Goal: Information Seeking & Learning: Understand process/instructions

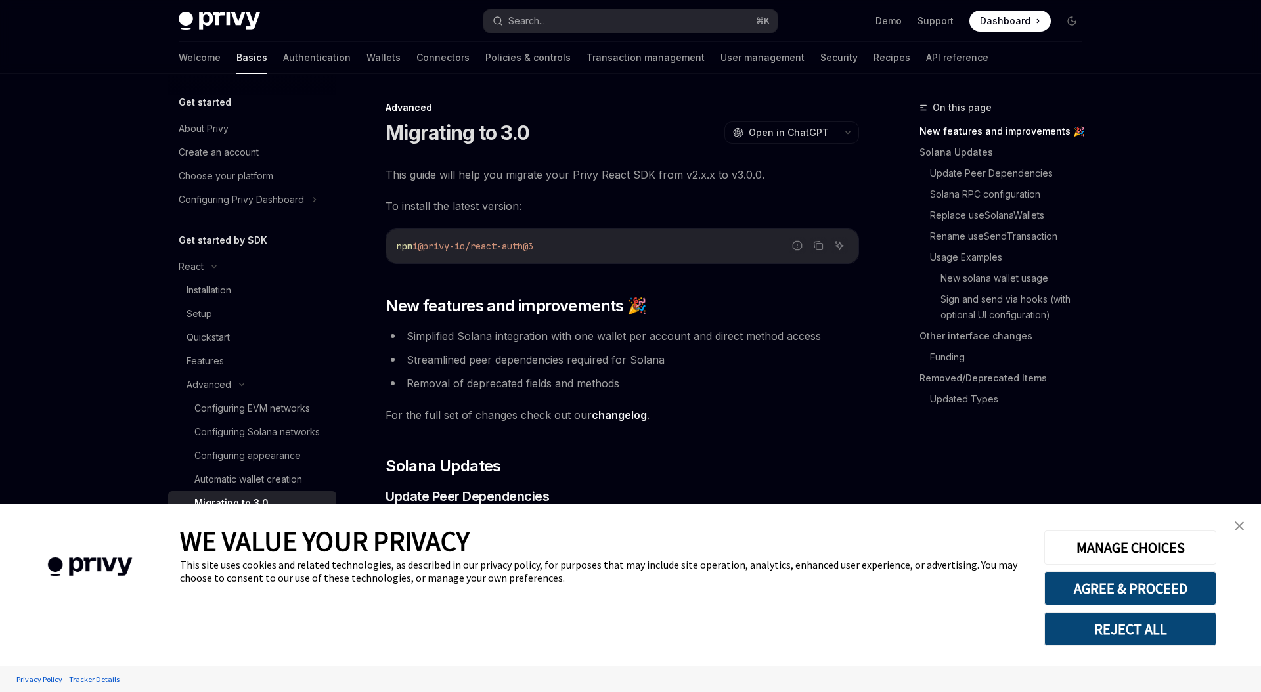
click at [1232, 532] on link "close banner" at bounding box center [1239, 526] width 26 height 26
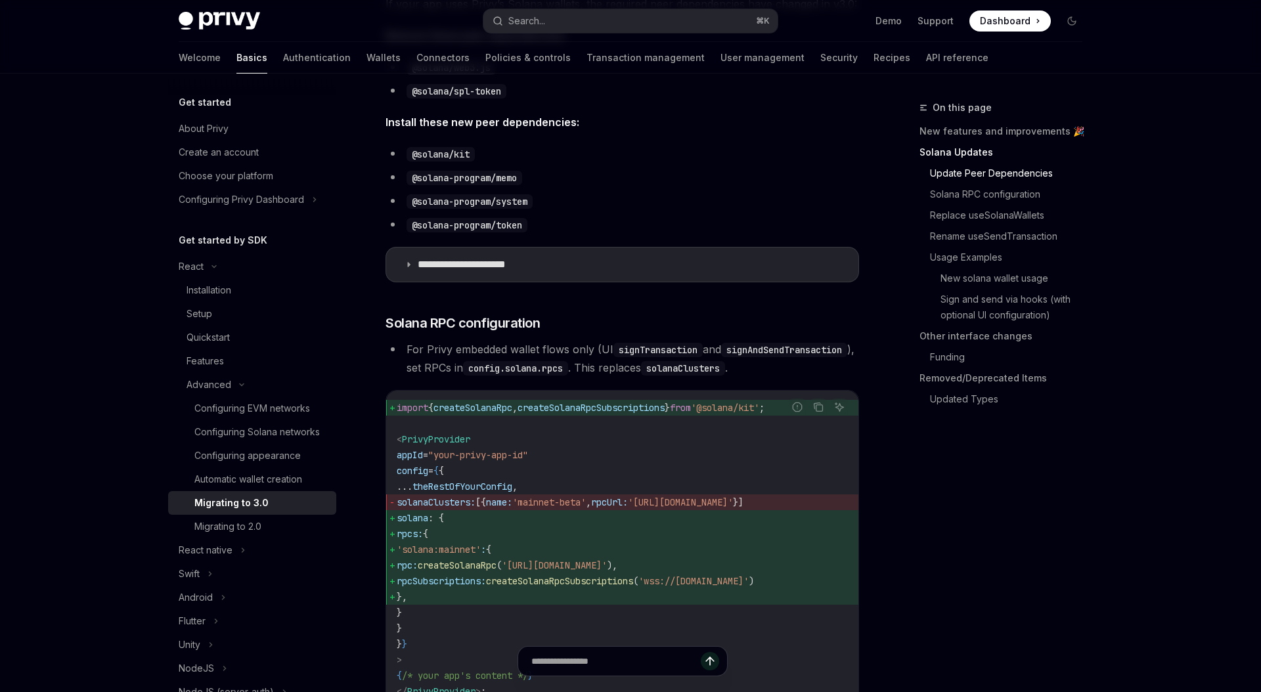
scroll to position [519, 0]
click at [460, 444] on span "PrivyProvider" at bounding box center [436, 439] width 68 height 12
copy span "PrivyProvider"
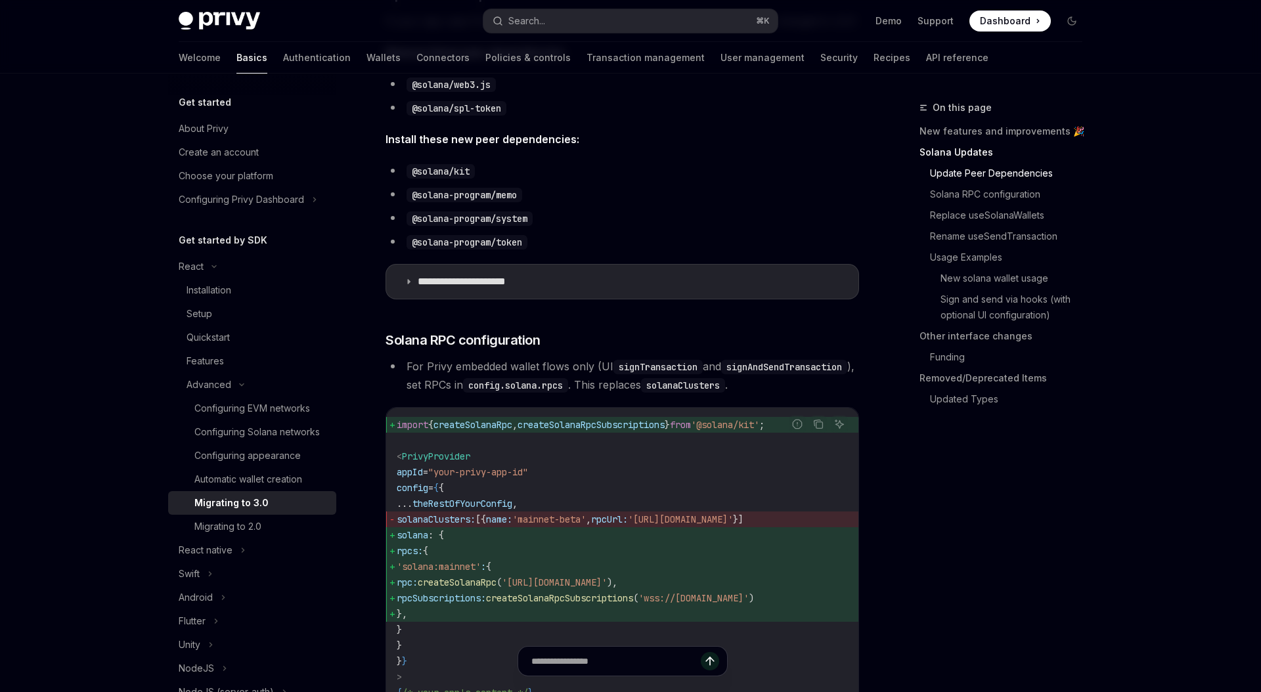
scroll to position [494, 0]
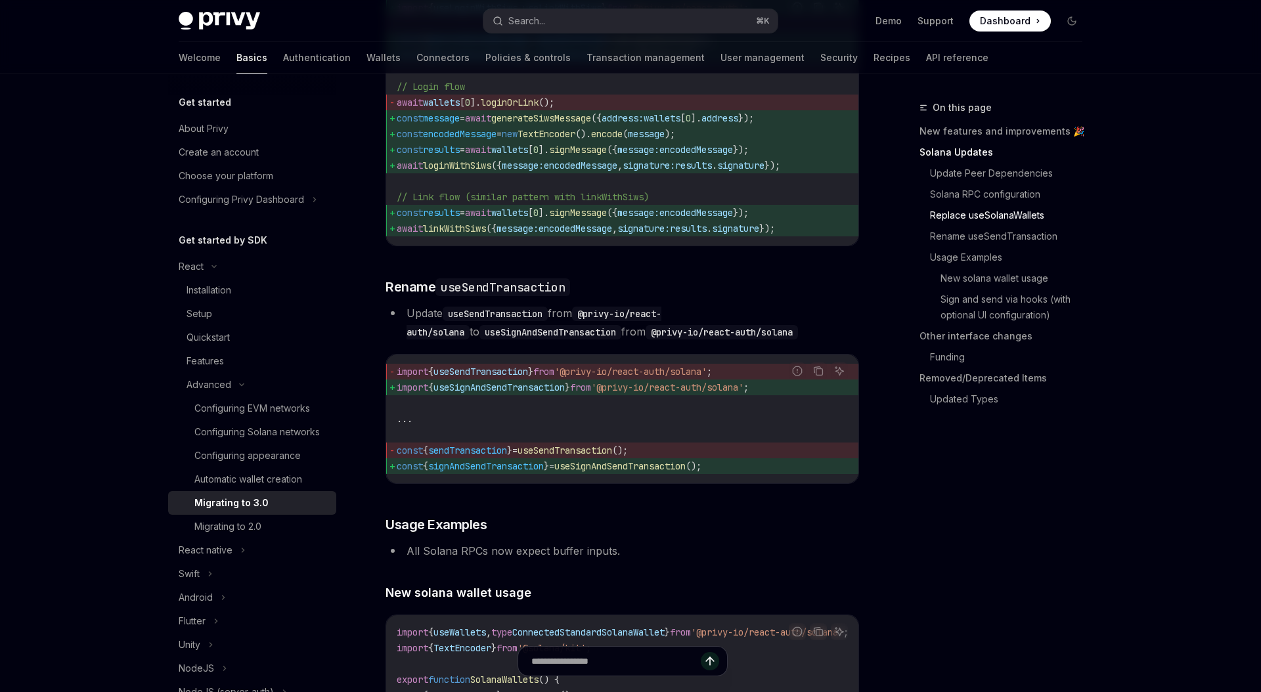
scroll to position [1863, 0]
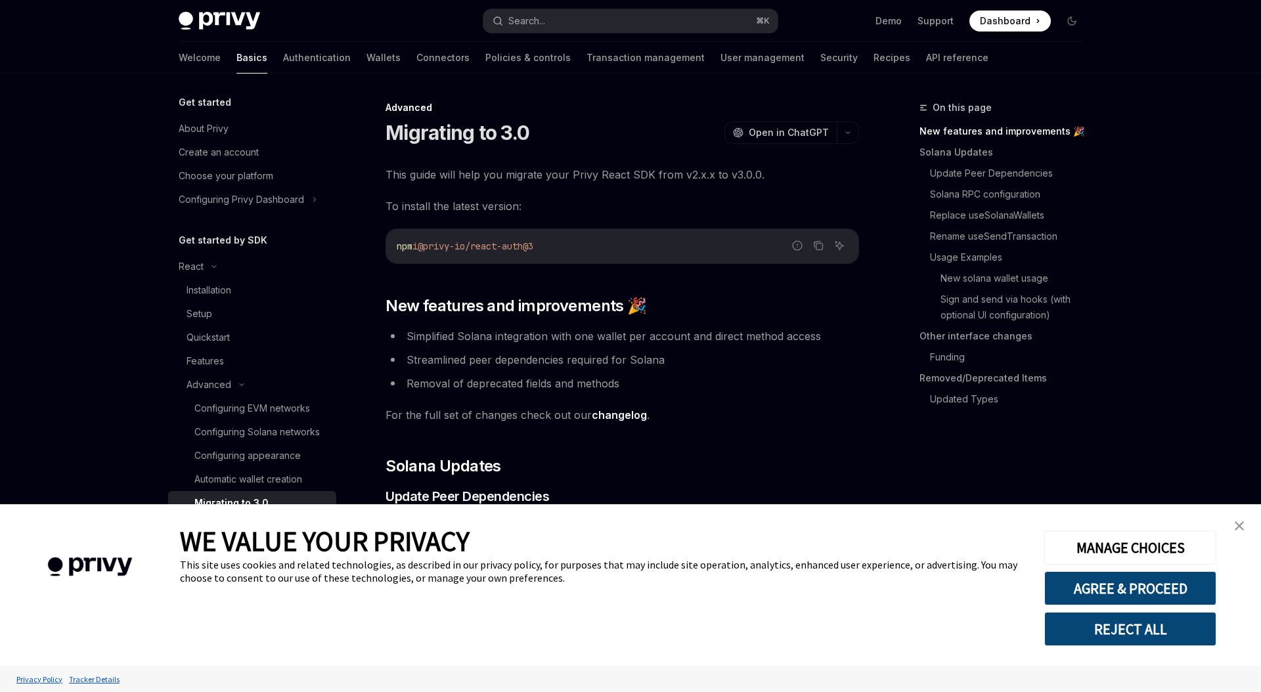
click at [1234, 521] on img "close banner" at bounding box center [1238, 525] width 9 height 9
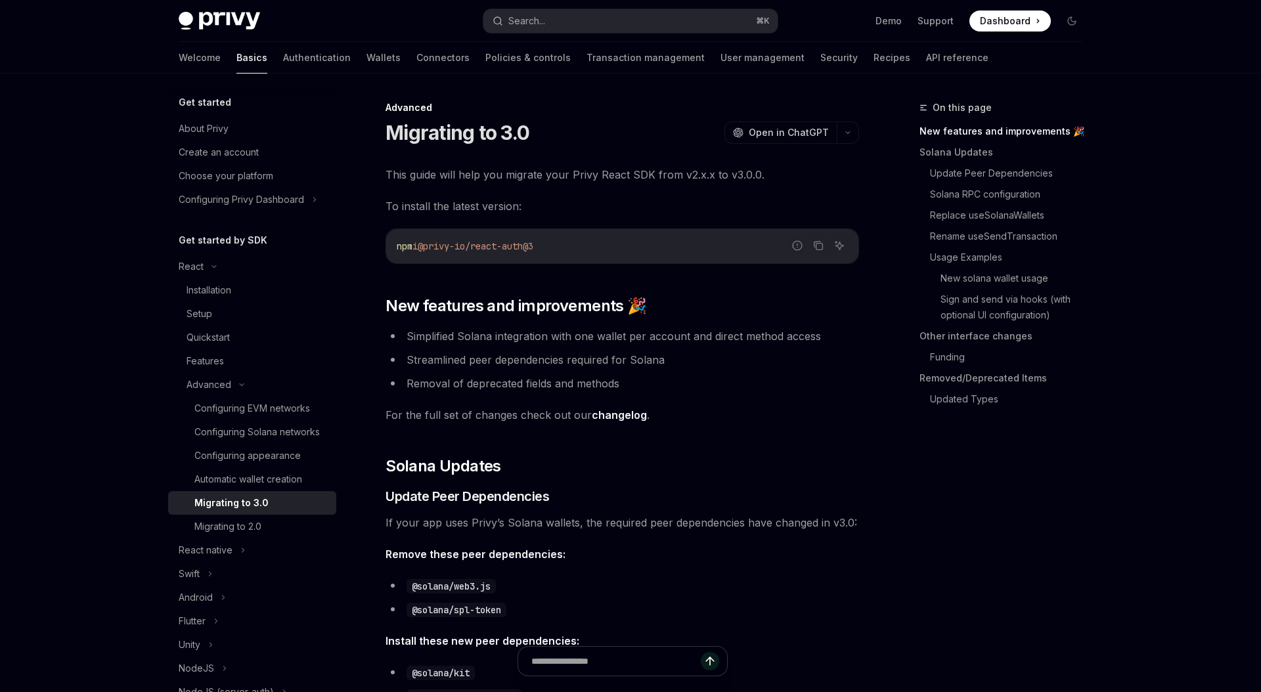
click at [787, 409] on span "For the full set of changes check out our changelog ." at bounding box center [621, 415] width 473 height 18
click at [785, 406] on span "For the full set of changes check out our changelog ." at bounding box center [621, 415] width 473 height 18
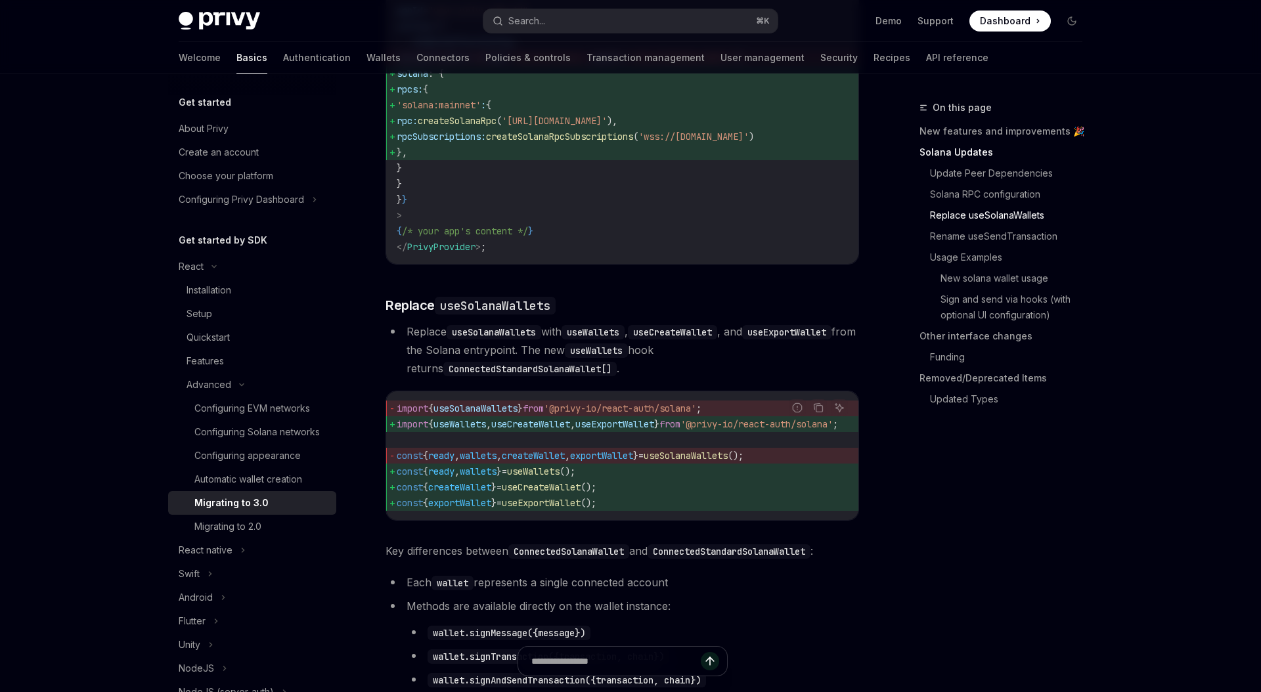
scroll to position [1202, 0]
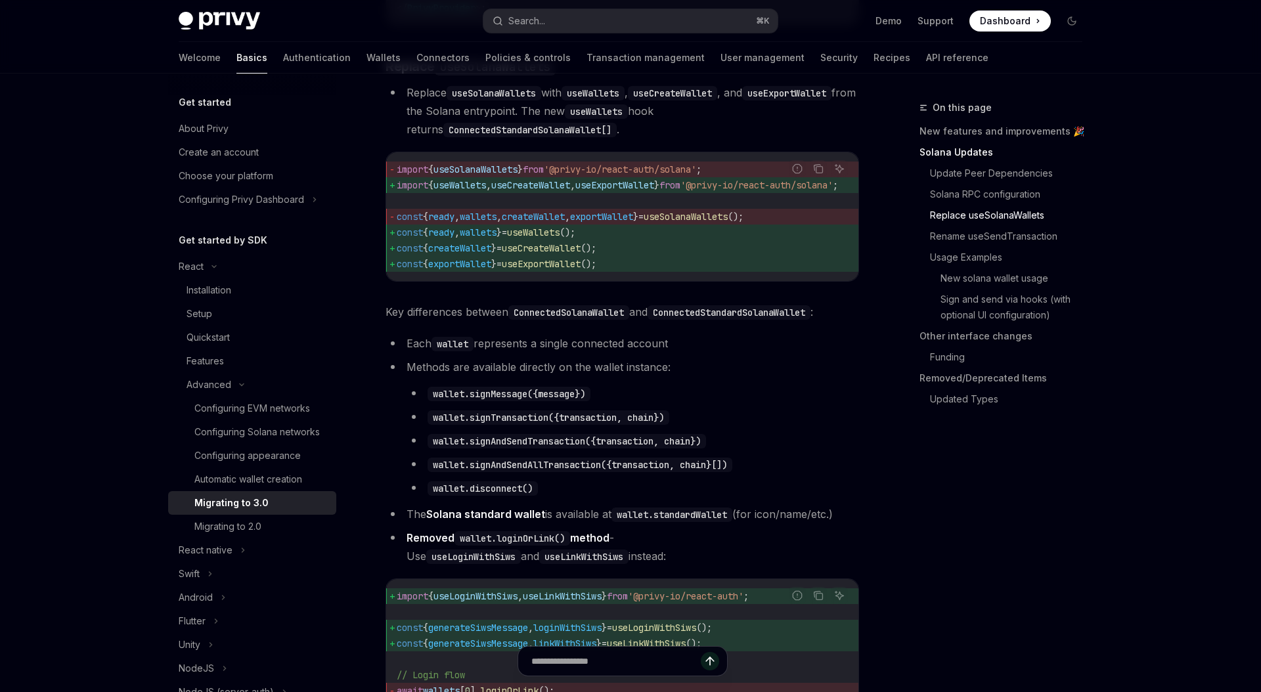
click at [790, 402] on li "wallet.signMessage({message})" at bounding box center [632, 393] width 452 height 18
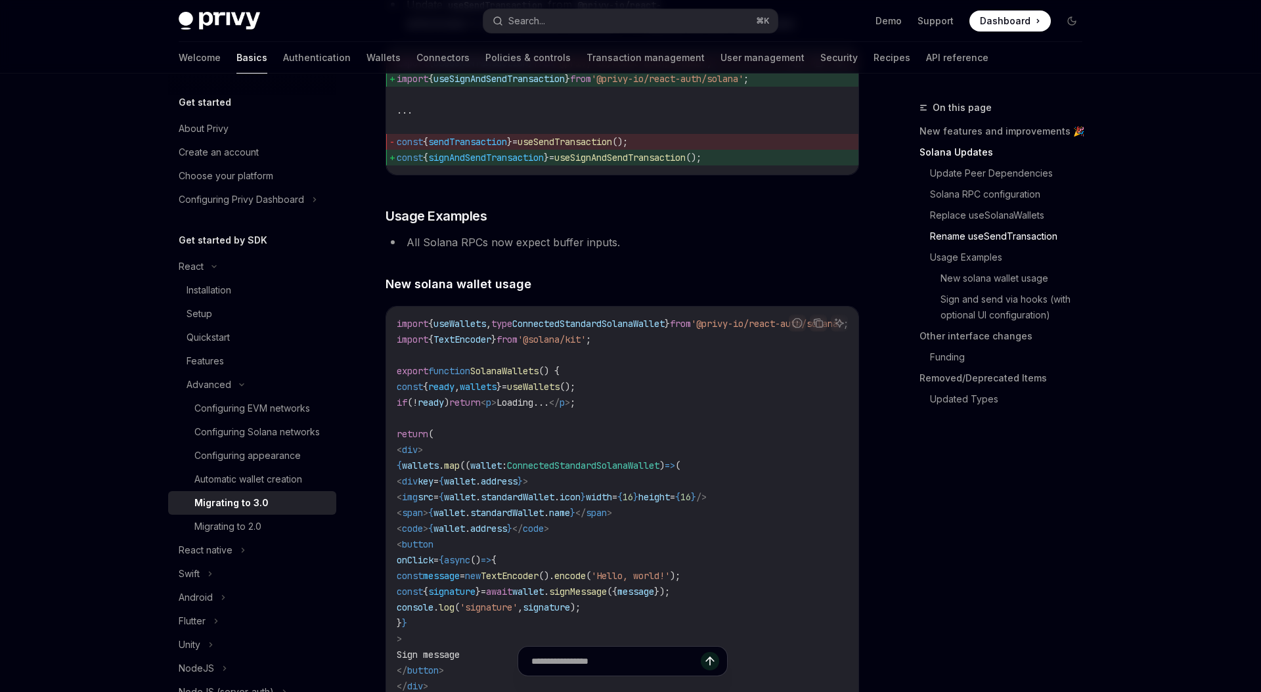
scroll to position [2178, 0]
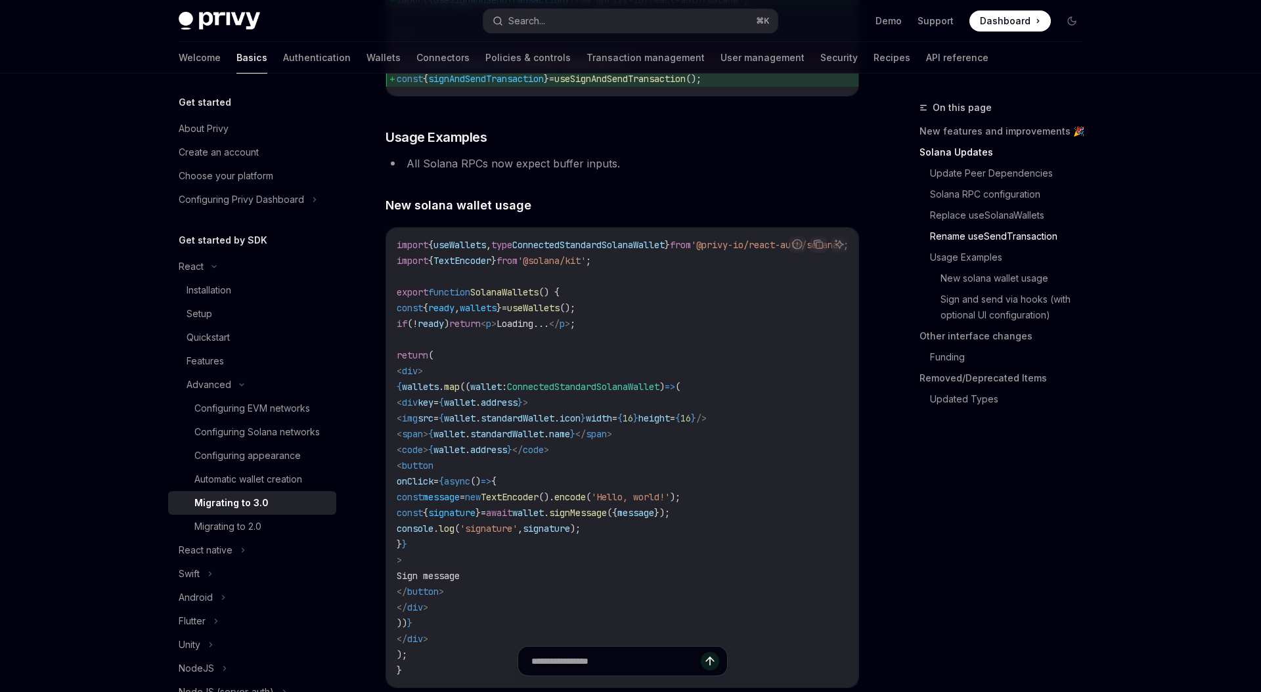
click at [801, 429] on code "import { useWallets , type ConnectedStandardSolanaWallet } from '@privy-io/reac…" at bounding box center [638, 457] width 483 height 441
drag, startPoint x: 622, startPoint y: 410, endPoint x: 621, endPoint y: 375, distance: 35.5
click at [622, 410] on code "import { useWallets , type ConnectedStandardSolanaWallet } from '@privy-io/reac…" at bounding box center [638, 457] width 483 height 441
click at [632, 248] on span "ConnectedStandardSolanaWallet" at bounding box center [588, 242] width 152 height 12
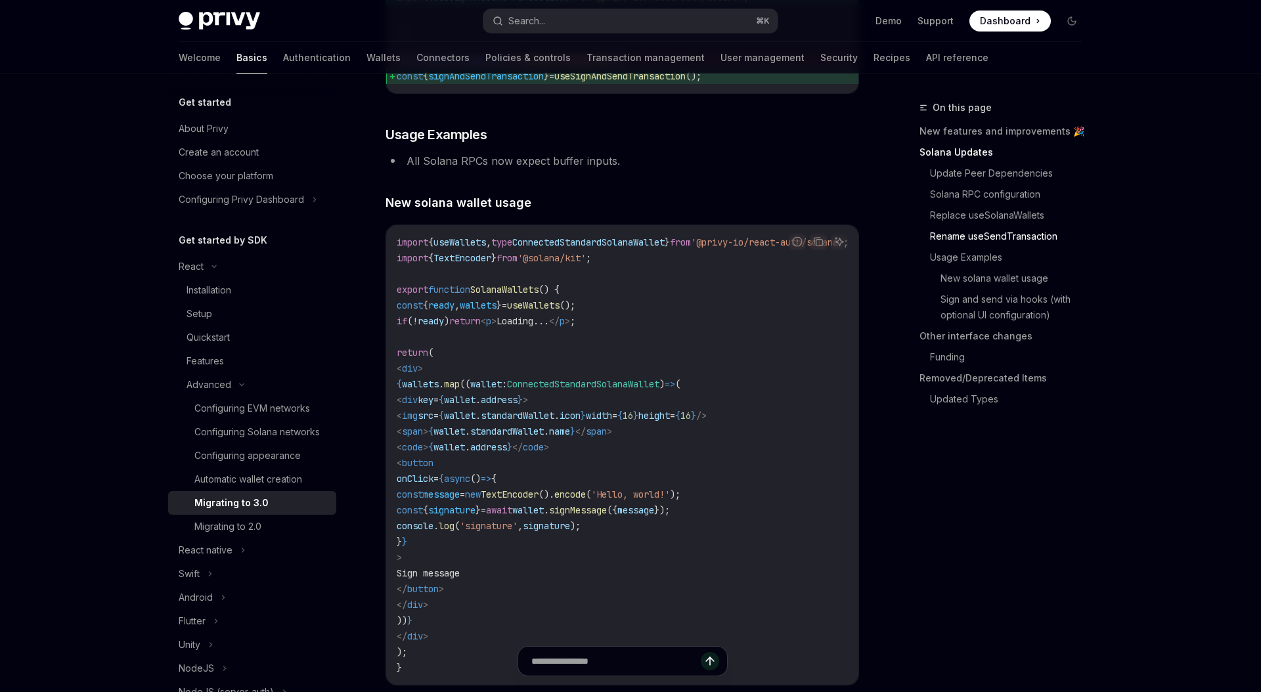
click at [632, 248] on span "ConnectedStandardSolanaWallet" at bounding box center [588, 242] width 152 height 12
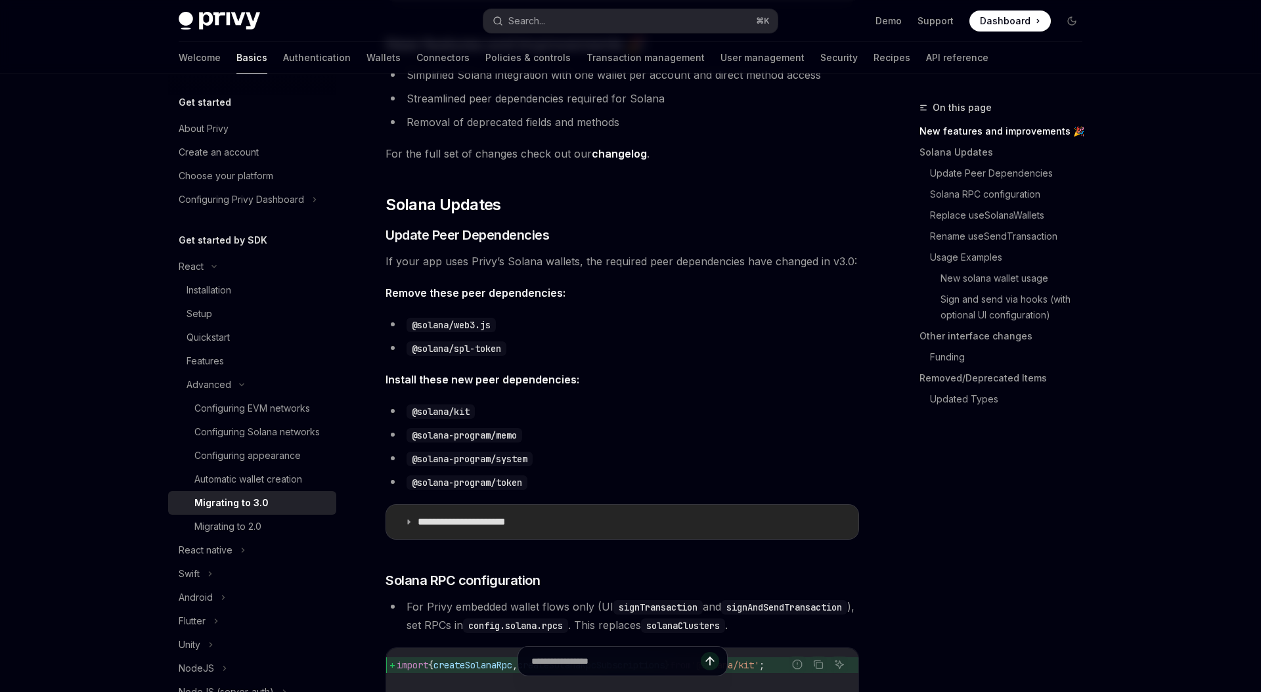
scroll to position [0, 0]
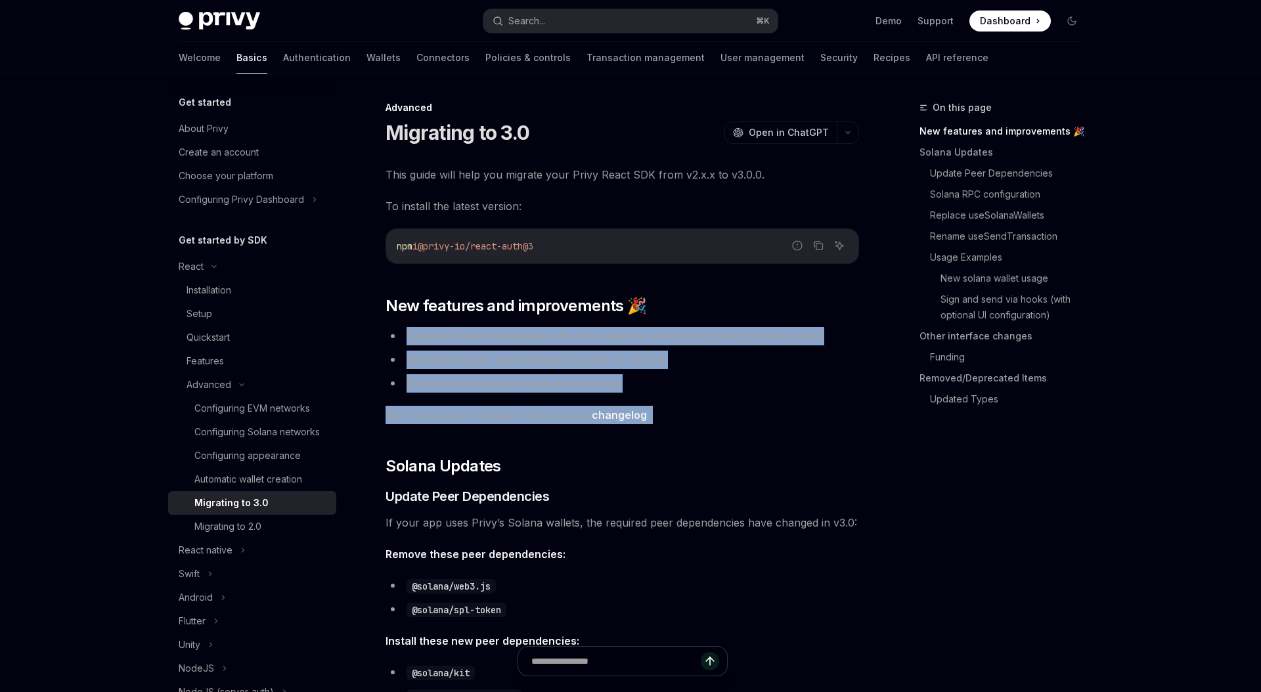
drag, startPoint x: 398, startPoint y: 347, endPoint x: 683, endPoint y: 427, distance: 296.0
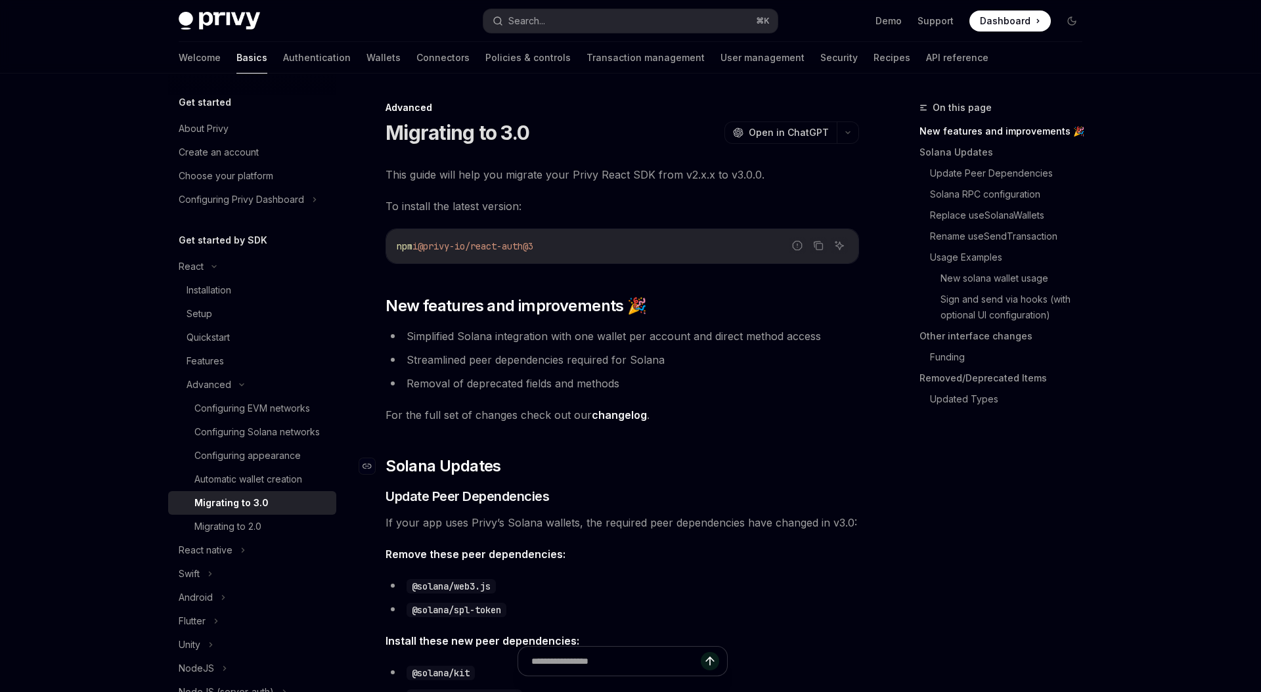
click at [740, 459] on h2 "​ Solana Updates" at bounding box center [621, 466] width 473 height 21
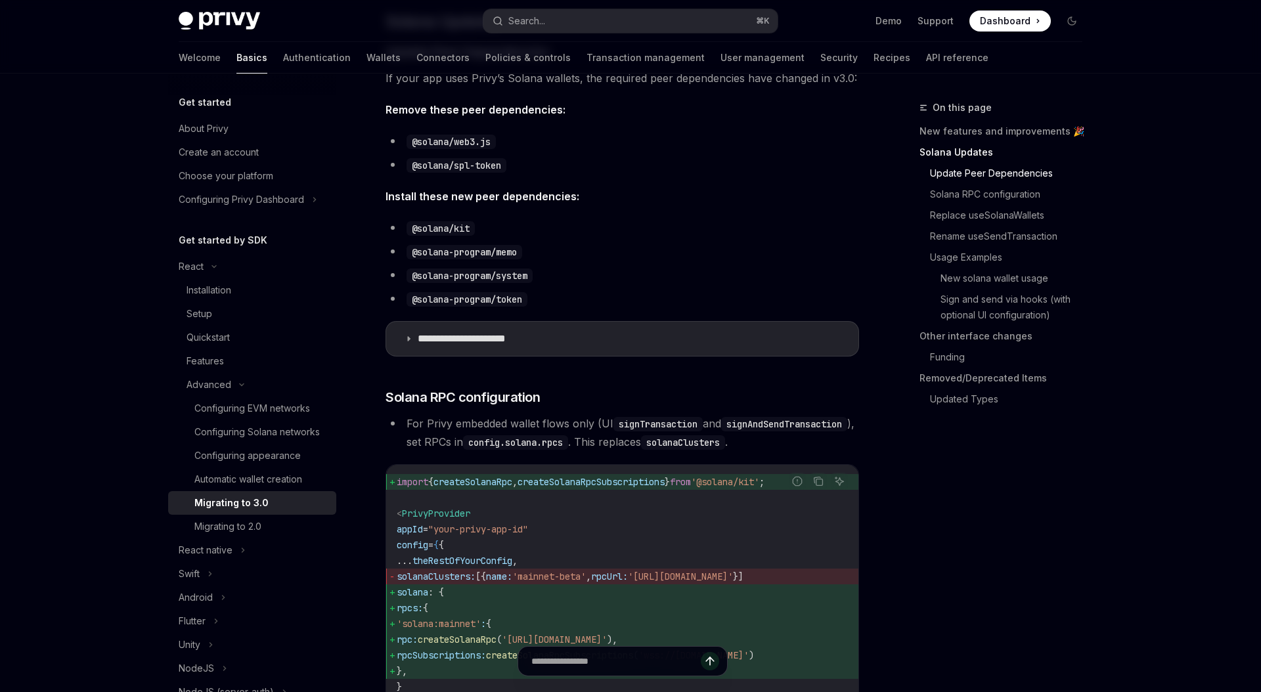
scroll to position [456, 0]
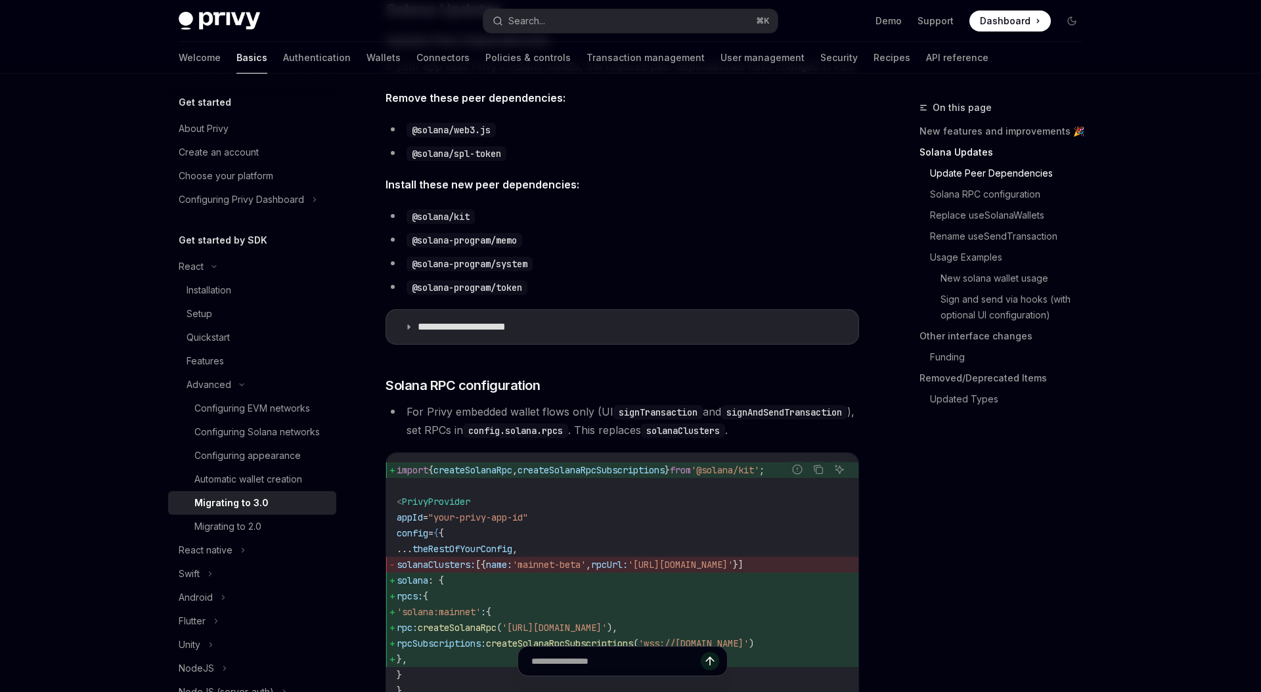
click at [416, 508] on span "PrivyProvider" at bounding box center [436, 502] width 68 height 12
copy span "PrivyProvider"
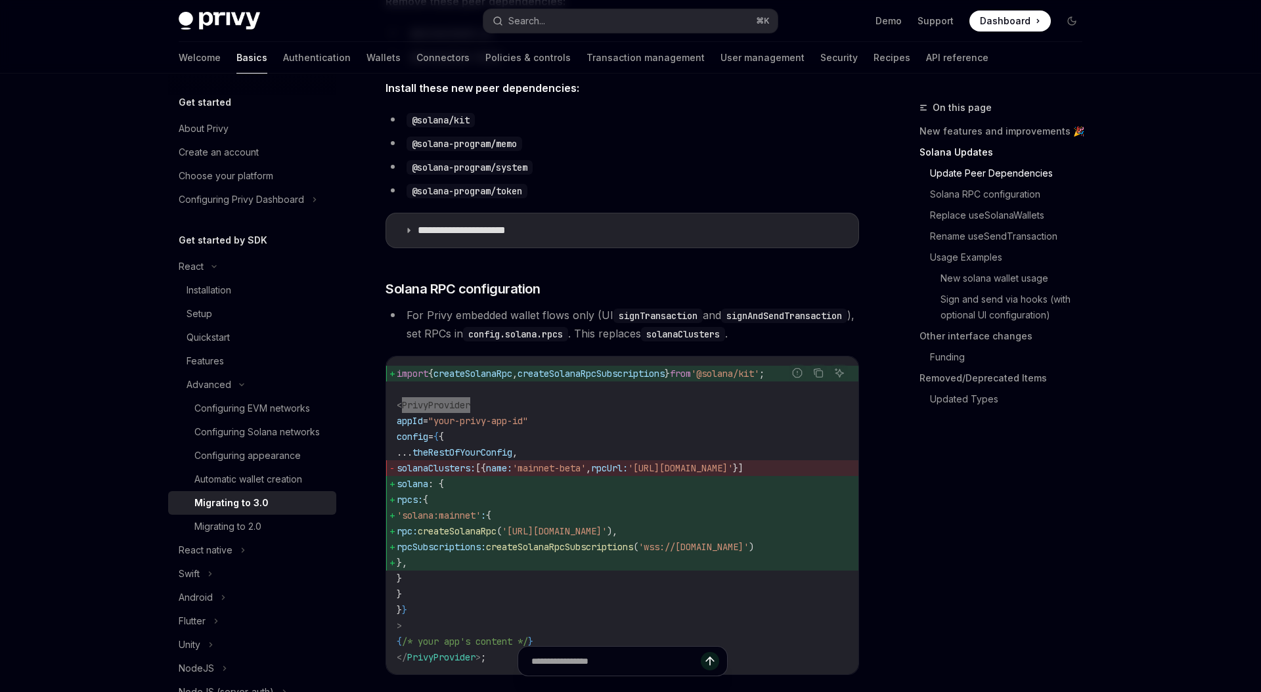
scroll to position [659, 0]
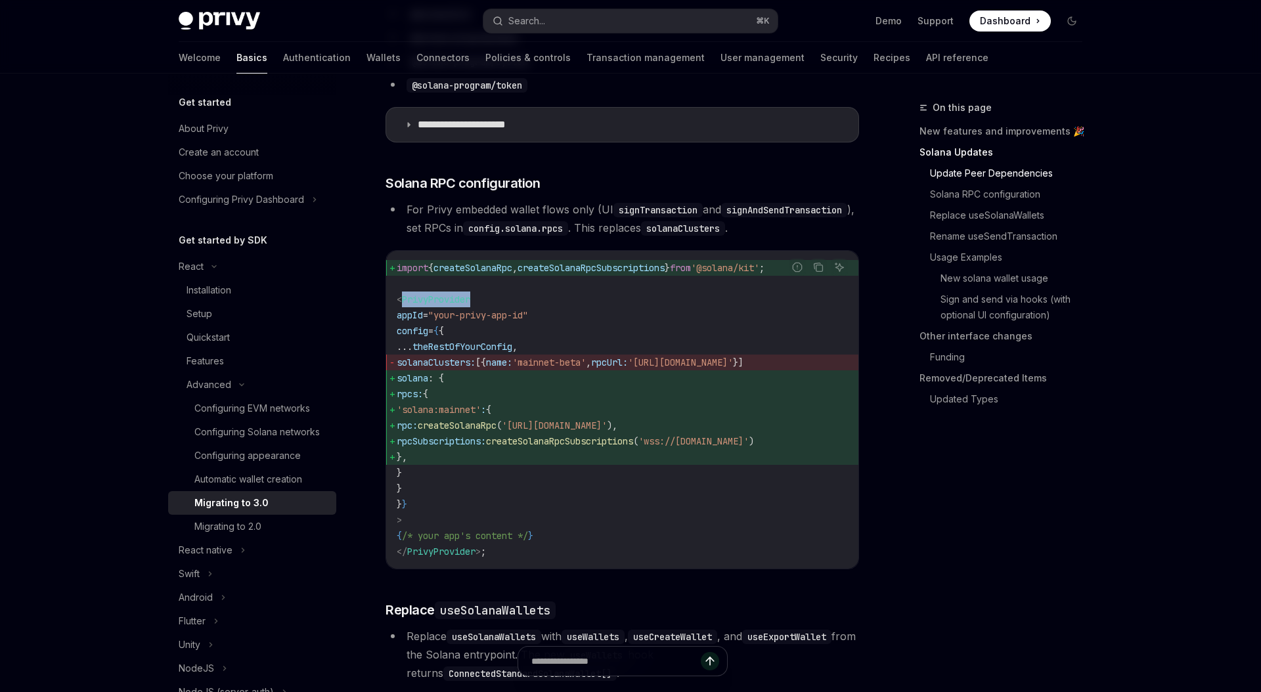
click at [428, 384] on span "solana" at bounding box center [413, 378] width 32 height 12
copy span "solana"
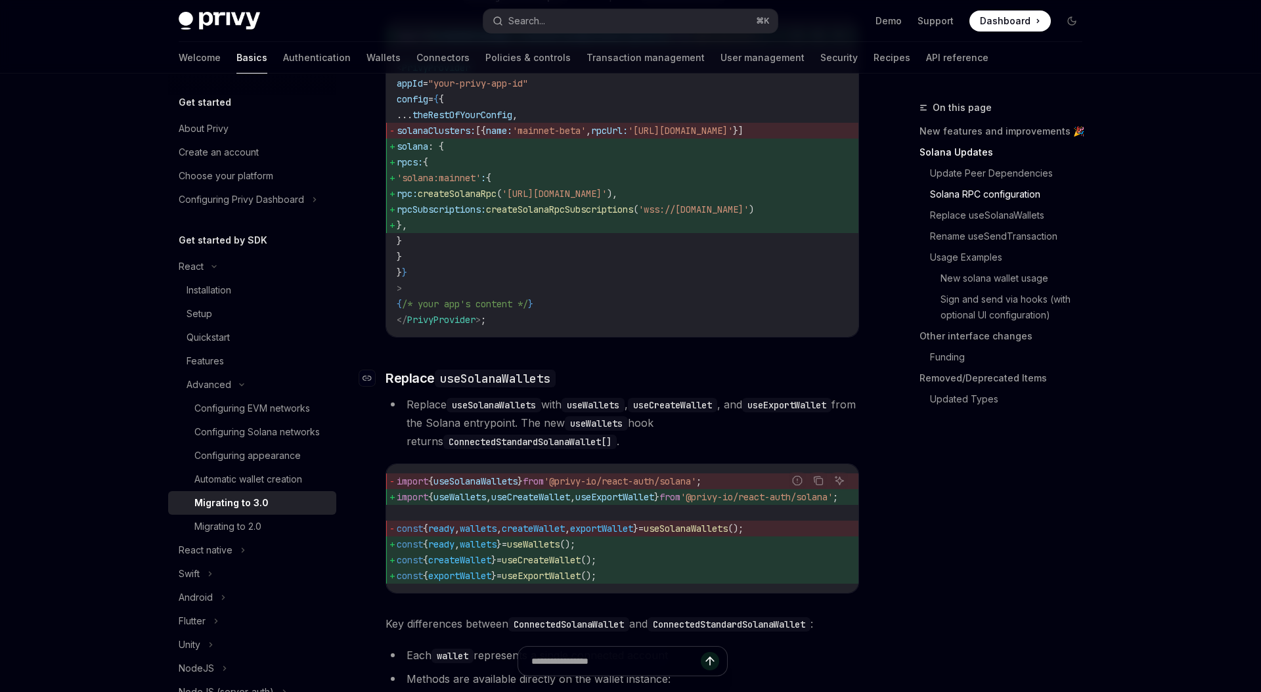
click at [498, 387] on code "useSolanaWallets" at bounding box center [495, 379] width 121 height 18
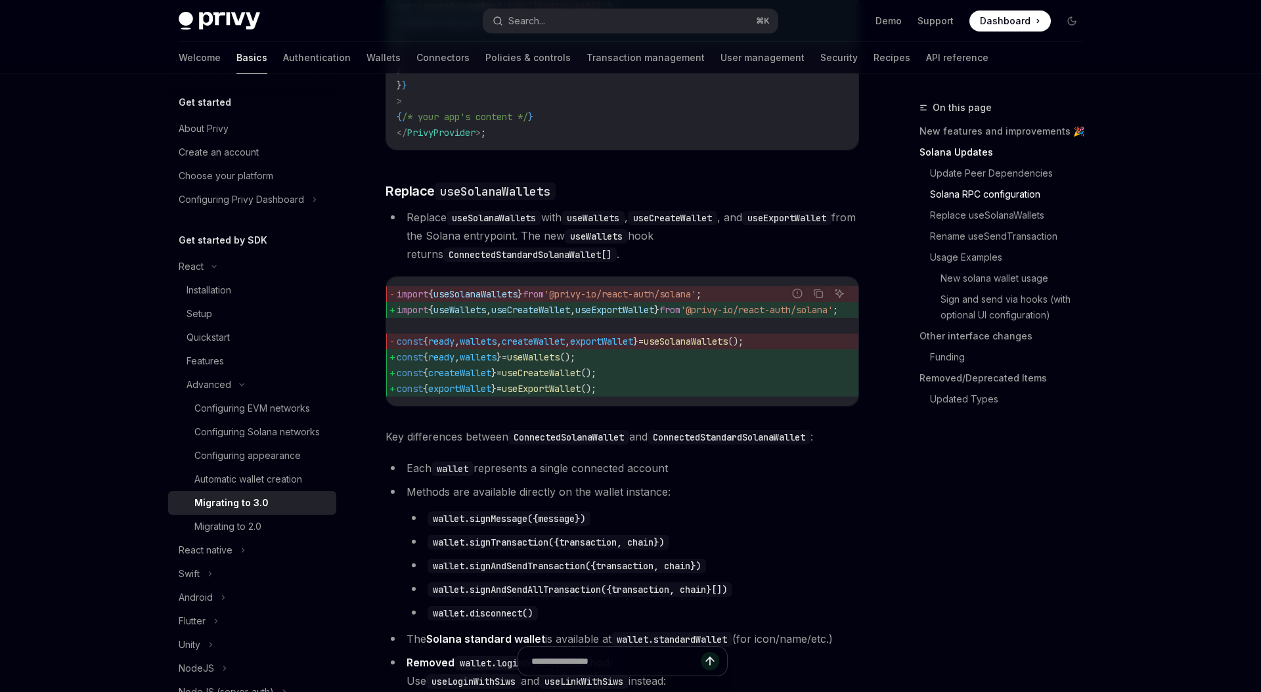
click at [512, 200] on code "useSolanaWallets" at bounding box center [495, 192] width 121 height 18
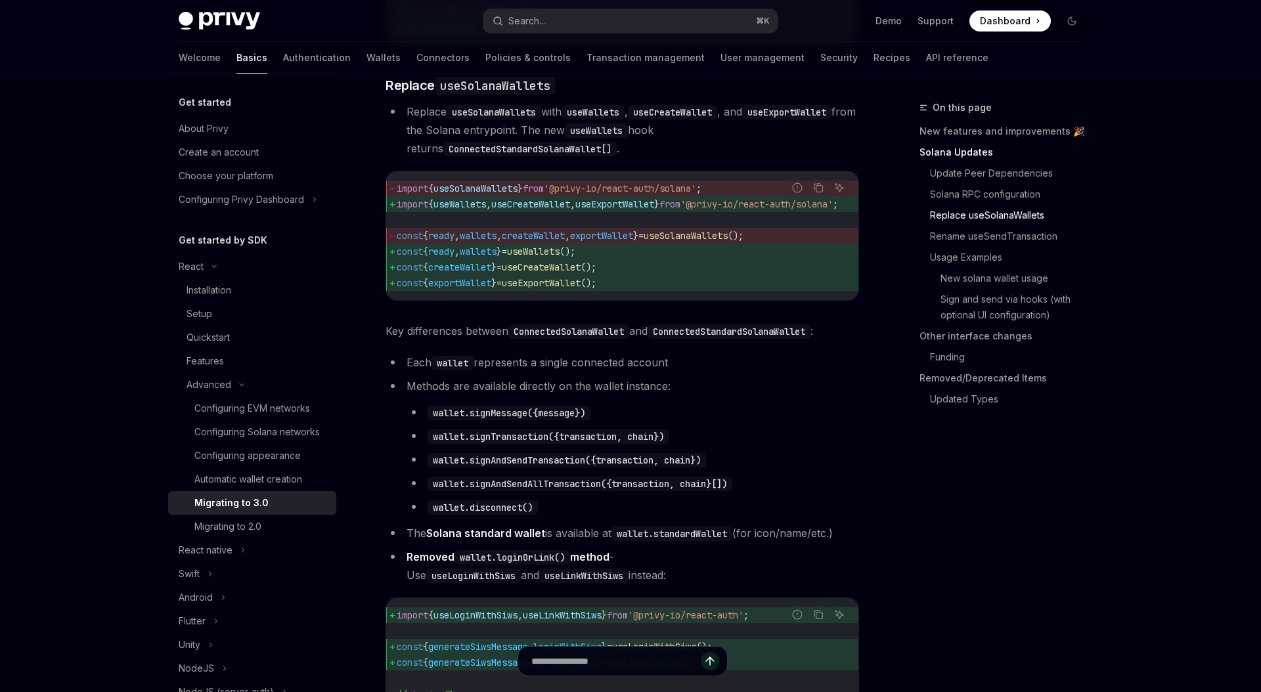
click at [483, 119] on code "useSolanaWallets" at bounding box center [493, 112] width 95 height 14
copy code "useSolanaWallets"
click at [458, 210] on span "useWallets" at bounding box center [459, 204] width 53 height 12
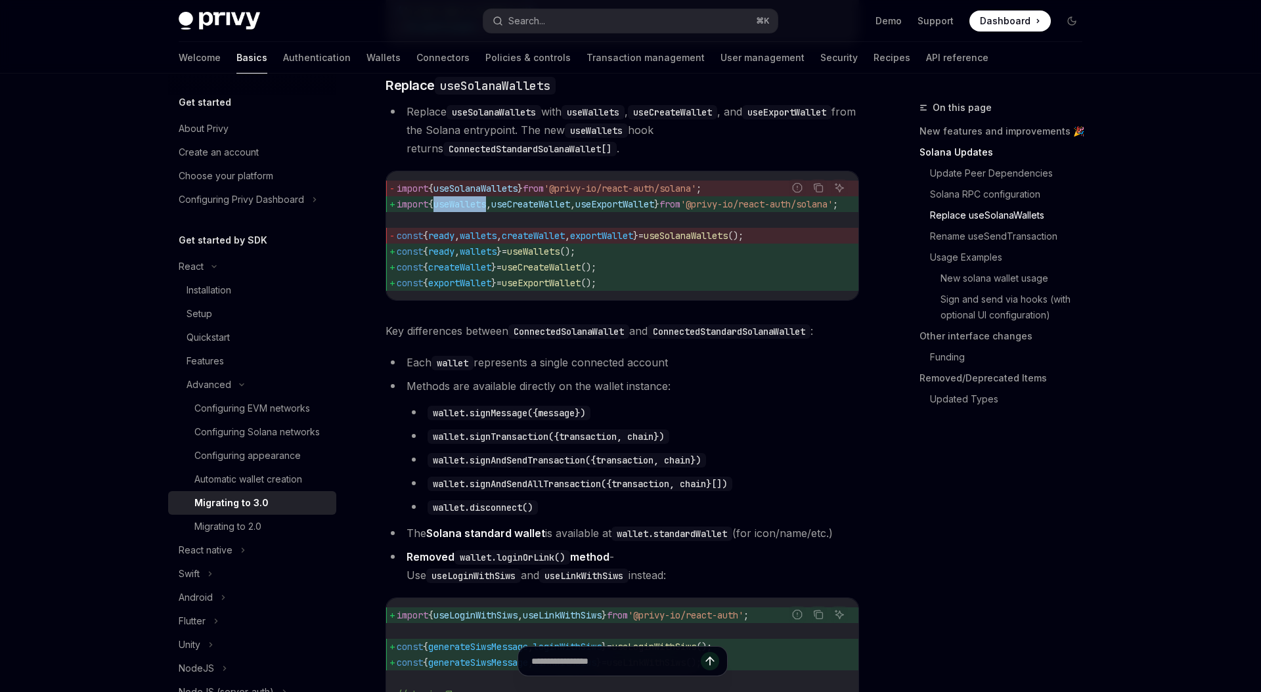
copy span "useWallets"
click at [590, 339] on code "ConnectedSolanaWallet" at bounding box center [568, 331] width 121 height 14
copy code "ConnectedSolanaWallet"
click at [542, 469] on li "wallet.signAndSendTransaction({transaction, chain})" at bounding box center [632, 459] width 452 height 18
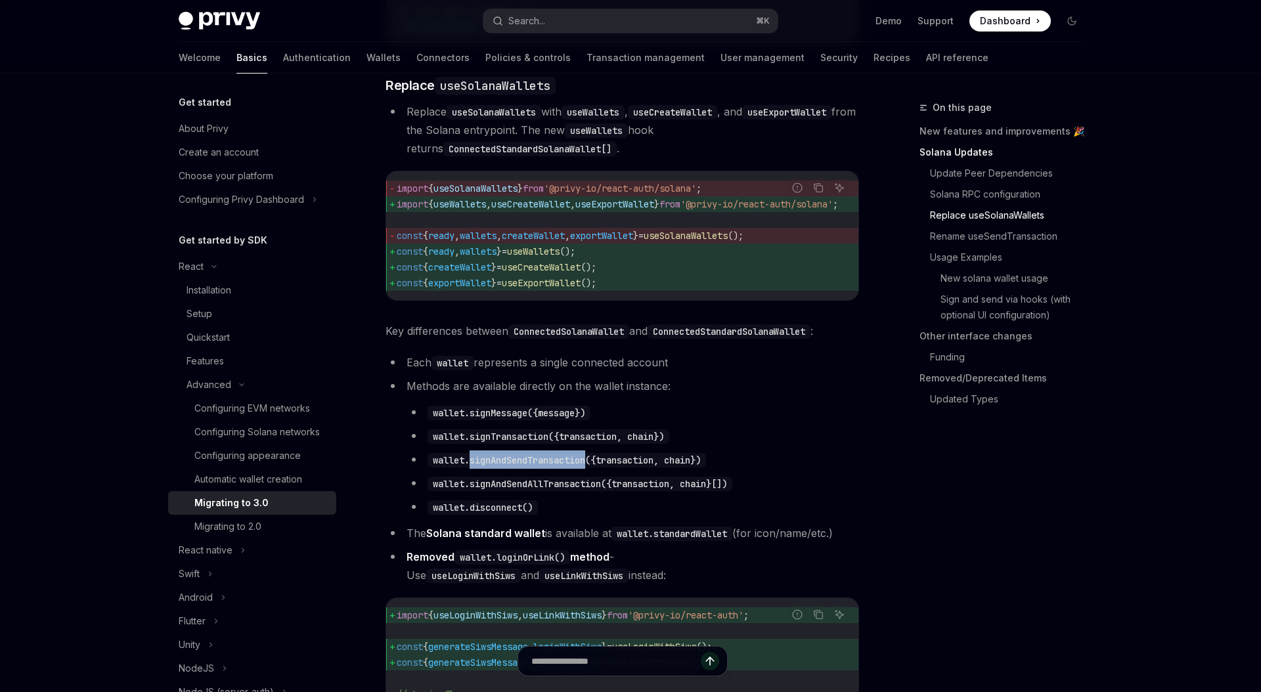
click at [542, 469] on li "wallet.signAndSendTransaction({transaction, chain})" at bounding box center [632, 459] width 452 height 18
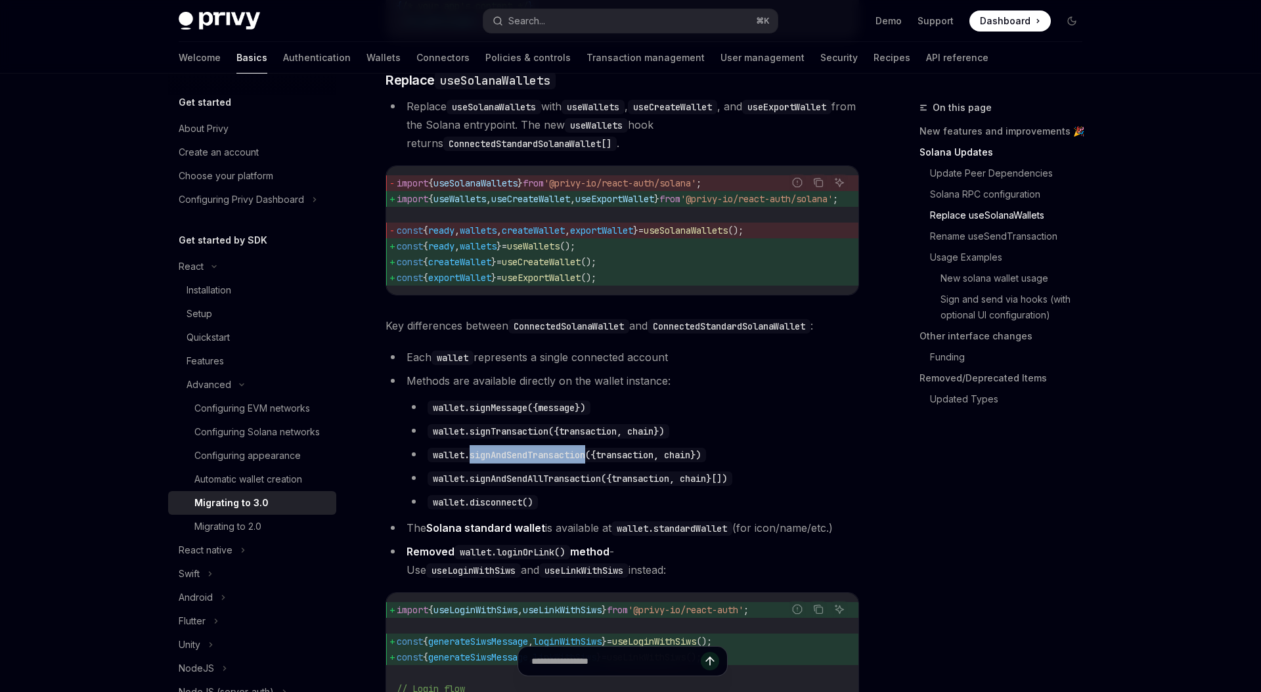
scroll to position [1440, 0]
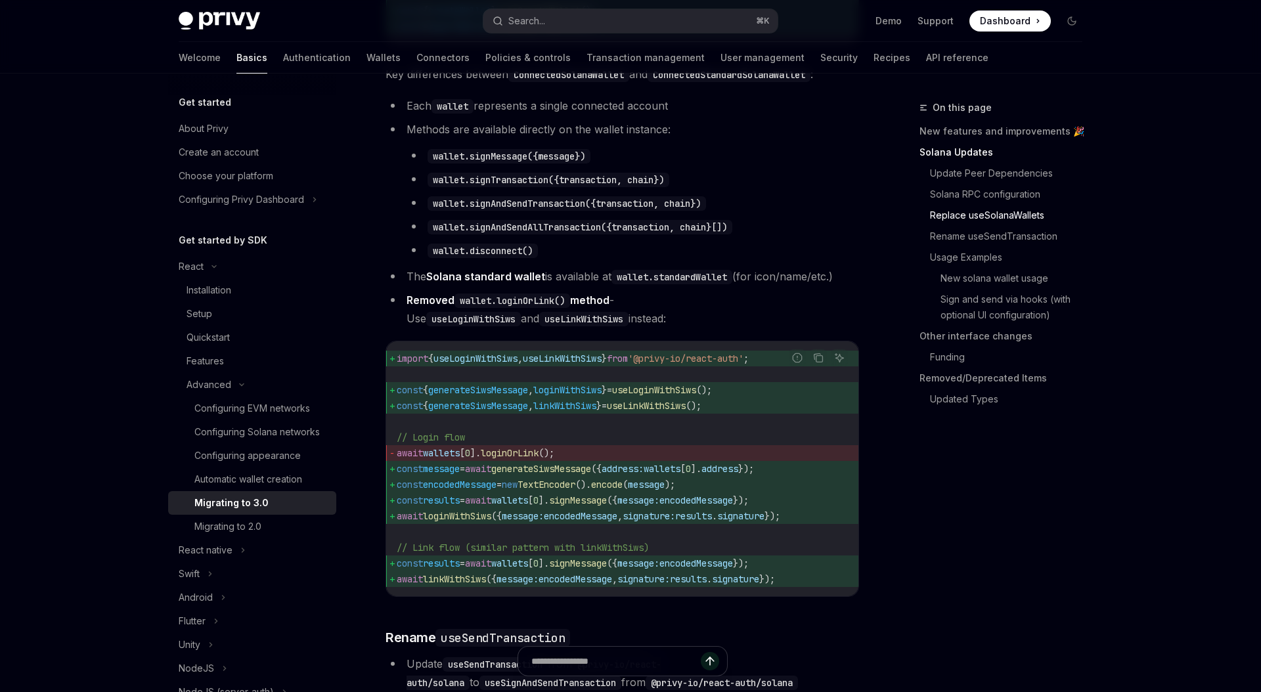
click at [521, 326] on code "useLoginWithSiws" at bounding box center [473, 319] width 95 height 14
copy code "useLoginWithSiws"
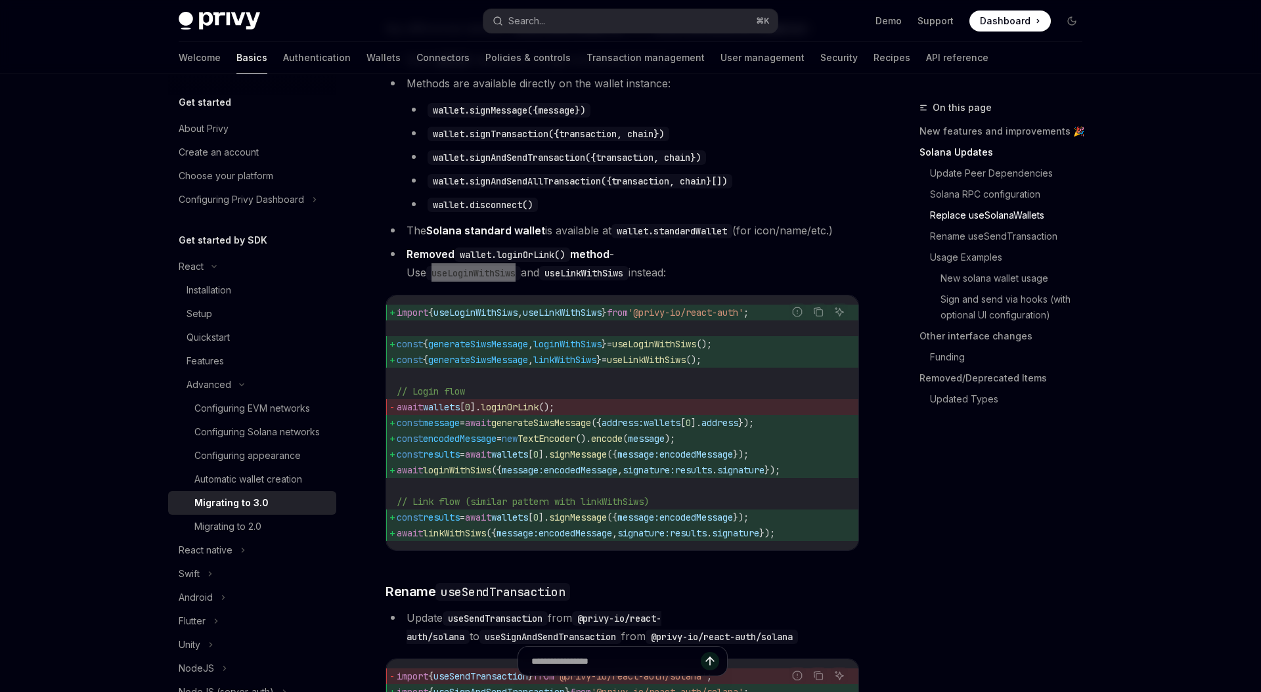
scroll to position [1642, 0]
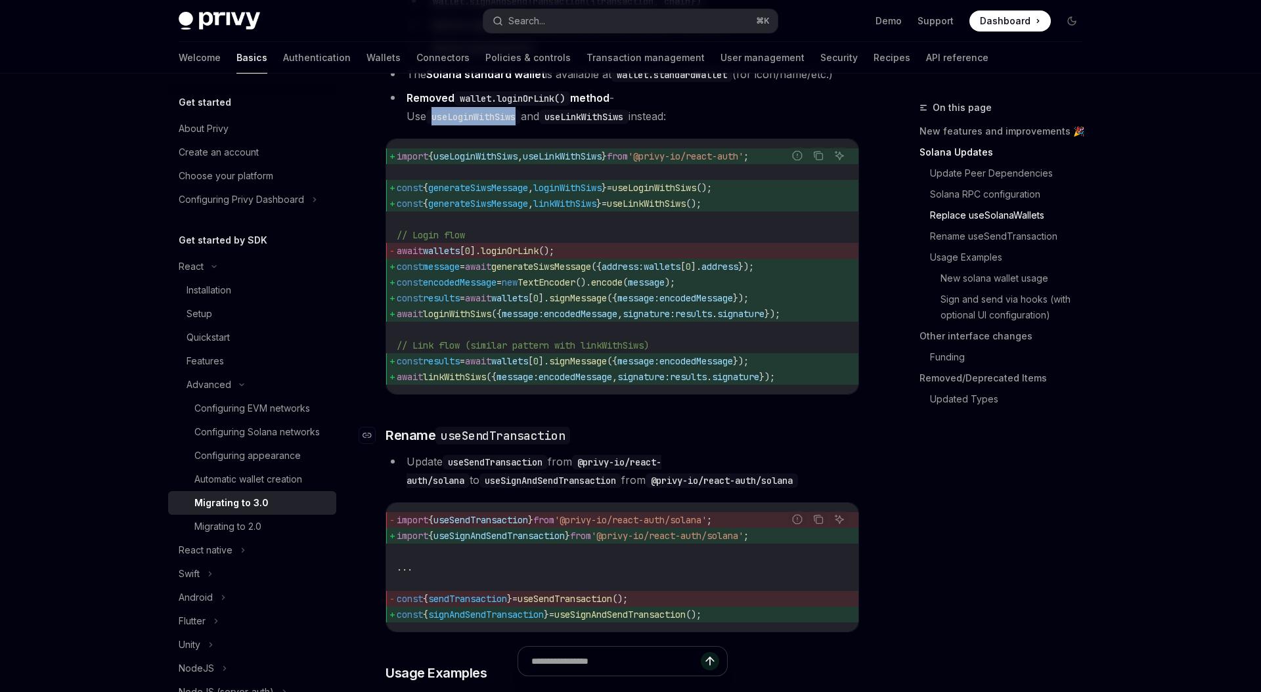
click at [487, 444] on code "useSendTransaction" at bounding box center [502, 436] width 135 height 18
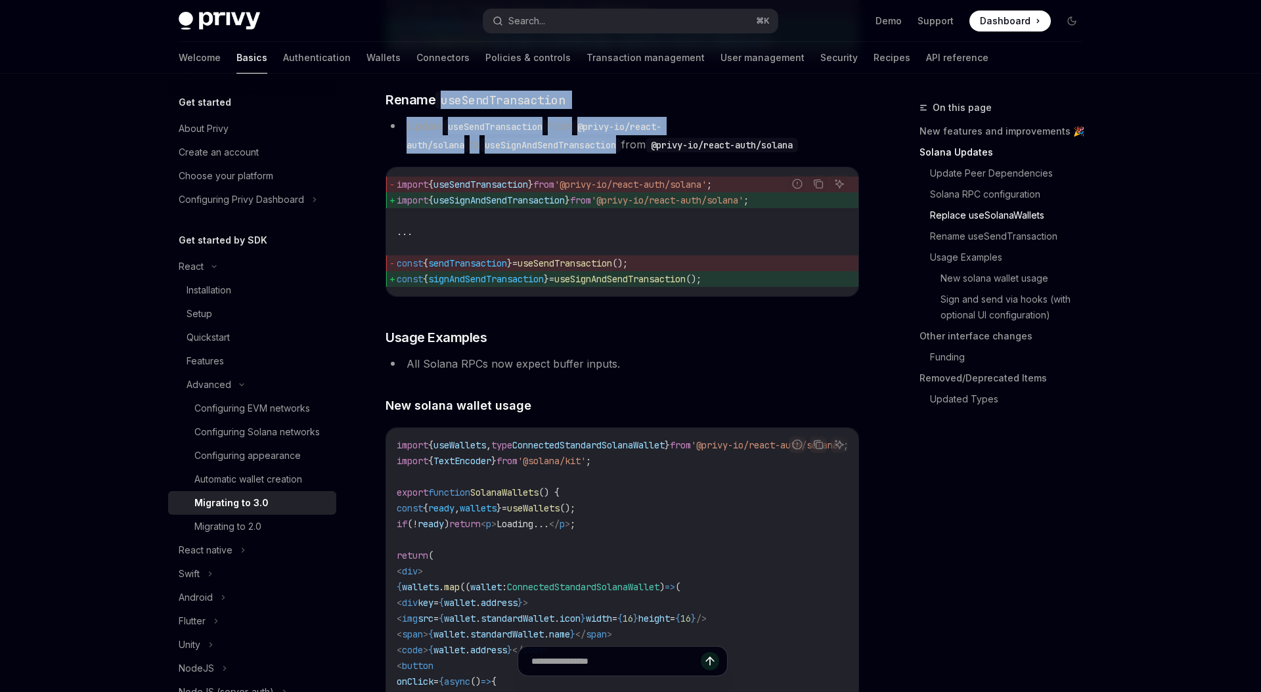
scroll to position [1977, 0]
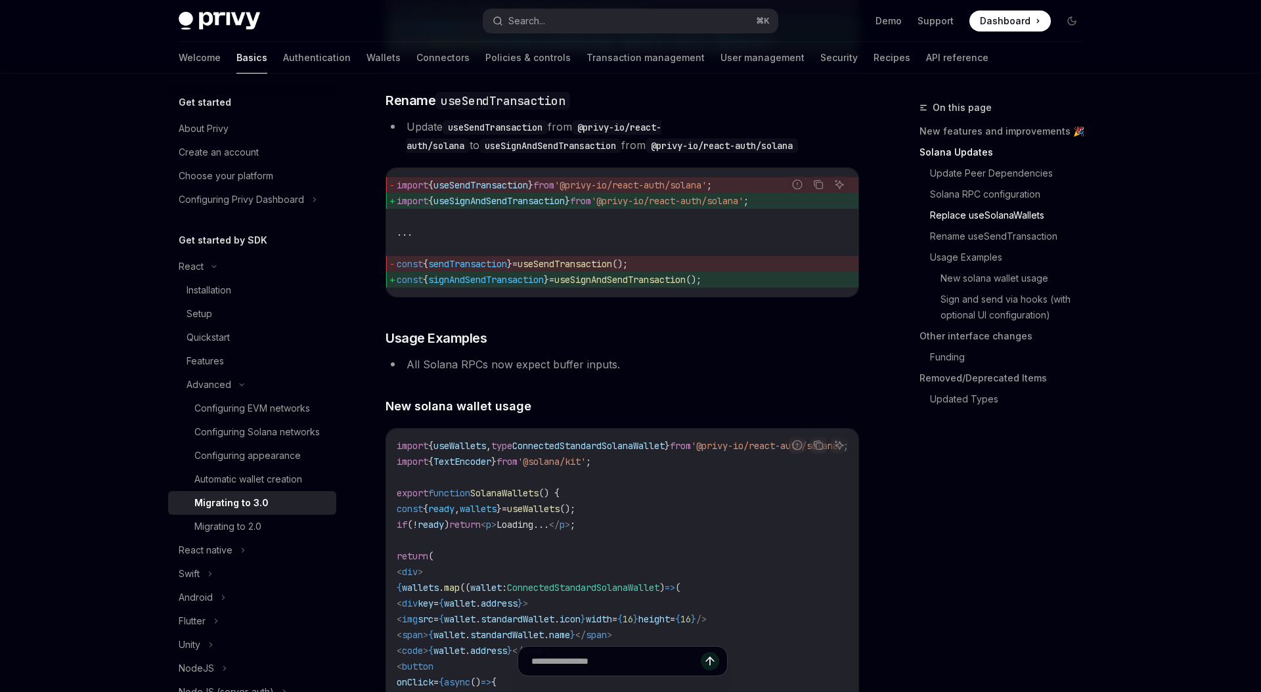
click at [528, 110] on code "useSendTransaction" at bounding box center [502, 101] width 135 height 18
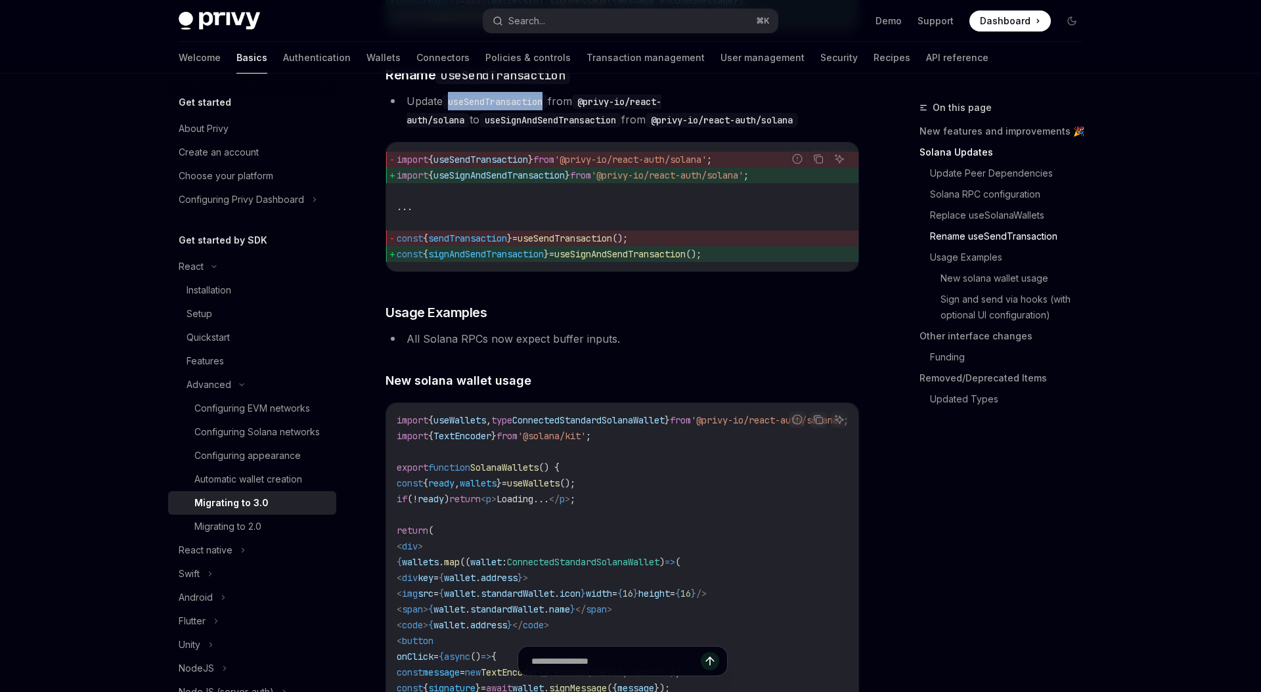
click at [528, 109] on code "useSendTransaction" at bounding box center [495, 102] width 105 height 14
click at [507, 84] on code "useSendTransaction" at bounding box center [502, 75] width 135 height 18
copy code "useSendTransaction"
click at [496, 127] on code "useSignAndSendTransaction" at bounding box center [550, 120] width 142 height 14
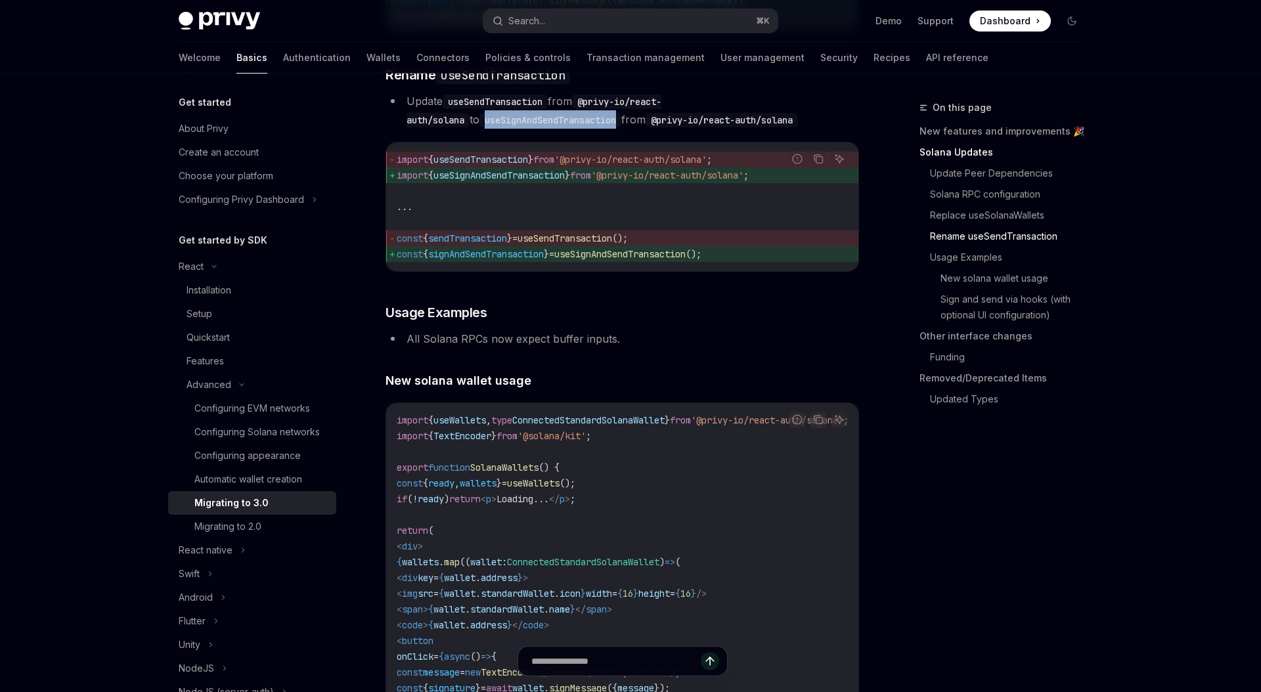
click at [496, 127] on code "useSignAndSendTransaction" at bounding box center [550, 120] width 142 height 14
copy code "useSignAndSendTransaction"
click at [499, 109] on code "useSendTransaction" at bounding box center [495, 102] width 105 height 14
copy code "useSendTransaction"
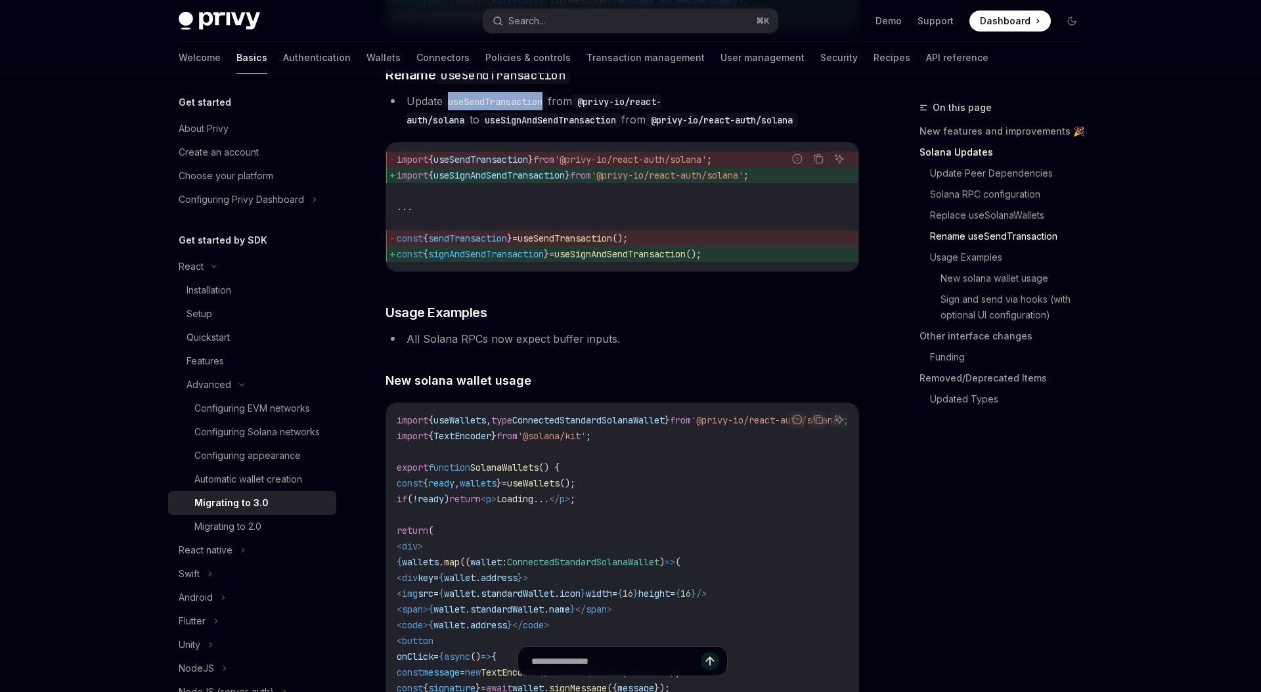
click at [492, 165] on span "useSendTransaction" at bounding box center [480, 160] width 95 height 12
copy span "useSendTransaction"
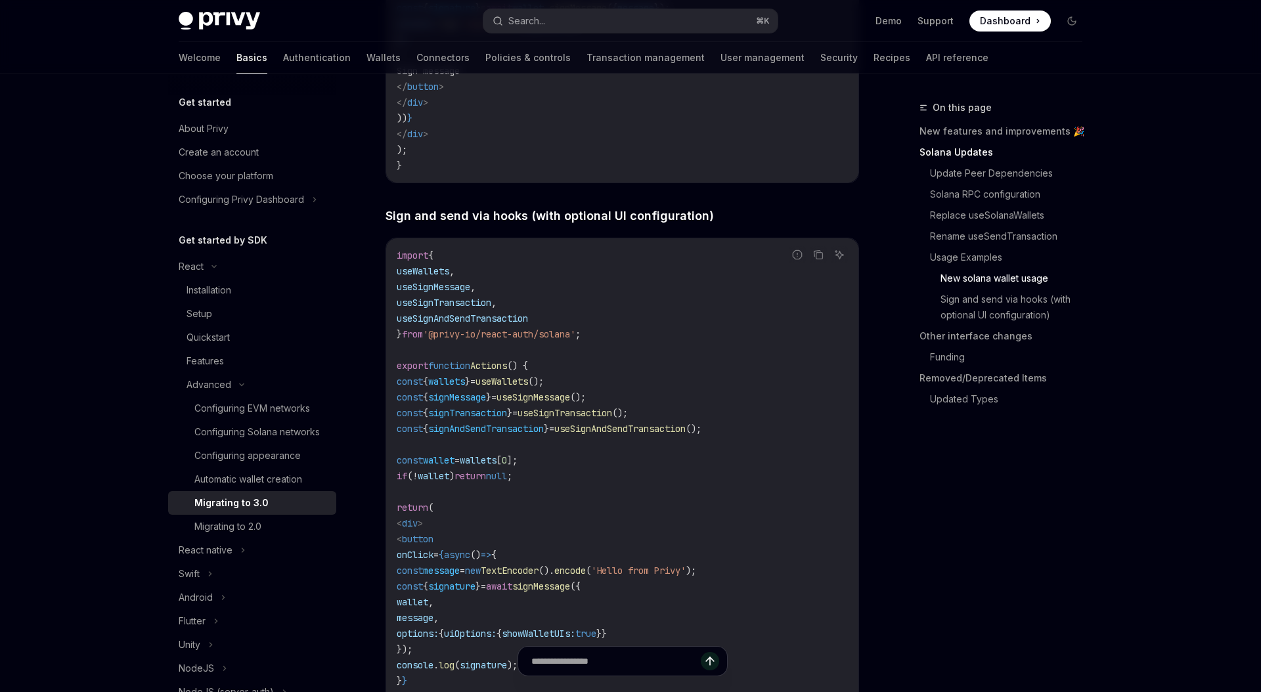
scroll to position [2735, 0]
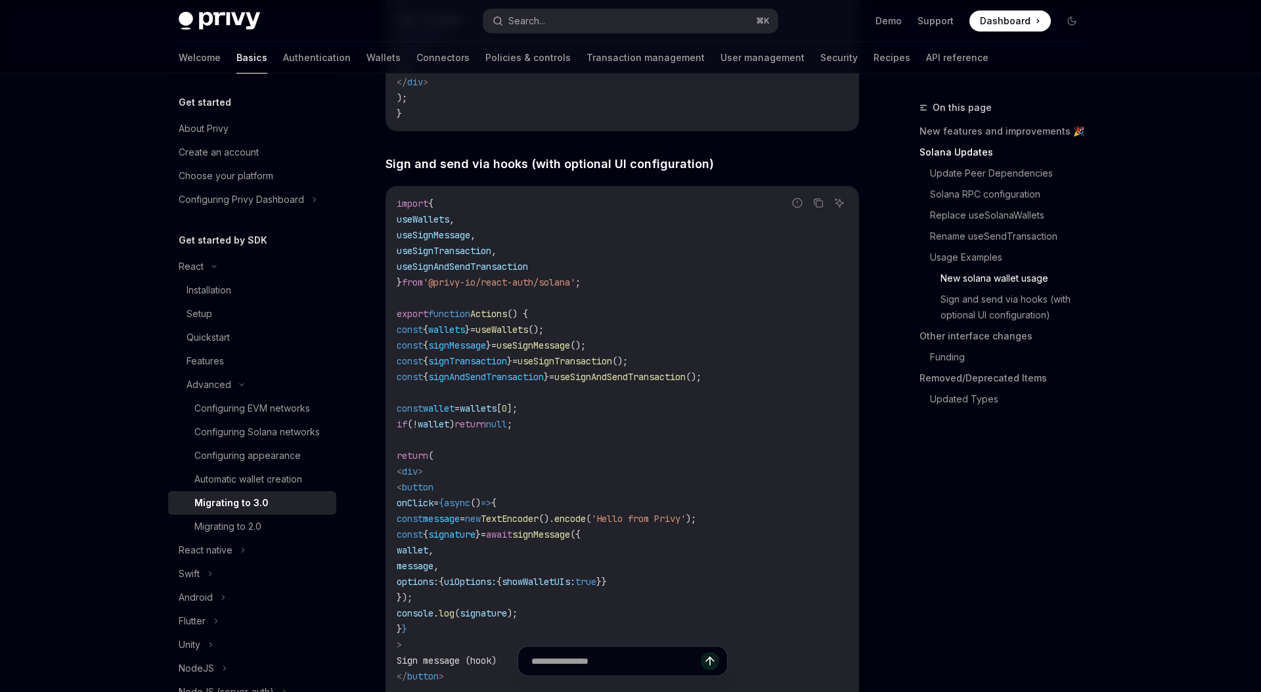
click at [517, 425] on code "import { useWallets , useSignMessage , useSignTransaction , useSignAndSendTrans…" at bounding box center [622, 700] width 451 height 1008
click at [523, 383] on span "signAndSendTransaction" at bounding box center [486, 377] width 116 height 12
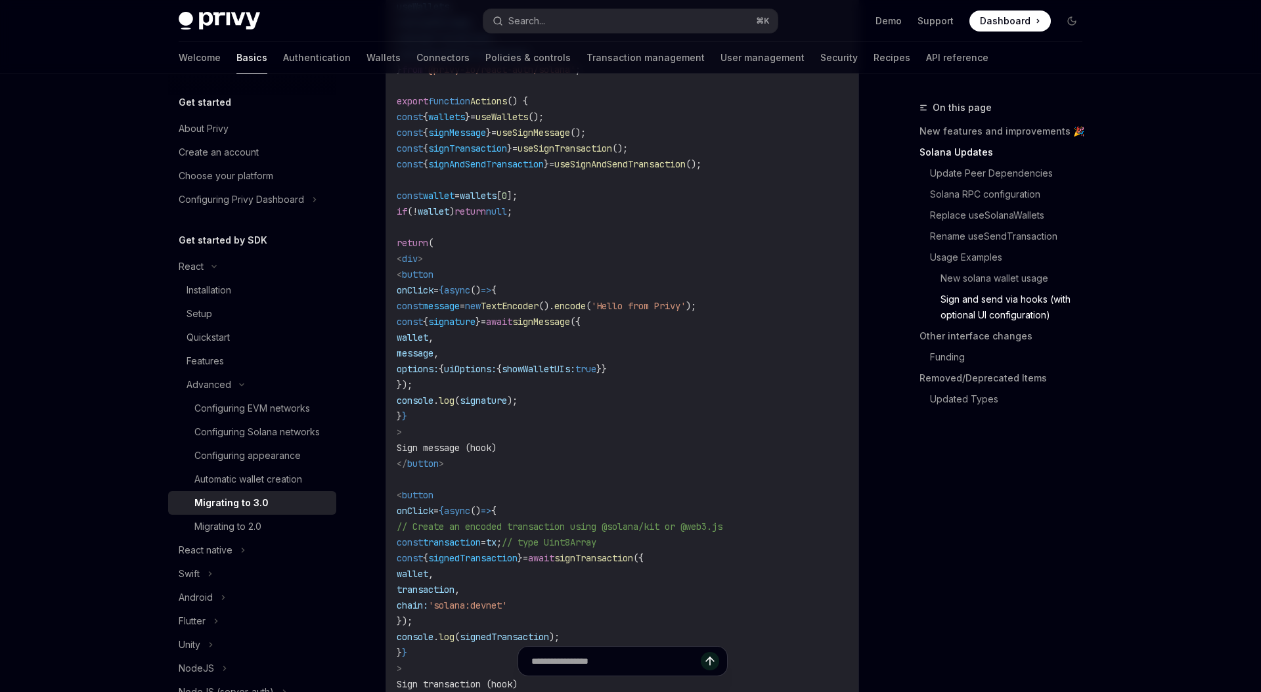
scroll to position [3386, 0]
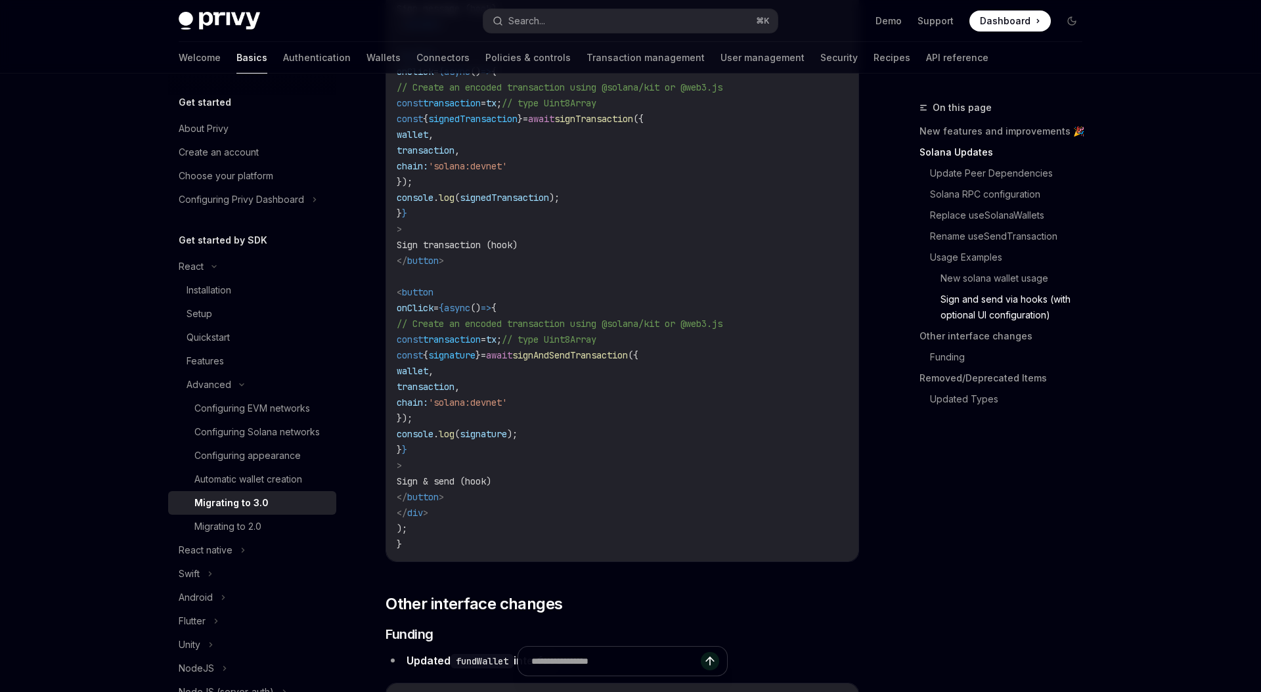
click at [627, 400] on code "import { useWallets , useSignMessage , useSignTransaction , useSignAndSendTrans…" at bounding box center [622, 48] width 451 height 1008
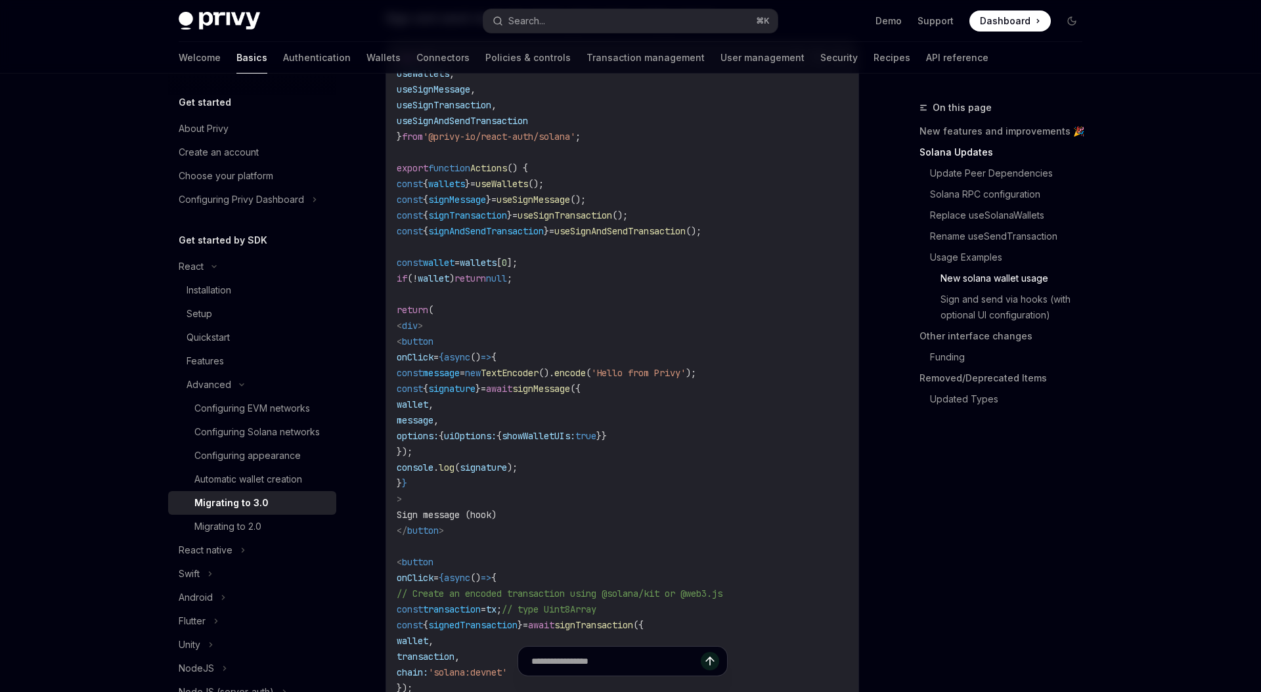
scroll to position [2815, 0]
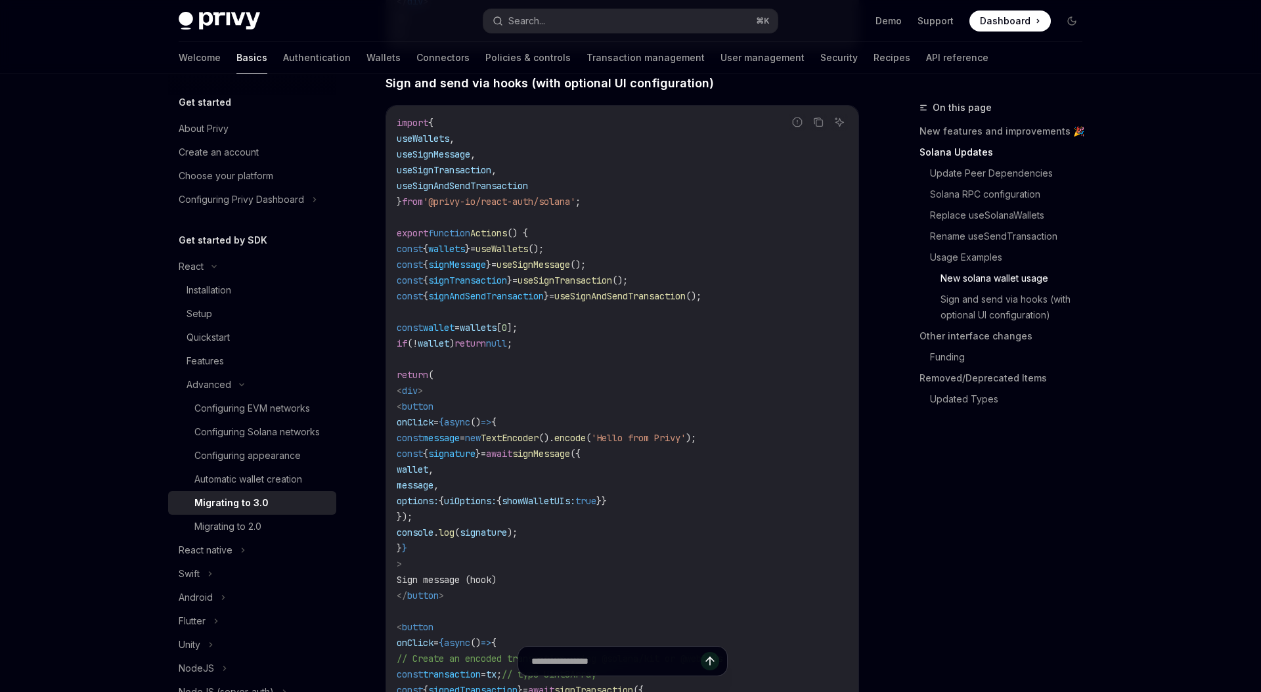
click at [475, 192] on span "useSignAndSendTransaction" at bounding box center [462, 186] width 131 height 12
click at [470, 160] on span "useSignMessage" at bounding box center [434, 154] width 74 height 12
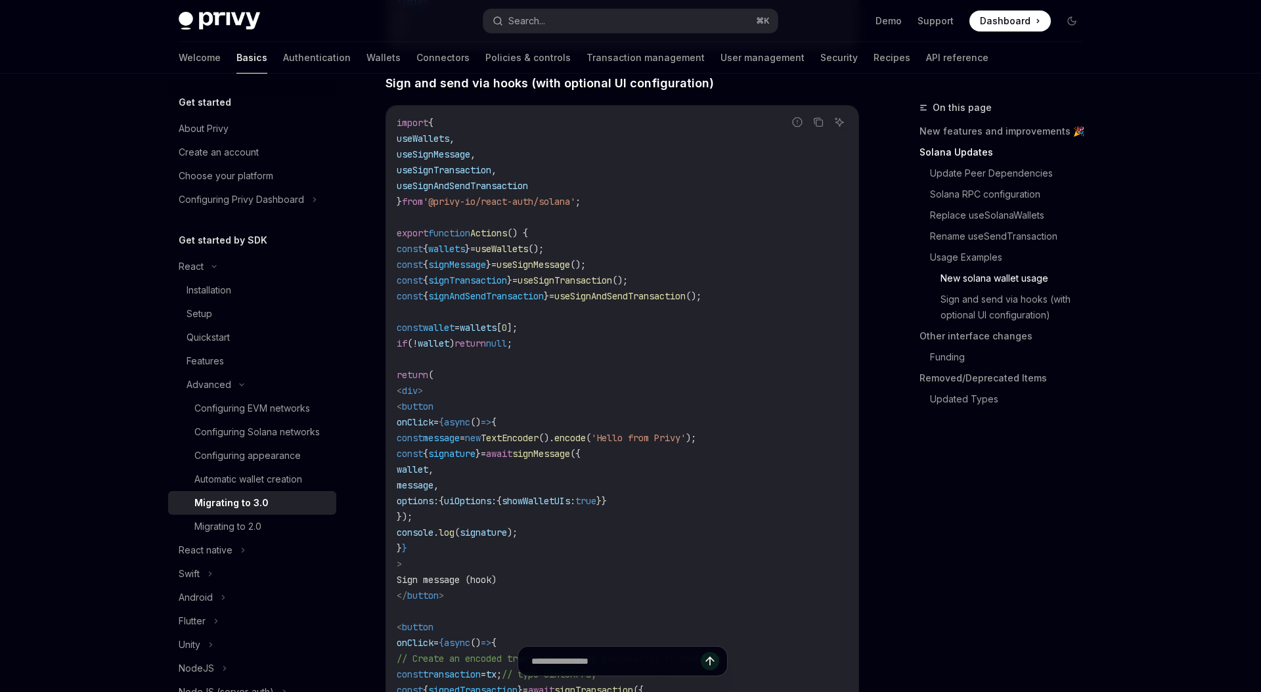
click at [470, 160] on span "useSignMessage" at bounding box center [434, 154] width 74 height 12
click at [685, 411] on code "import { useWallets , useSignMessage , useSignTransaction , useSignAndSendTrans…" at bounding box center [622, 619] width 451 height 1008
click at [561, 295] on code "import { useWallets , useSignMessage , useSignTransaction , useSignAndSendTrans…" at bounding box center [622, 619] width 451 height 1008
click at [479, 270] on span "signMessage" at bounding box center [457, 265] width 58 height 12
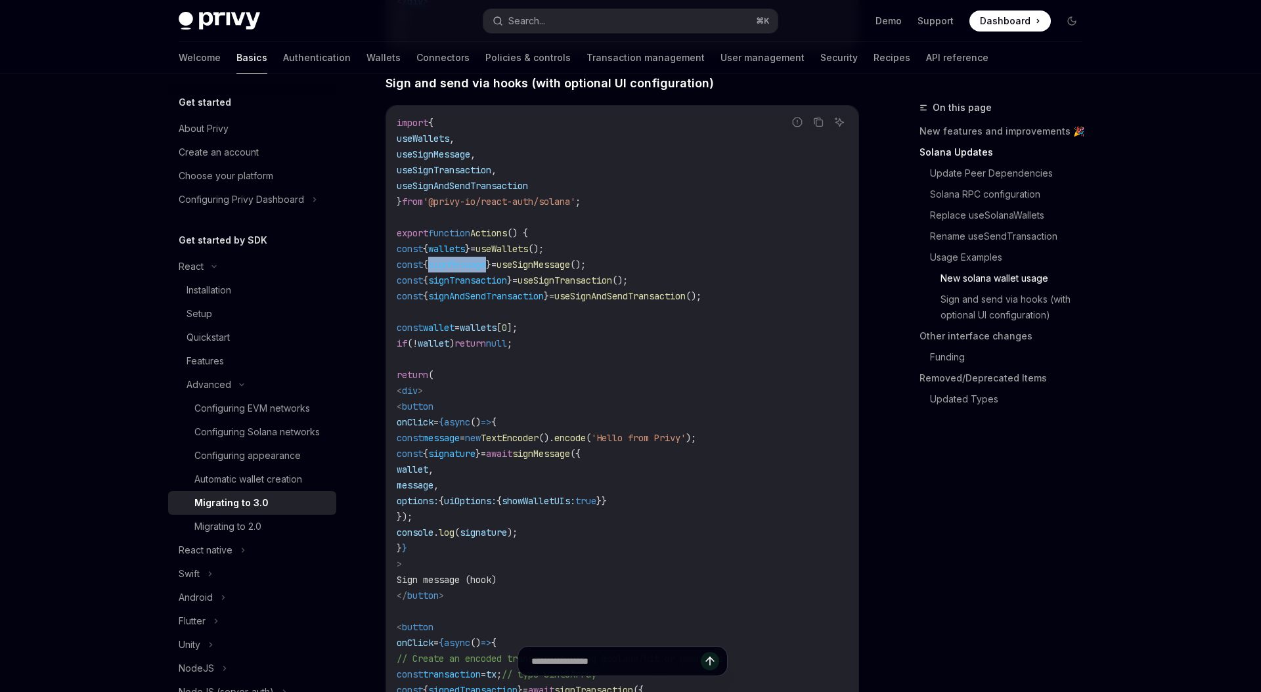
click at [479, 270] on span "signMessage" at bounding box center [457, 265] width 58 height 12
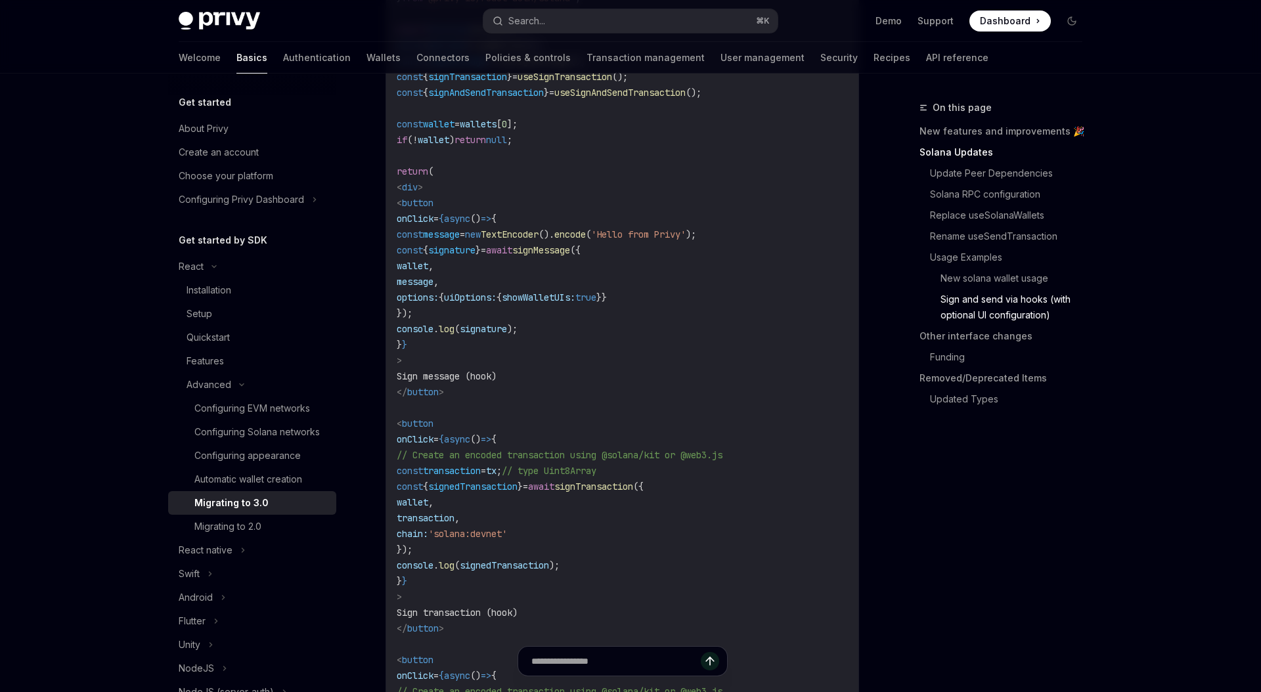
scroll to position [3123, 0]
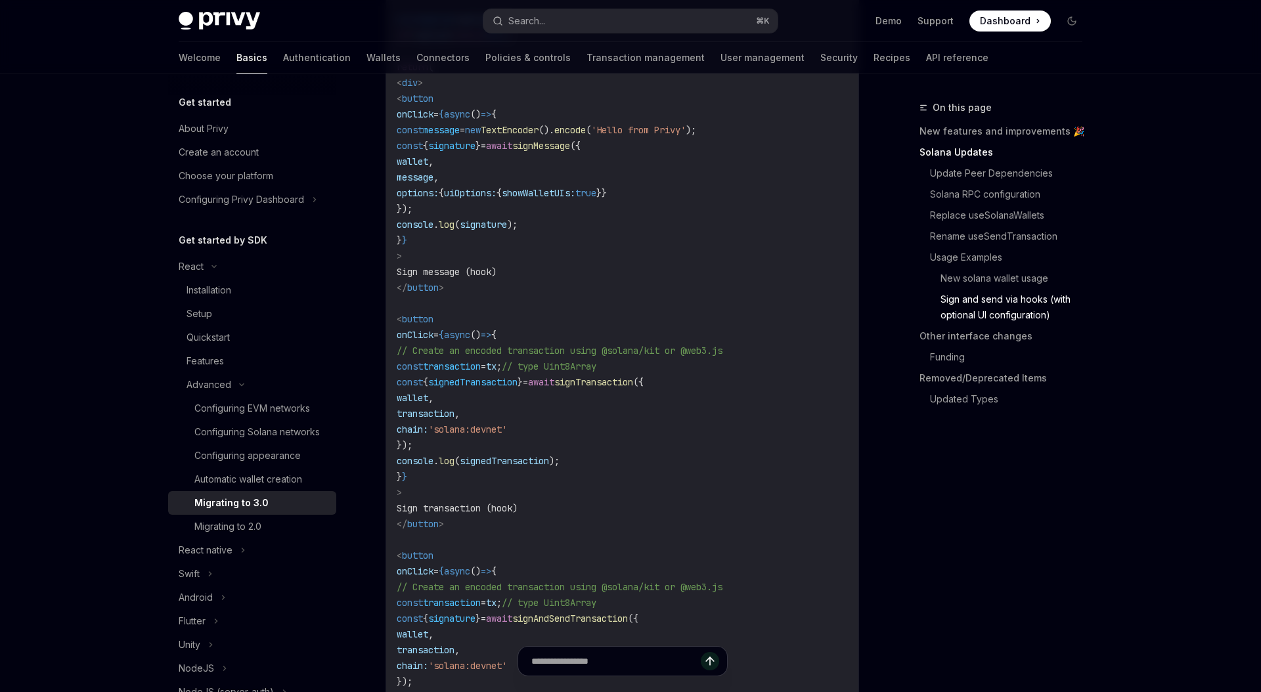
click at [517, 388] on span "signedTransaction" at bounding box center [472, 382] width 89 height 12
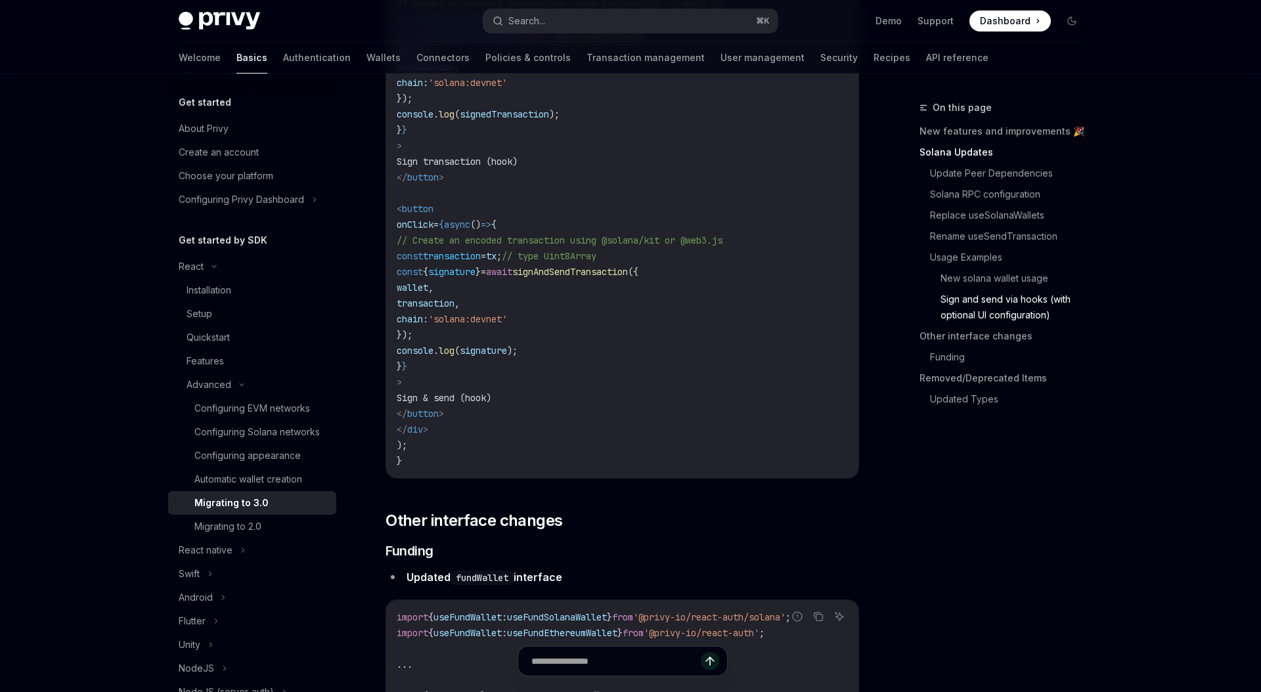
scroll to position [3467, 0]
click at [481, 265] on span "transaction" at bounding box center [452, 259] width 58 height 12
click at [649, 249] on span "// Create an encoded transaction using @solana/kit or @web3.js" at bounding box center [560, 243] width 326 height 12
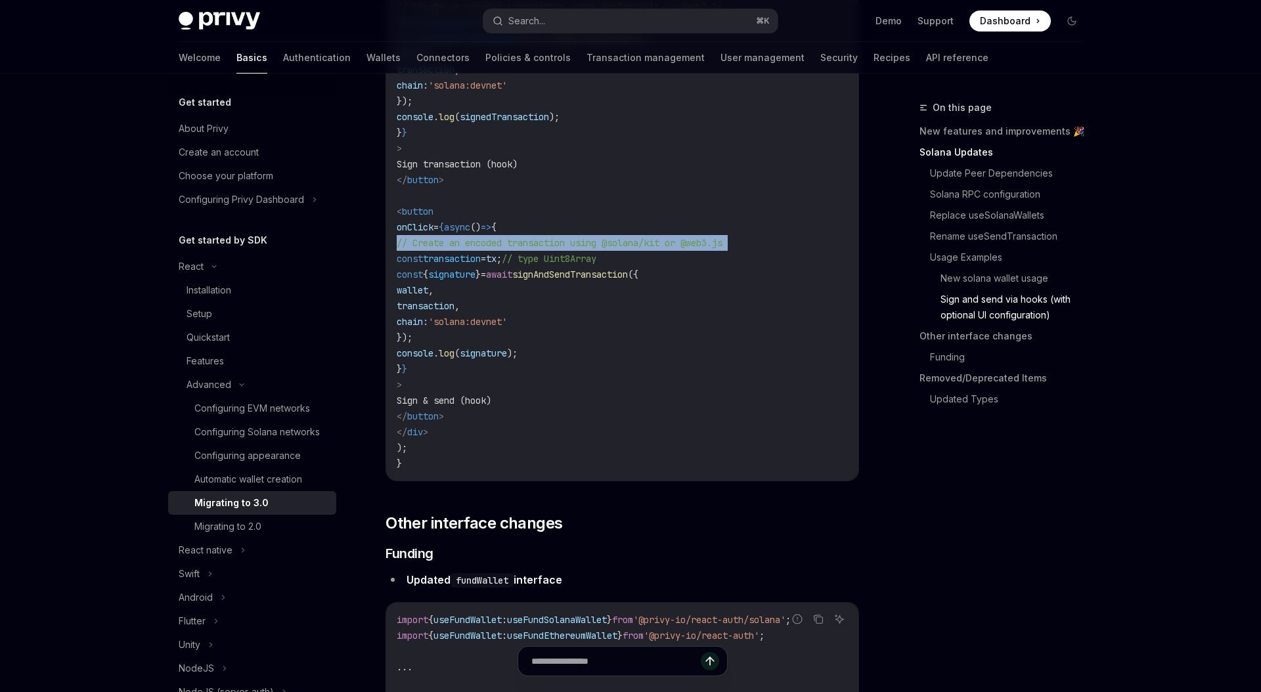
click at [649, 249] on span "// Create an encoded transaction using @solana/kit or @web3.js" at bounding box center [560, 243] width 326 height 12
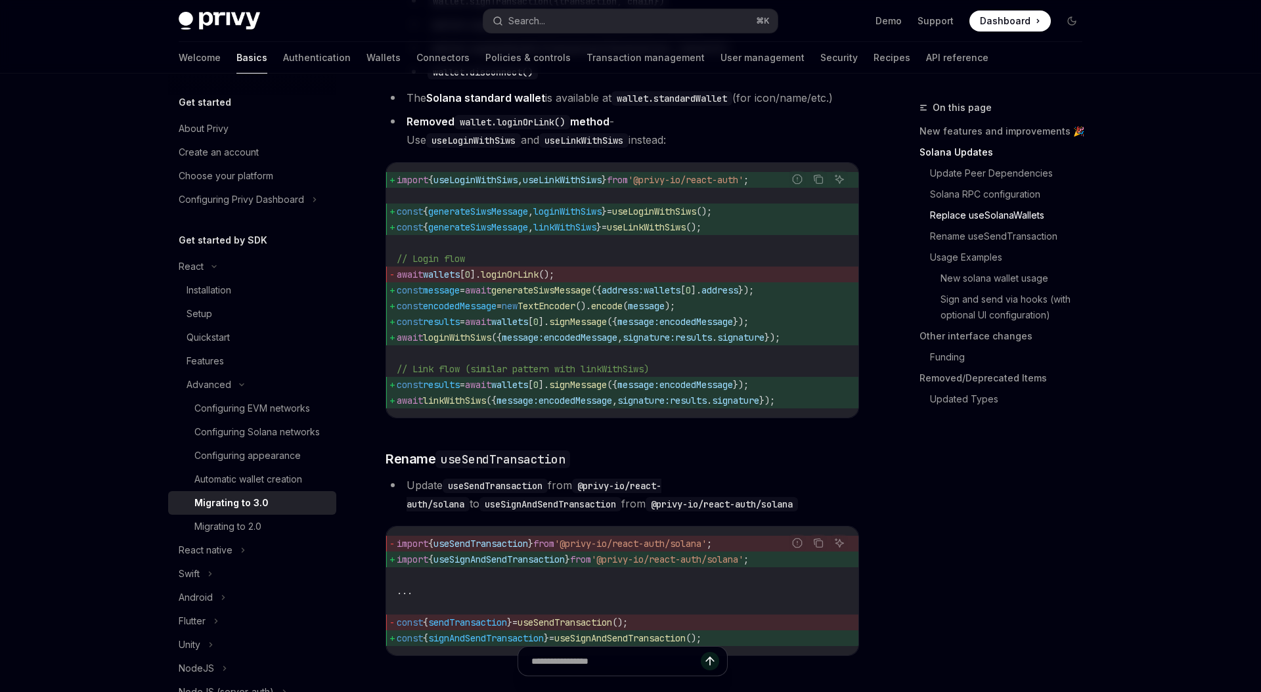
scroll to position [1672, 0]
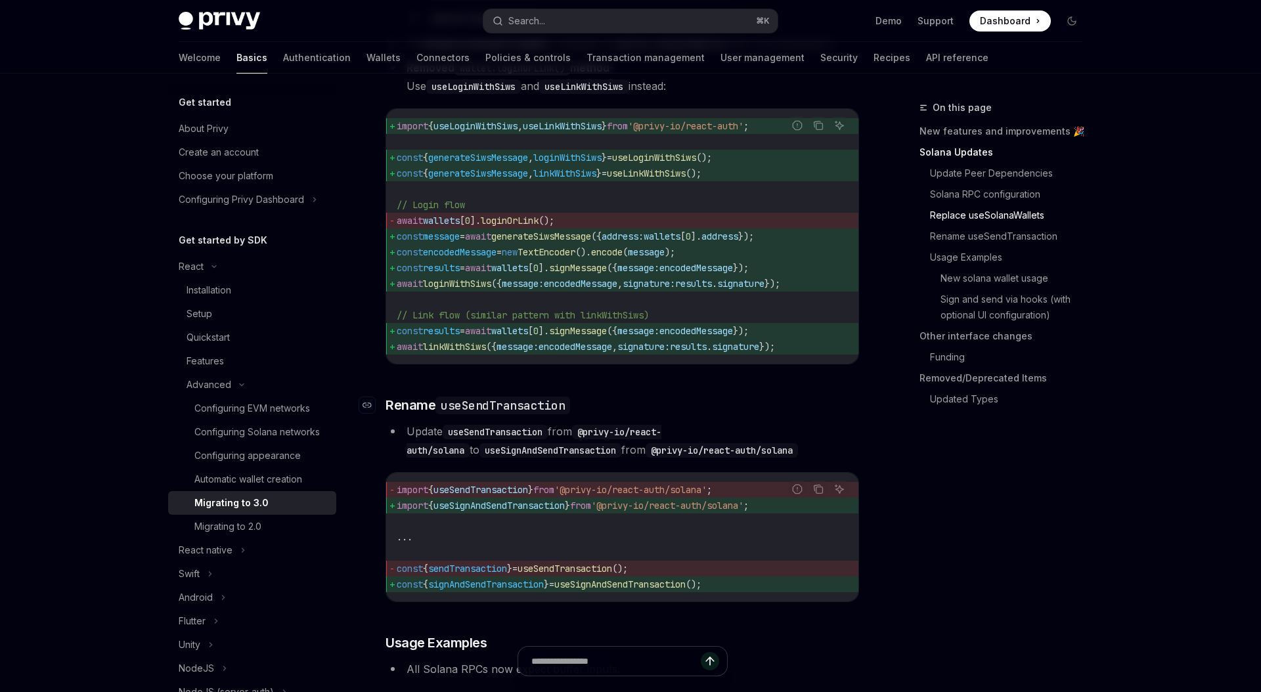
click at [535, 414] on code "useSendTransaction" at bounding box center [502, 406] width 135 height 18
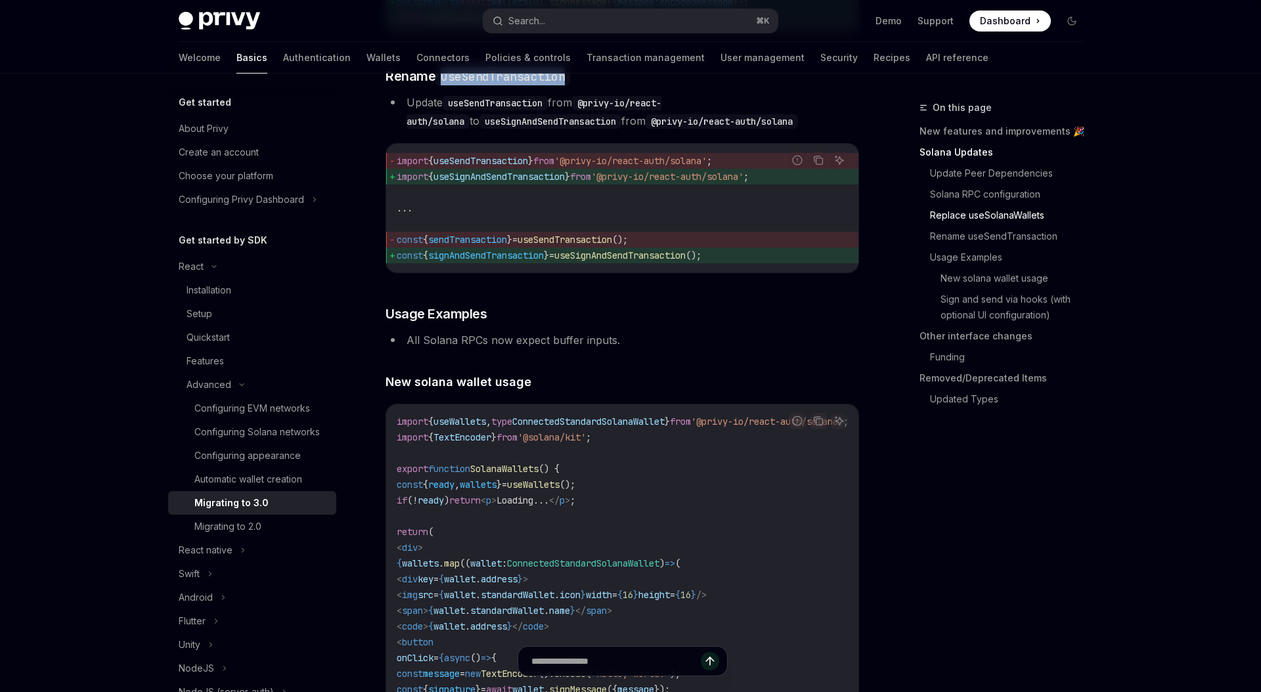
scroll to position [2002, 0]
click at [616, 84] on h3 "​ Rename useSendTransaction" at bounding box center [621, 75] width 473 height 18
click at [531, 84] on code "useSendTransaction" at bounding box center [502, 75] width 135 height 18
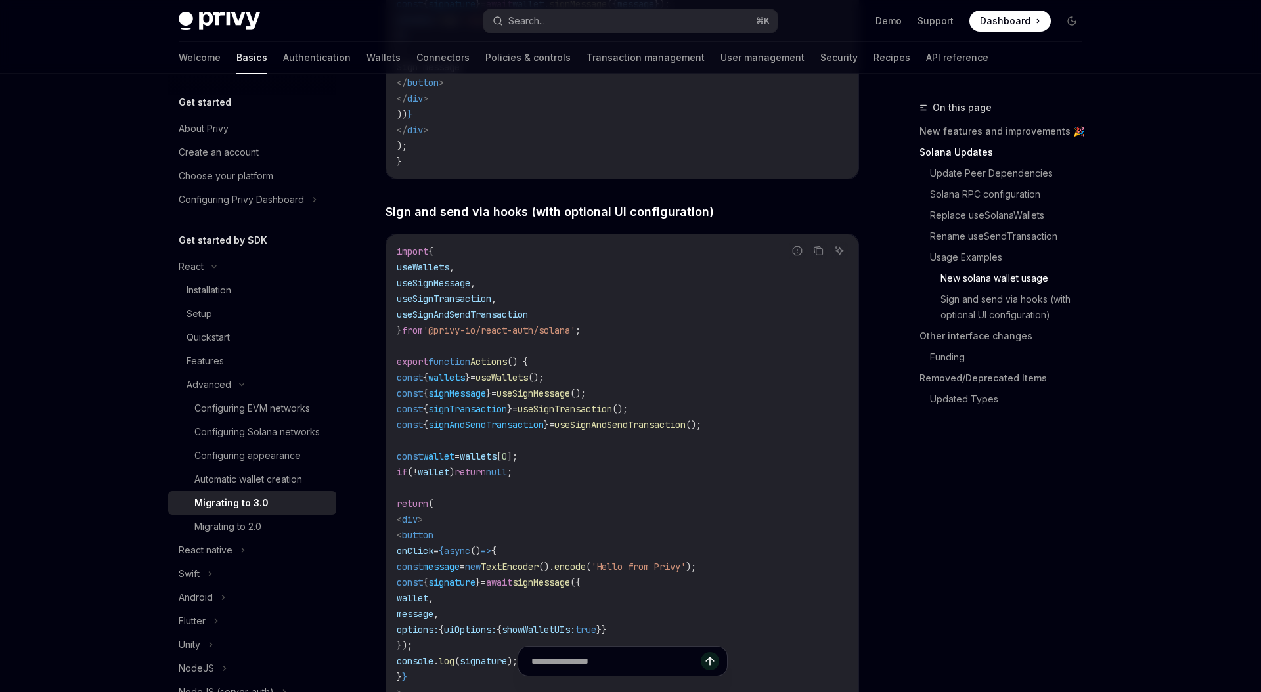
scroll to position [2861, 0]
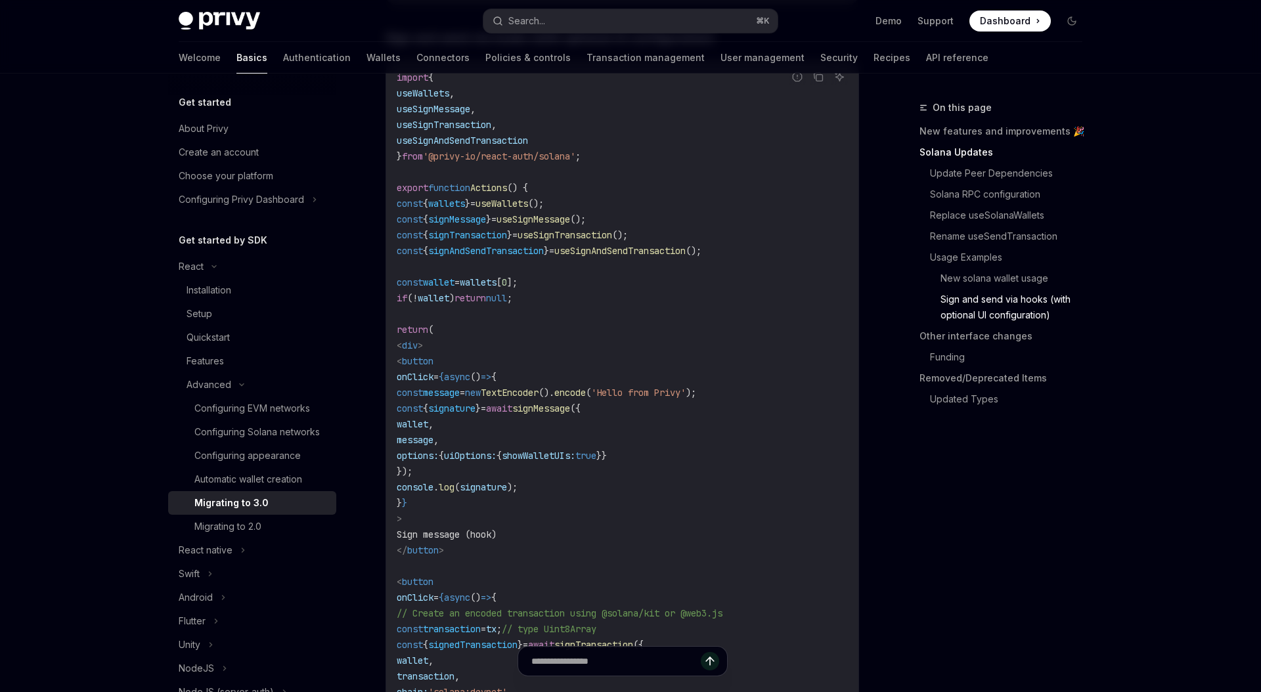
click at [469, 146] on span "useSignAndSendTransaction" at bounding box center [462, 141] width 131 height 12
click at [725, 498] on code "import { useWallets , useSignMessage , useSignTransaction , useSignAndSendTrans…" at bounding box center [622, 574] width 451 height 1008
click at [447, 146] on span "useSignAndSendTransaction" at bounding box center [462, 141] width 131 height 12
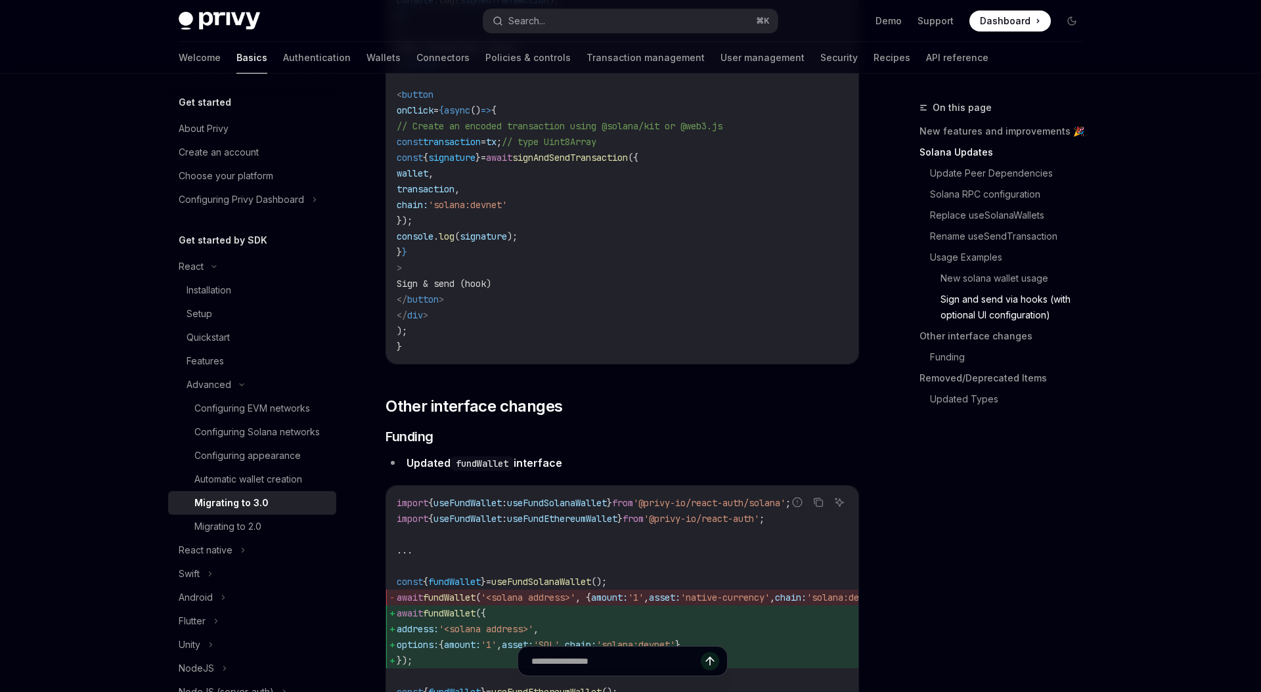
scroll to position [4031, 0]
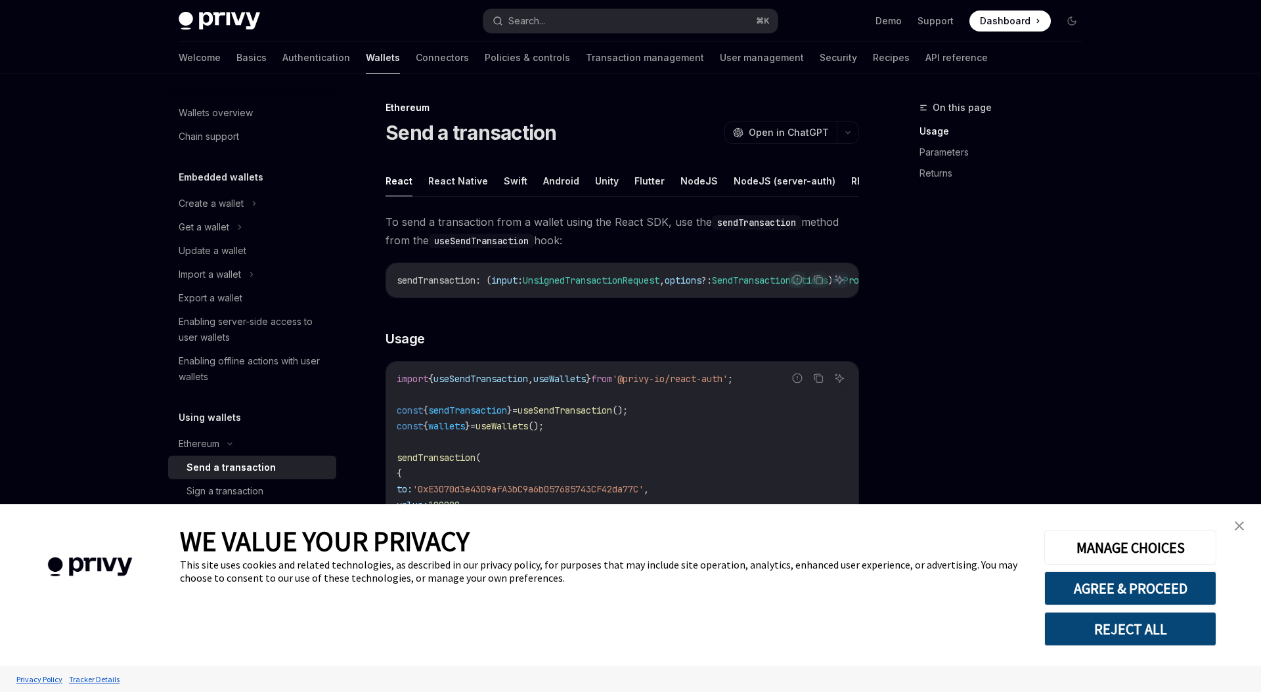
click at [1232, 532] on link "close banner" at bounding box center [1239, 526] width 26 height 26
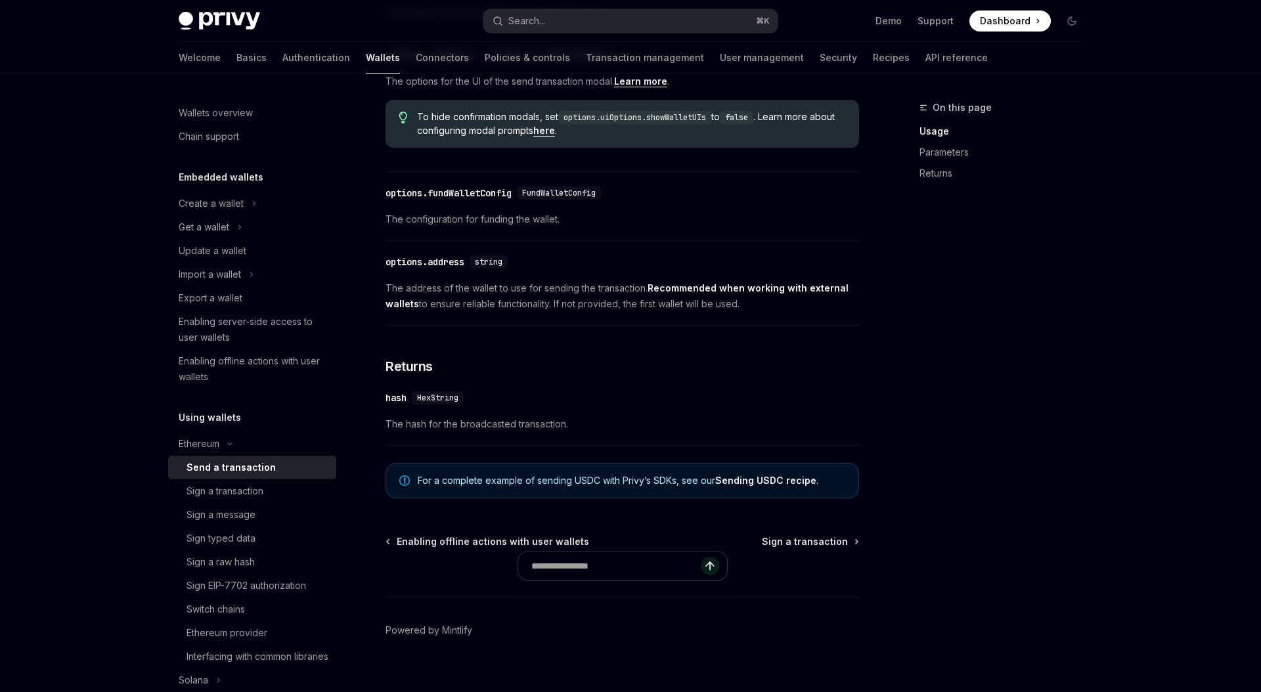
scroll to position [716, 0]
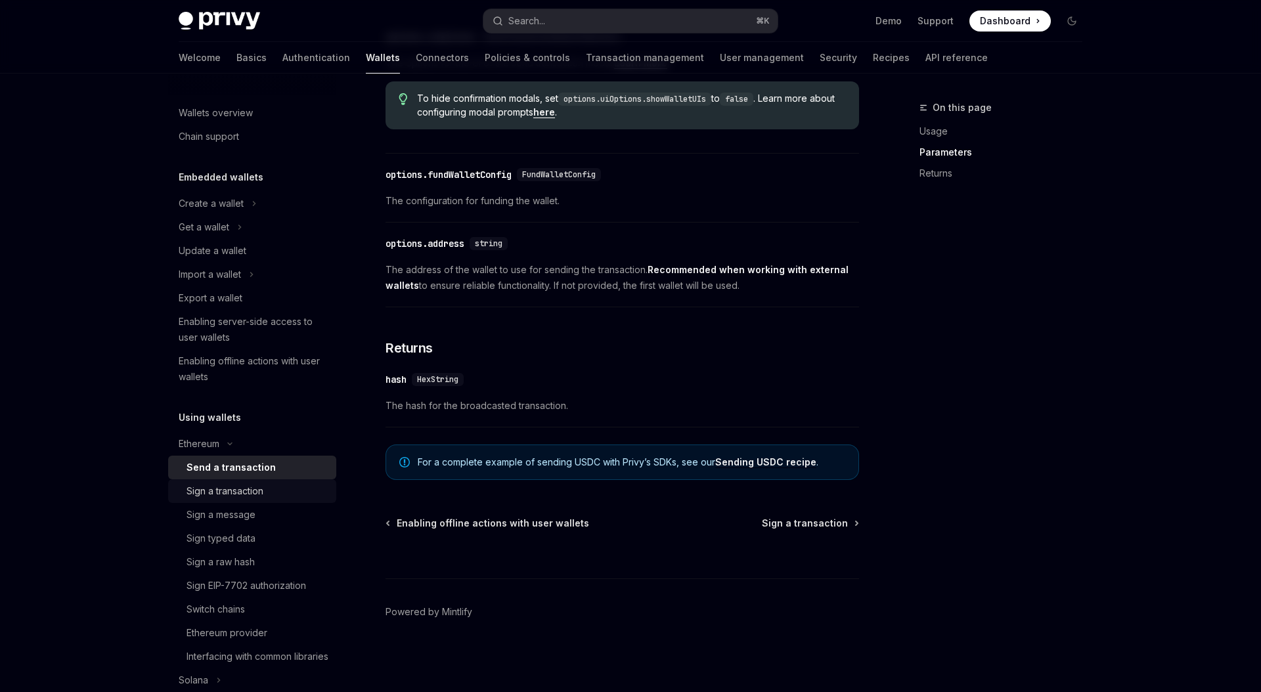
click at [246, 491] on div "Sign a transaction" at bounding box center [224, 491] width 77 height 16
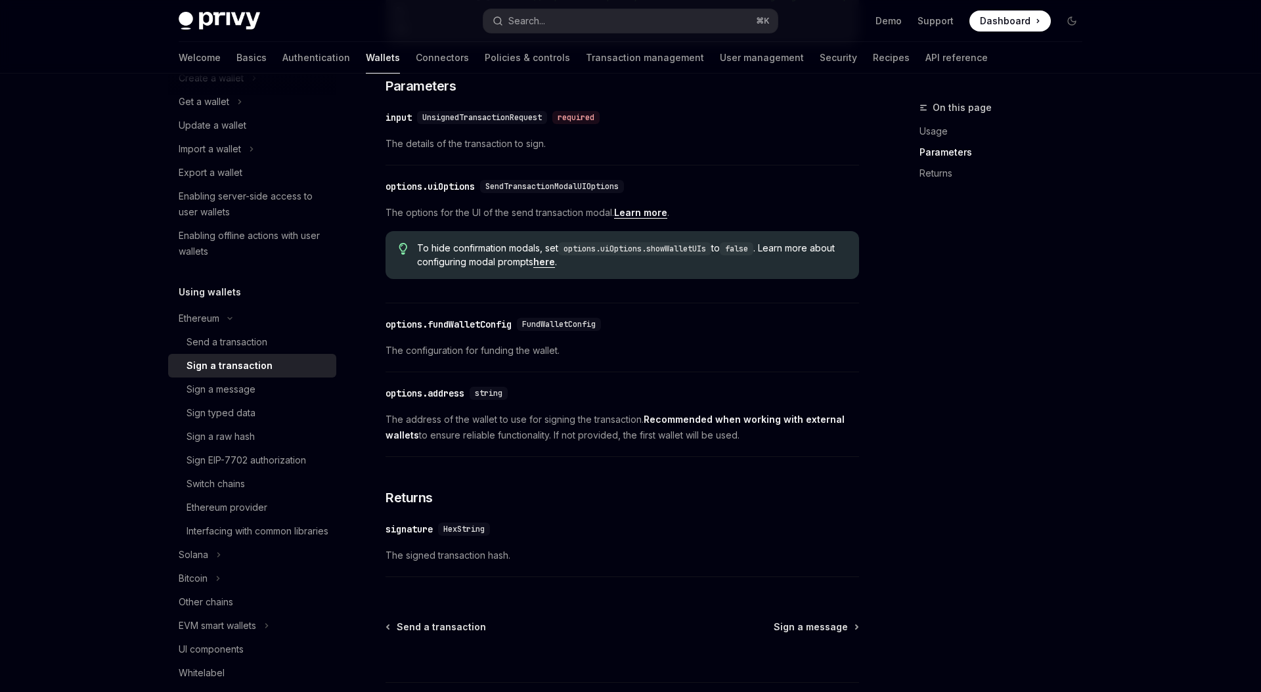
scroll to position [670, 0]
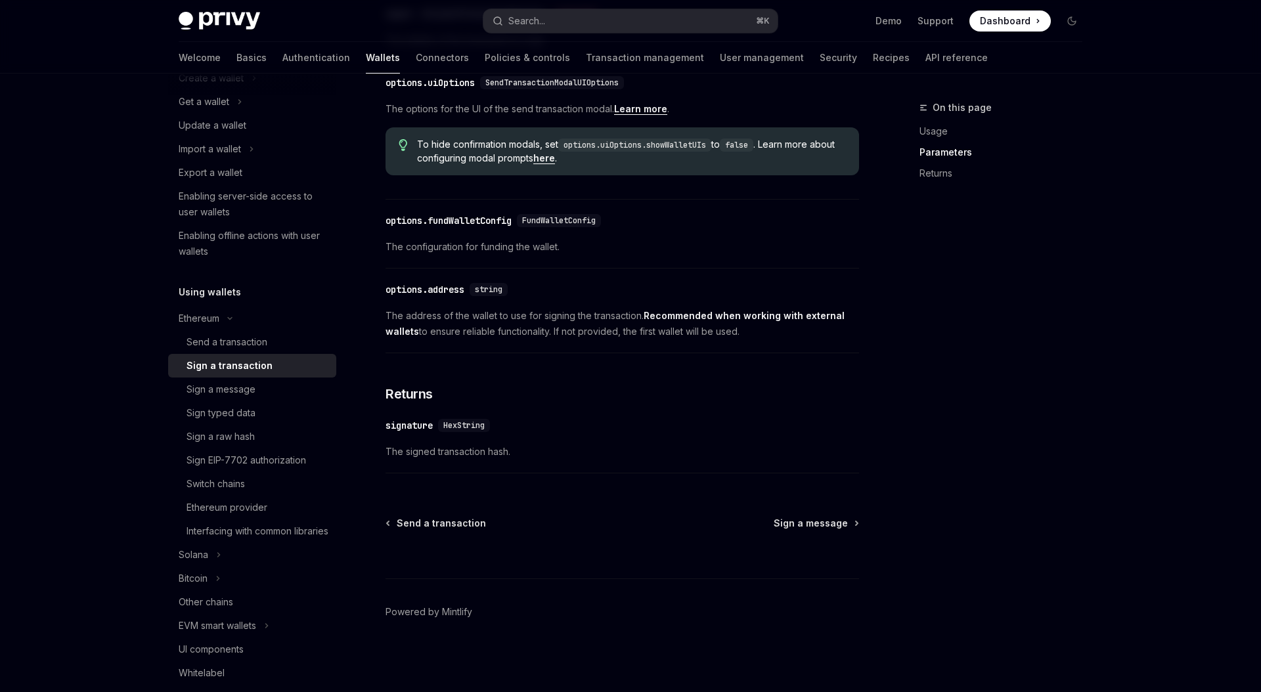
type textarea "*"
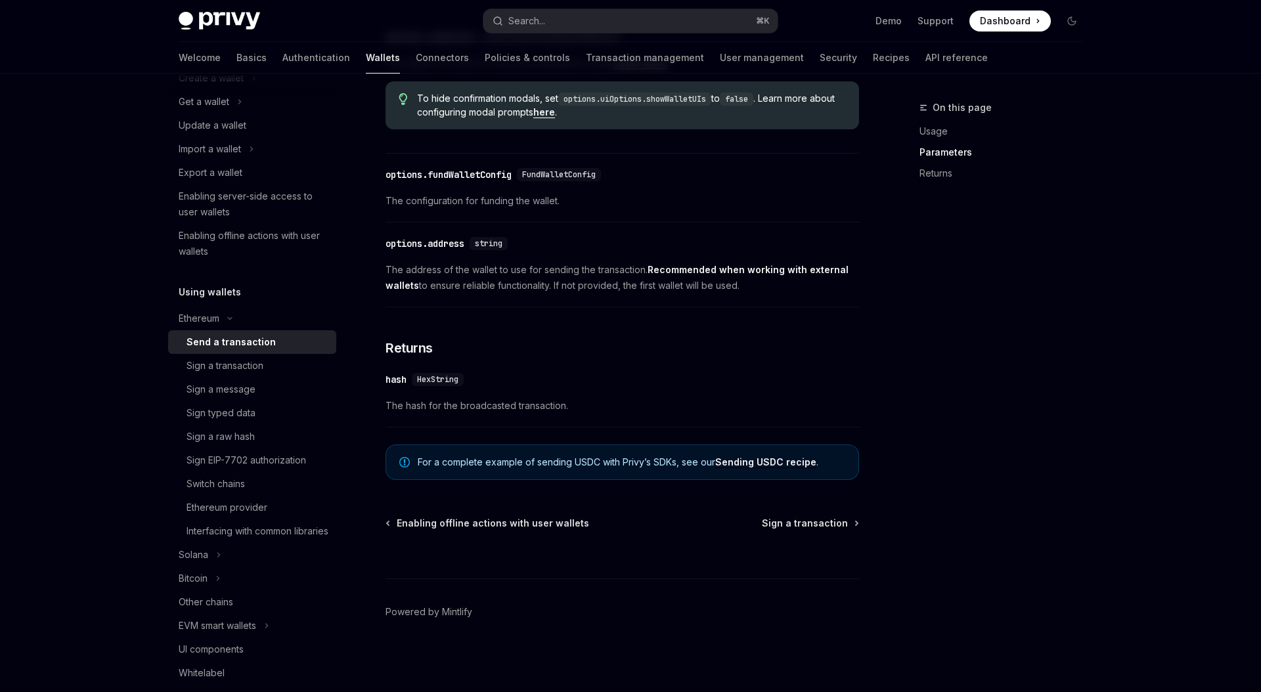
scroll to position [716, 0]
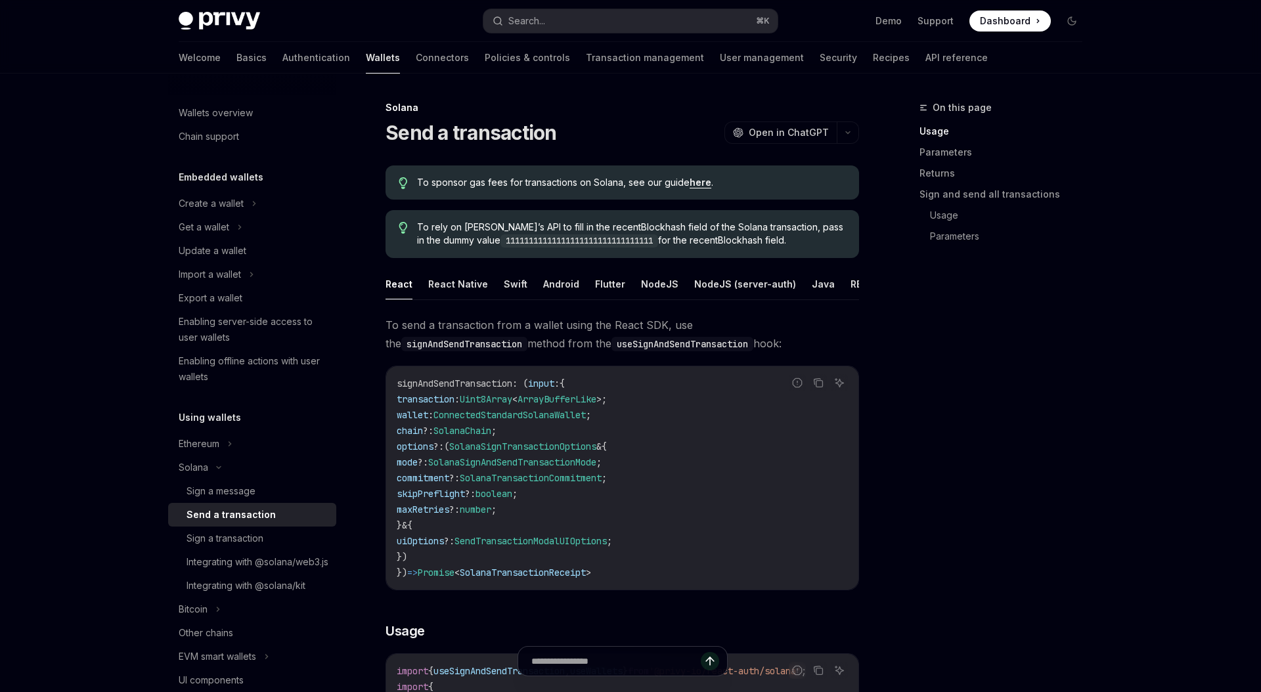
type textarea "*"
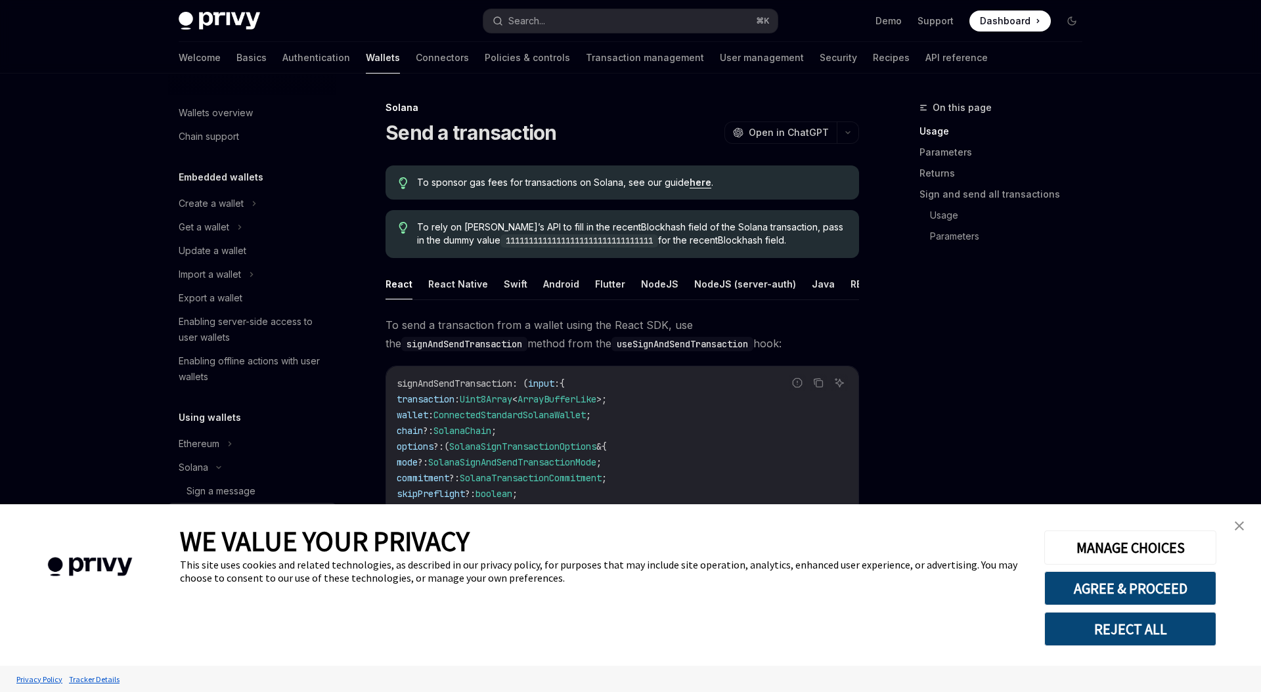
click at [1235, 524] on img "close banner" at bounding box center [1238, 525] width 9 height 9
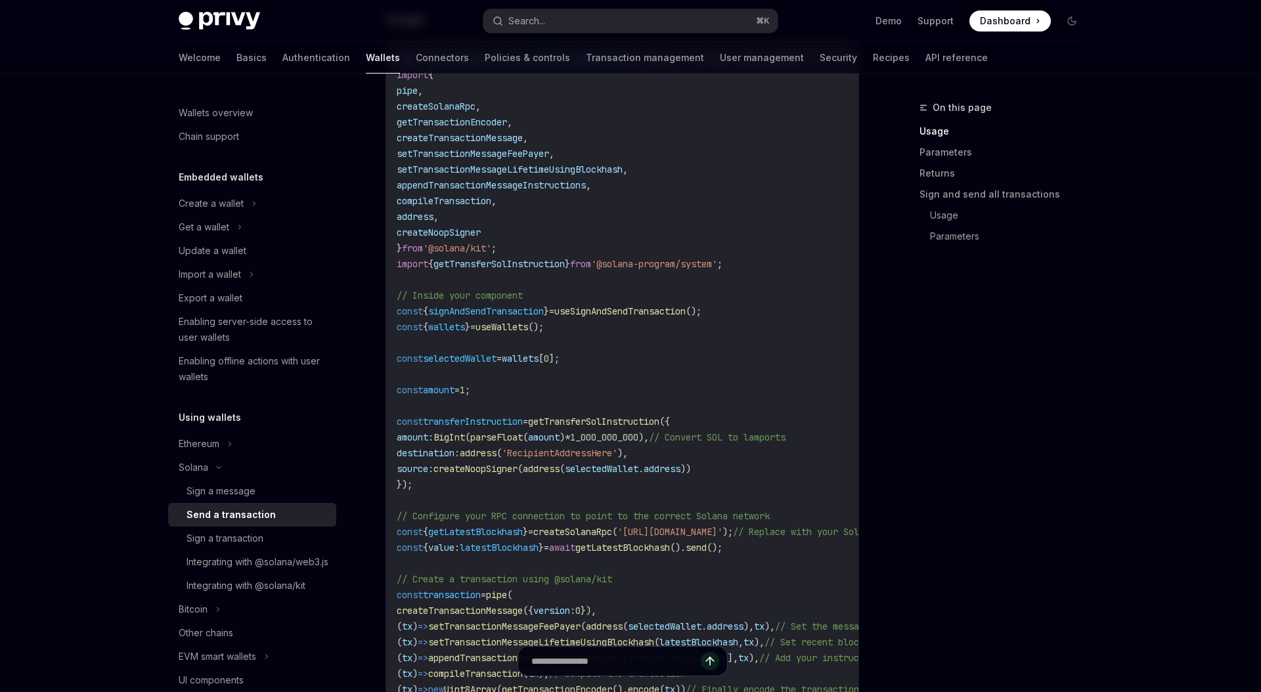
scroll to position [616, 0]
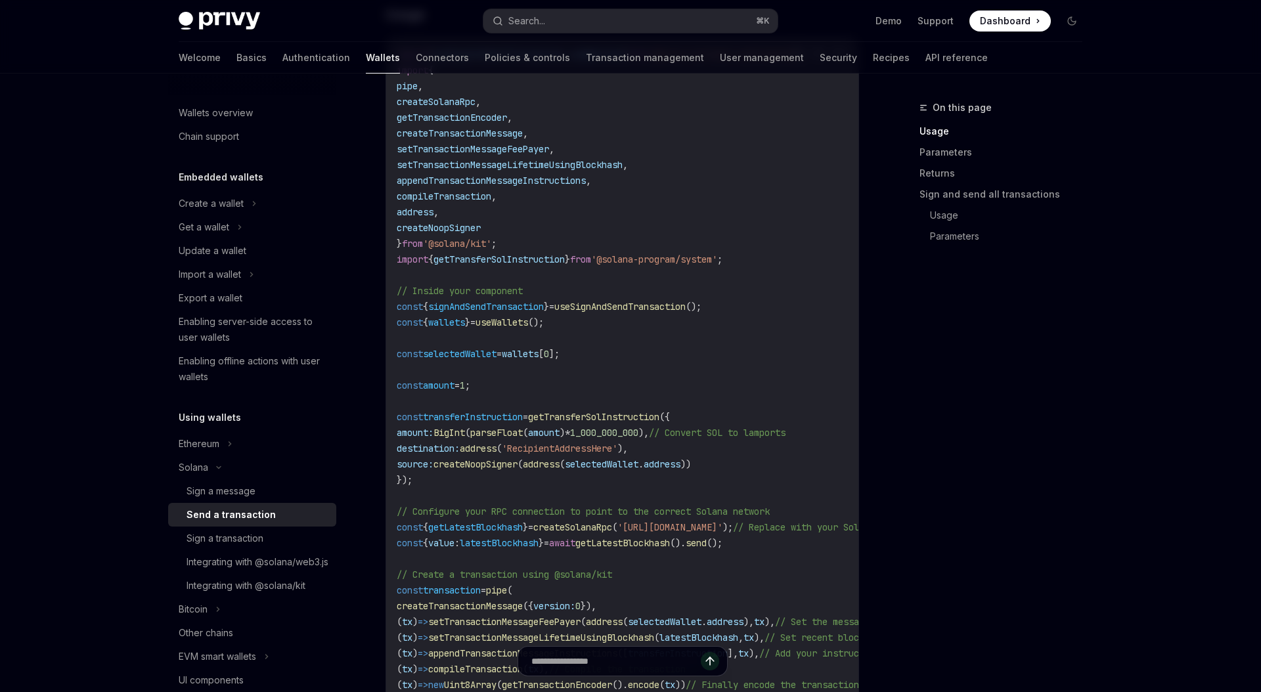
click at [468, 425] on code "import { useSignAndSendTransaction , useWallets } from '@privy-io/react-auth/so…" at bounding box center [707, 441] width 620 height 788
click at [533, 296] on code "import { useSignAndSendTransaction , useWallets } from '@privy-io/react-auth/so…" at bounding box center [707, 441] width 620 height 788
click at [456, 417] on span "transferInstruction" at bounding box center [473, 417] width 100 height 12
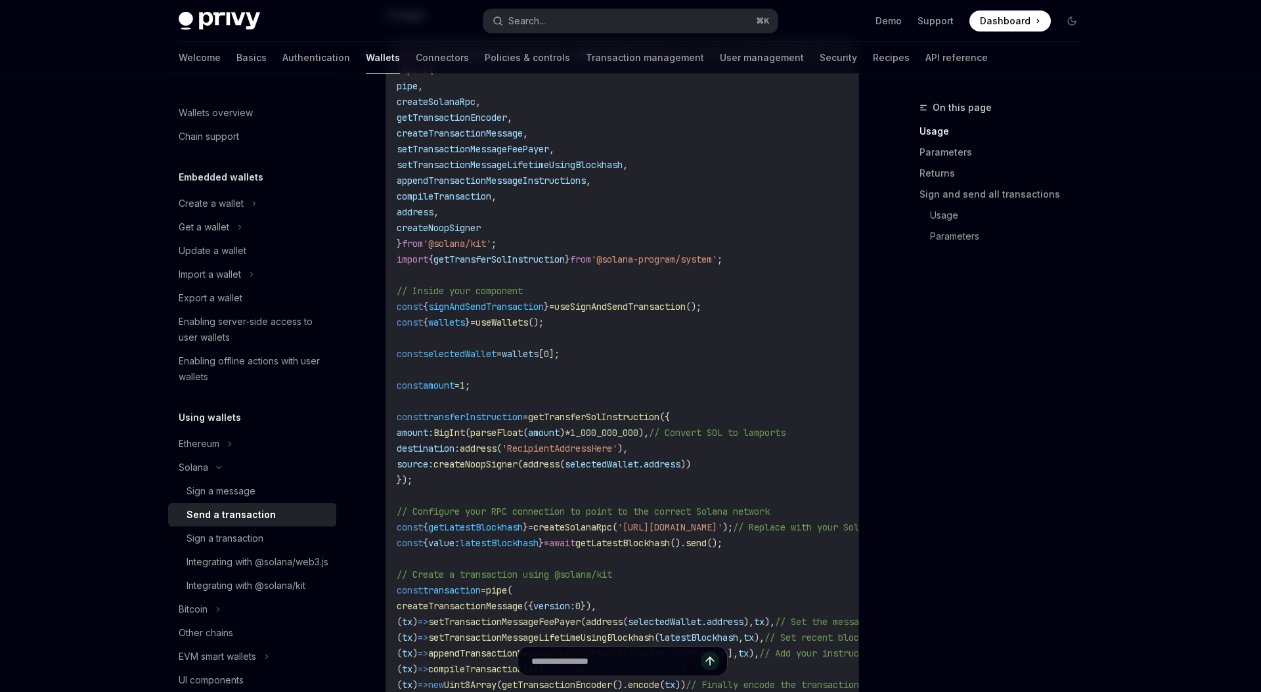
click at [609, 425] on code "import { useSignAndSendTransaction , useWallets } from '@privy-io/react-auth/so…" at bounding box center [707, 441] width 620 height 788
click at [596, 418] on span "getTransferSolInstruction" at bounding box center [593, 417] width 131 height 12
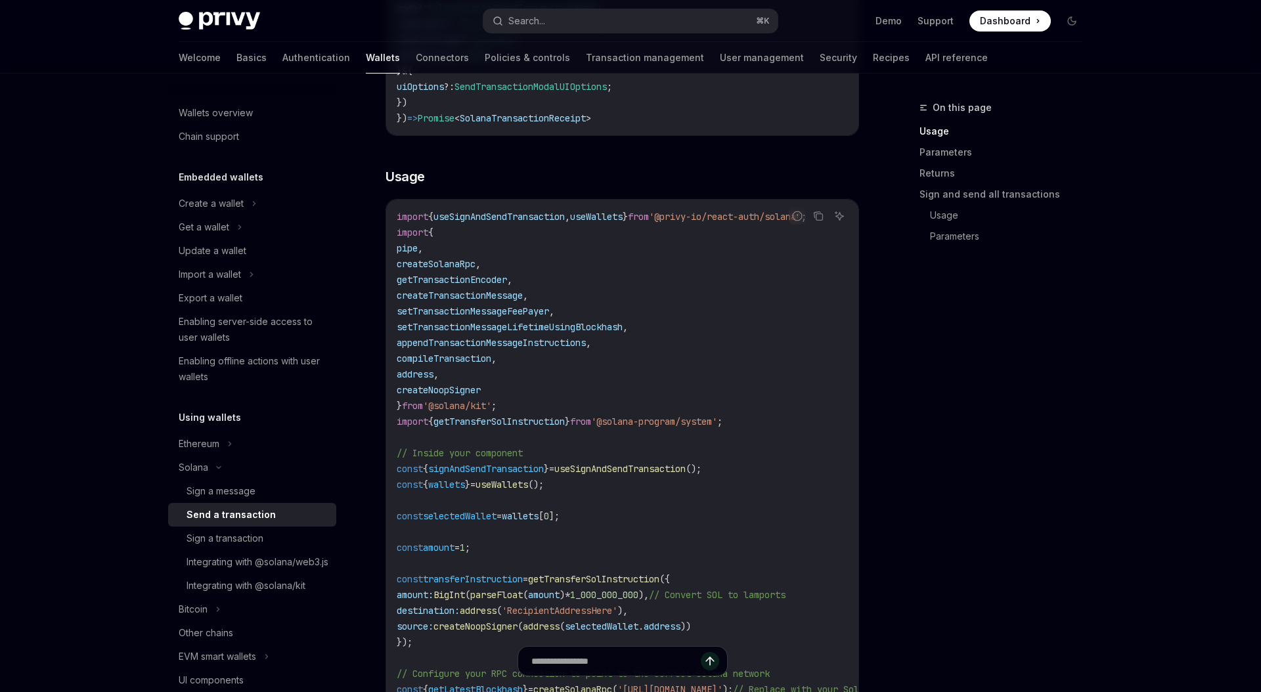
scroll to position [456, 0]
click at [580, 580] on span "getTransferSolInstruction" at bounding box center [593, 577] width 131 height 12
copy span "getTransferSolInstruction"
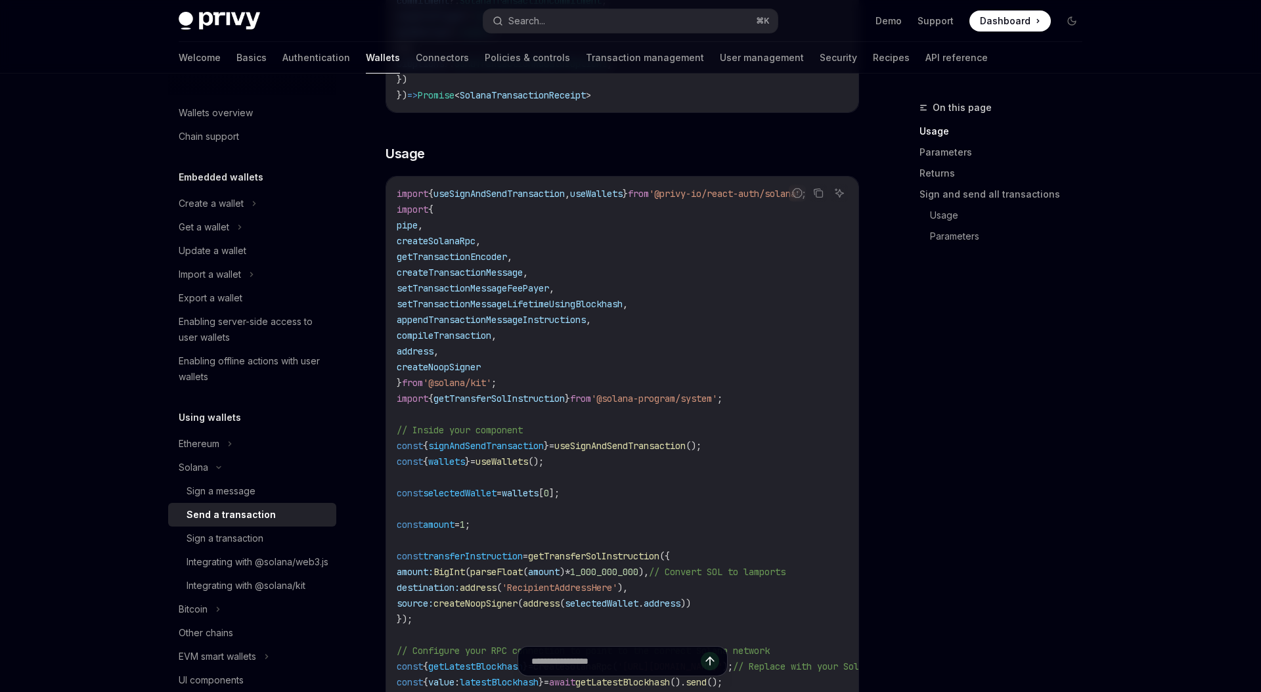
scroll to position [480, 0]
click at [430, 582] on span "destination:" at bounding box center [428, 585] width 63 height 12
click at [530, 582] on span "'RecipientAddressHere'" at bounding box center [560, 585] width 116 height 12
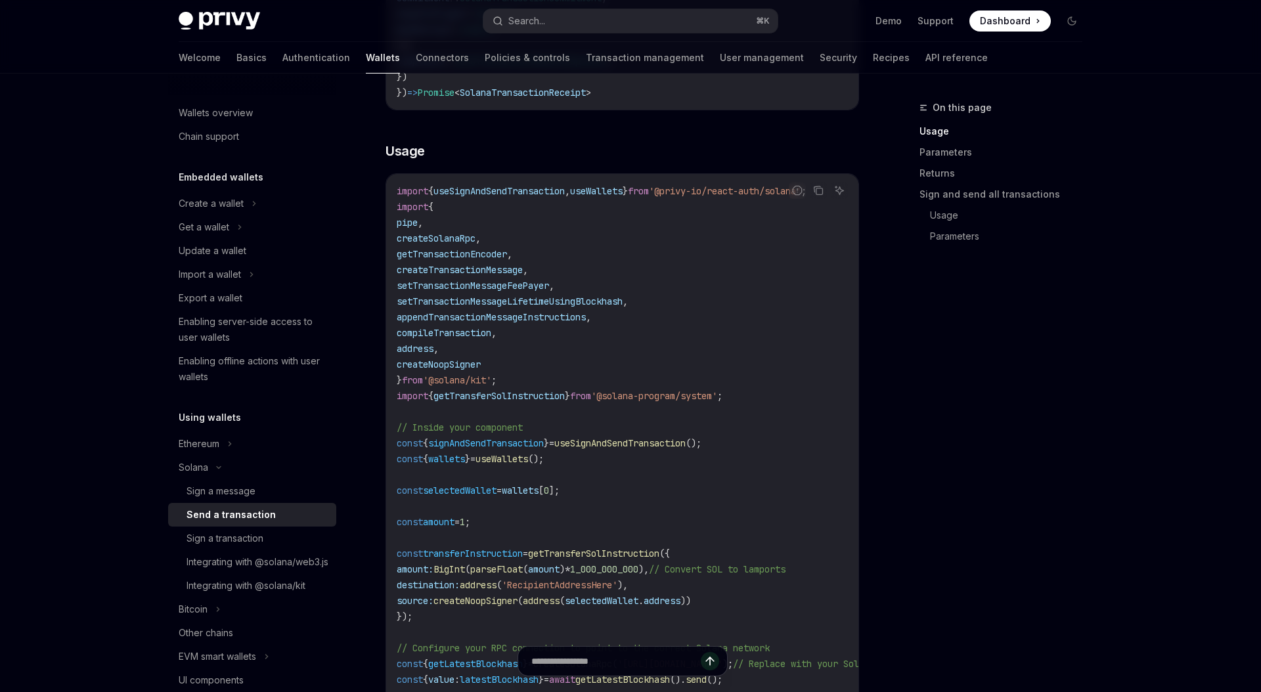
click at [625, 601] on span "selectedWallet" at bounding box center [602, 601] width 74 height 12
click at [617, 586] on span "'RecipientAddressHere'" at bounding box center [560, 585] width 116 height 12
click at [433, 599] on span "source:" at bounding box center [415, 601] width 37 height 12
click at [482, 603] on span "createNoopSigner" at bounding box center [475, 601] width 84 height 12
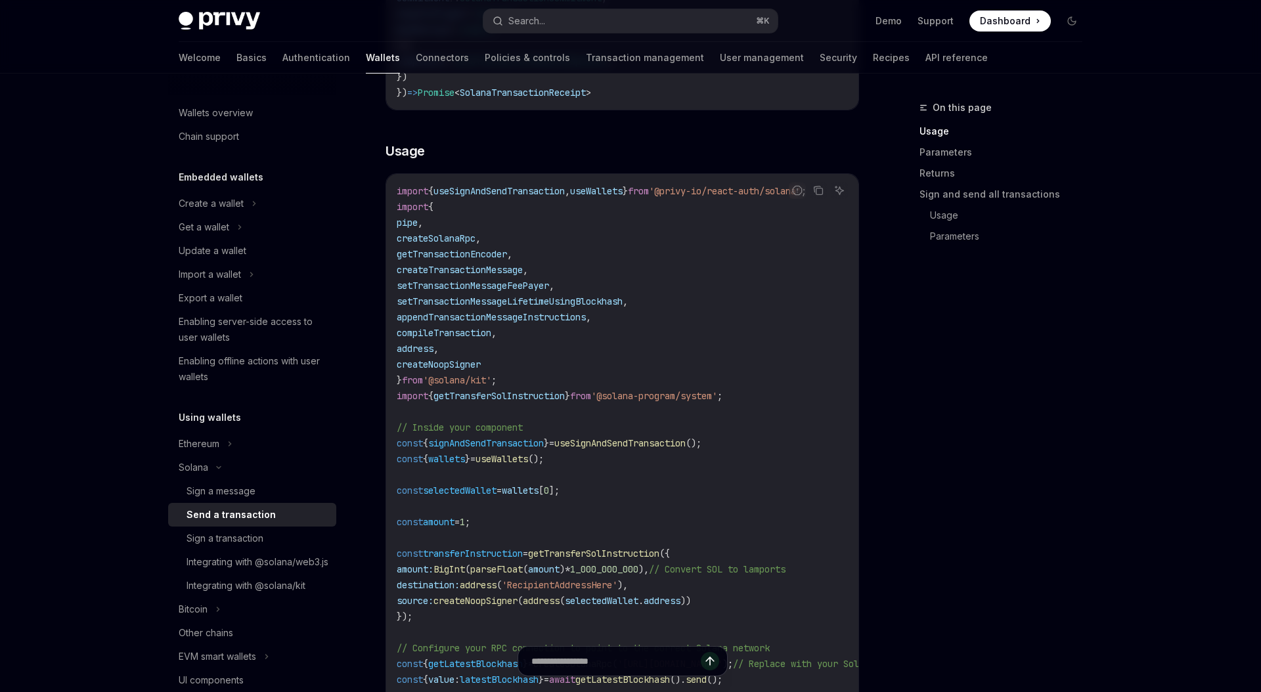
click at [482, 603] on span "createNoopSigner" at bounding box center [475, 601] width 84 height 12
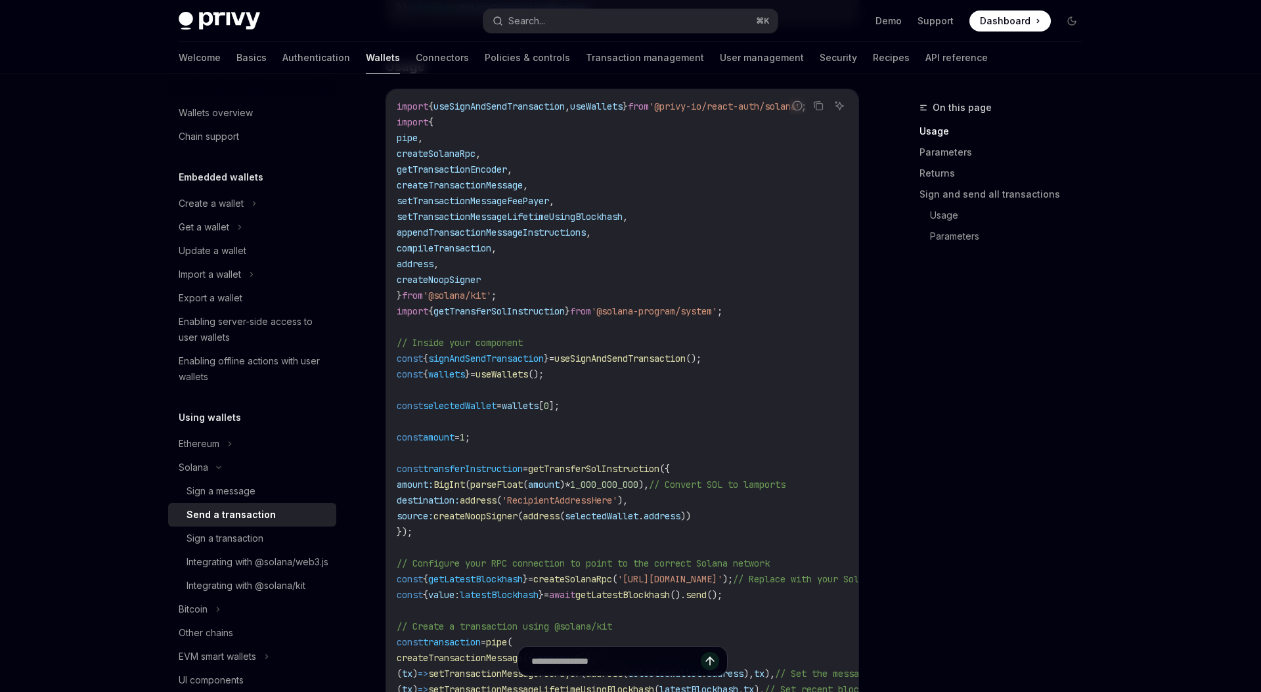
scroll to position [568, 0]
click at [538, 586] on span "latestBlockhash" at bounding box center [499, 592] width 79 height 12
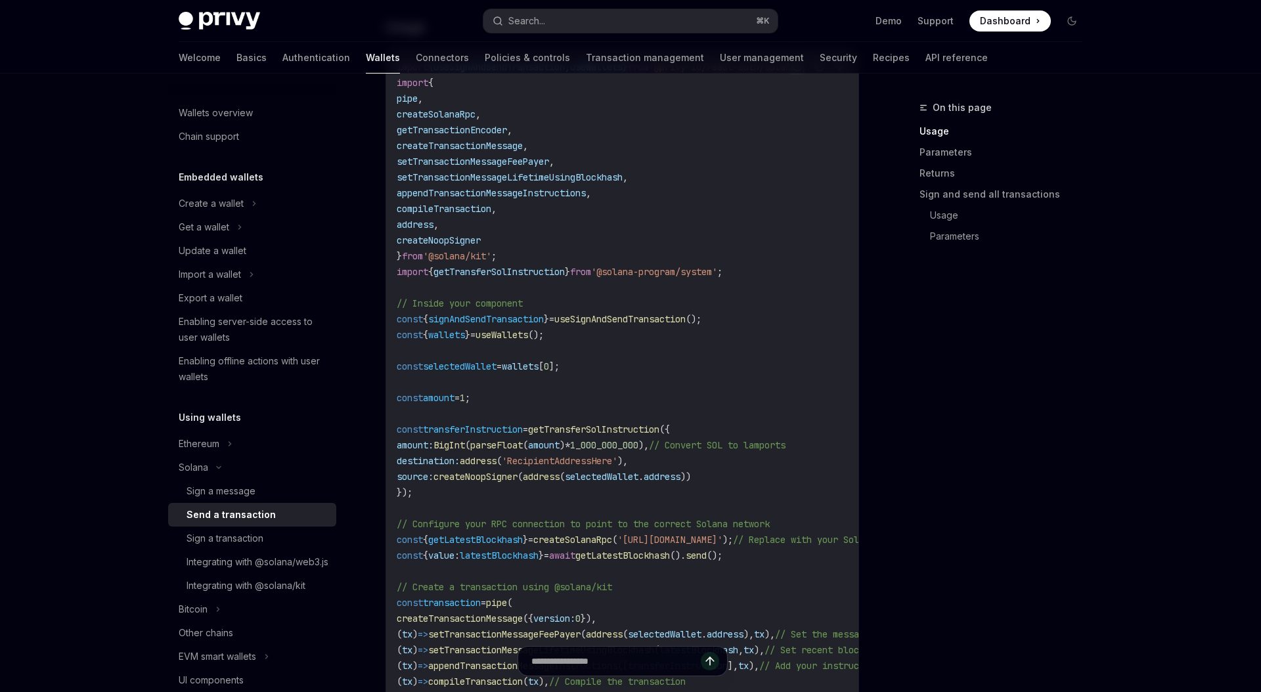
scroll to position [662, 0]
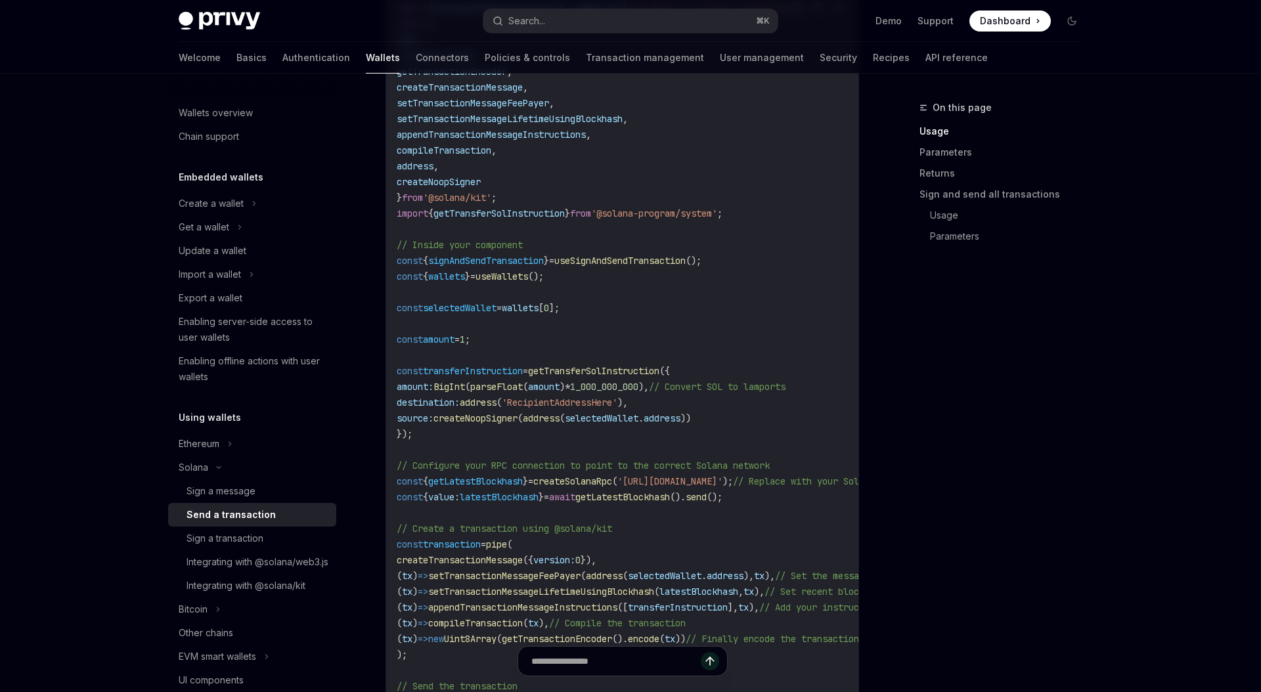
click at [501, 482] on span "getLatestBlockhash" at bounding box center [475, 481] width 95 height 12
copy span "getLatestBlockhash"
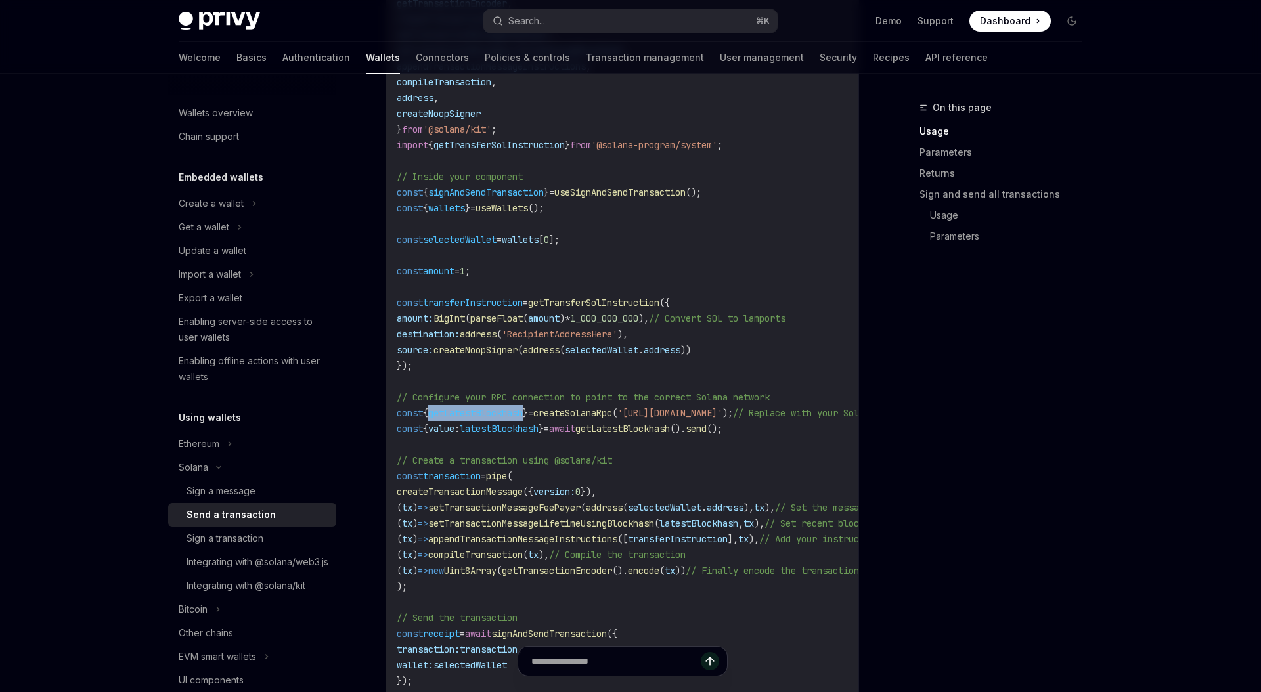
scroll to position [743, 0]
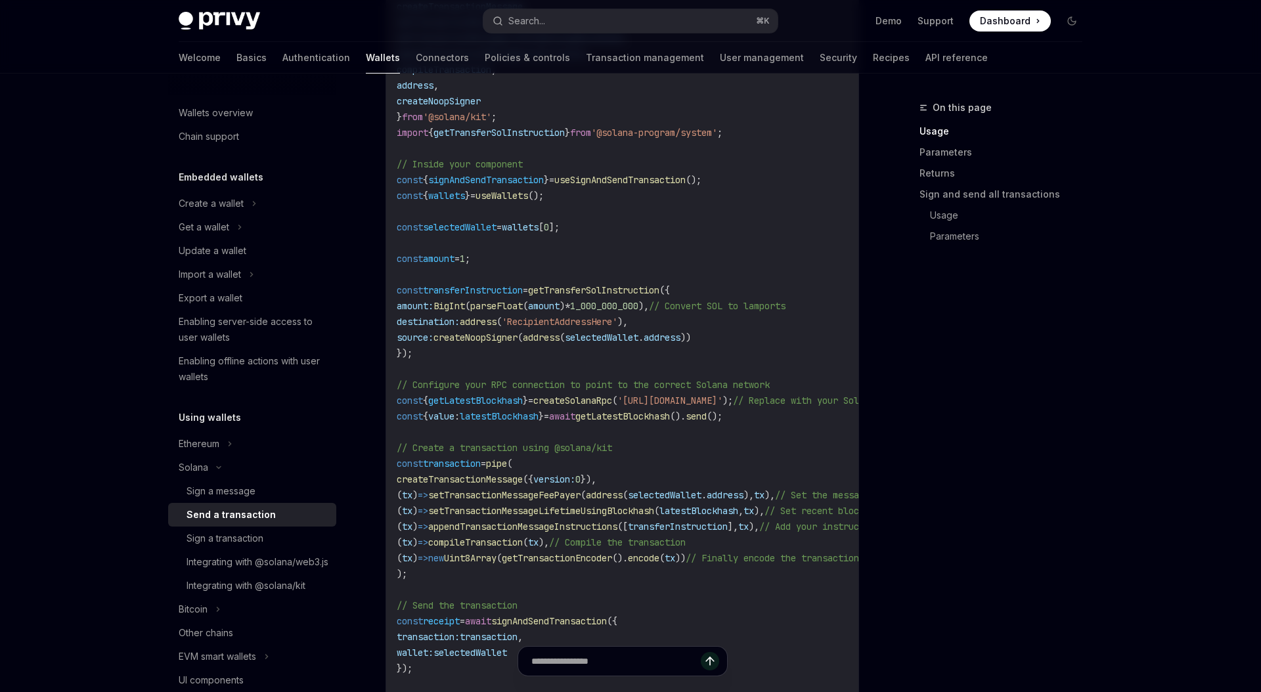
click at [479, 471] on code "import { useSignAndSendTransaction , useWallets } from '@privy-io/react-auth/so…" at bounding box center [707, 314] width 620 height 788
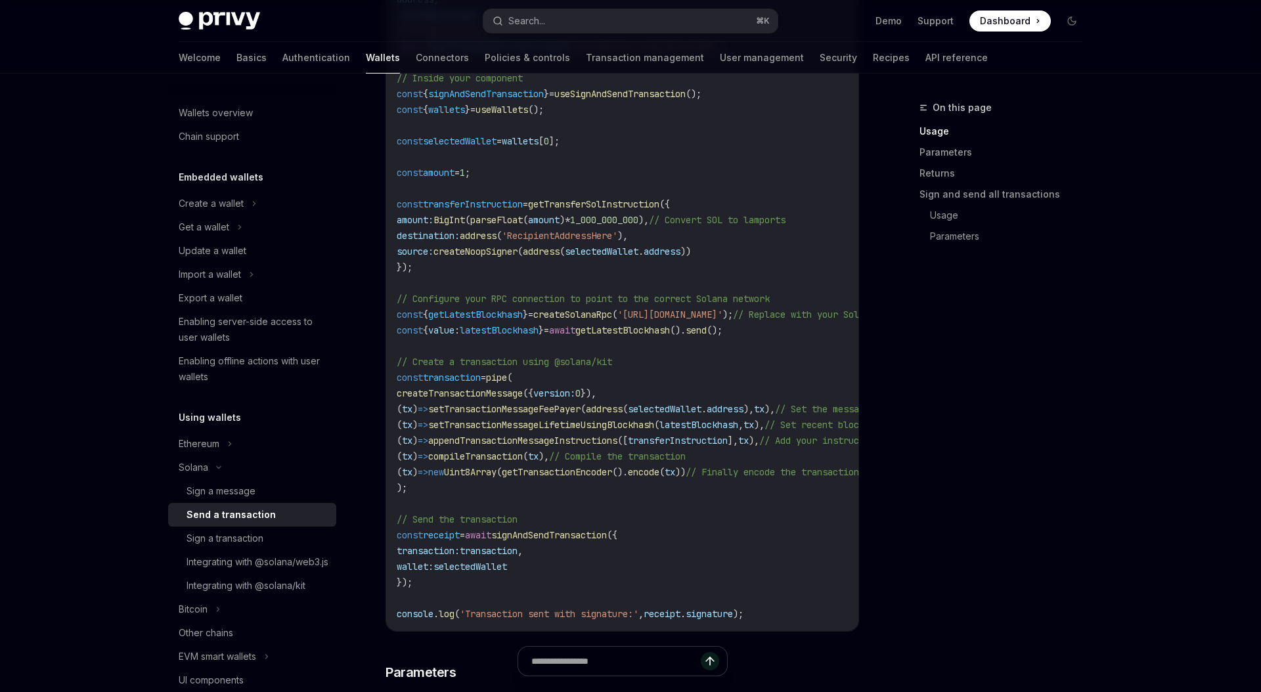
scroll to position [851, 0]
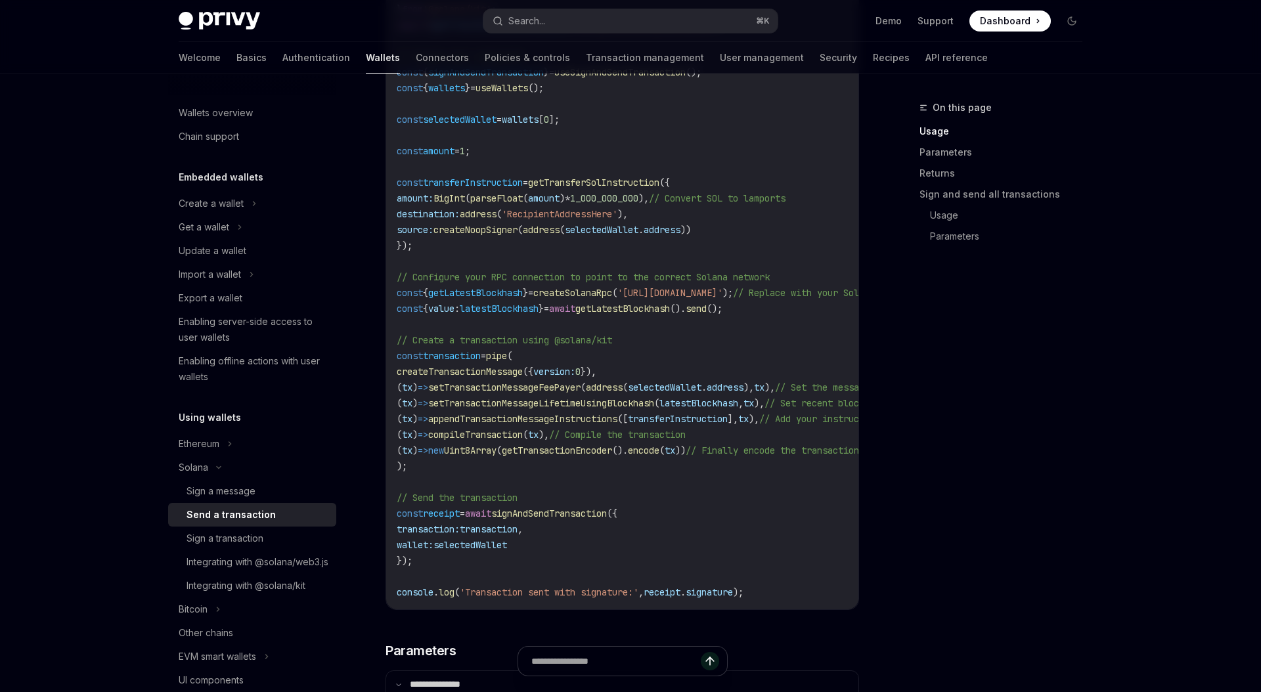
click at [551, 517] on span "signAndSendTransaction" at bounding box center [549, 514] width 116 height 12
copy span "signAndSendTransaction"
click at [464, 362] on code "import { useSignAndSendTransaction , useWallets } from '@privy-io/react-auth/so…" at bounding box center [707, 206] width 620 height 788
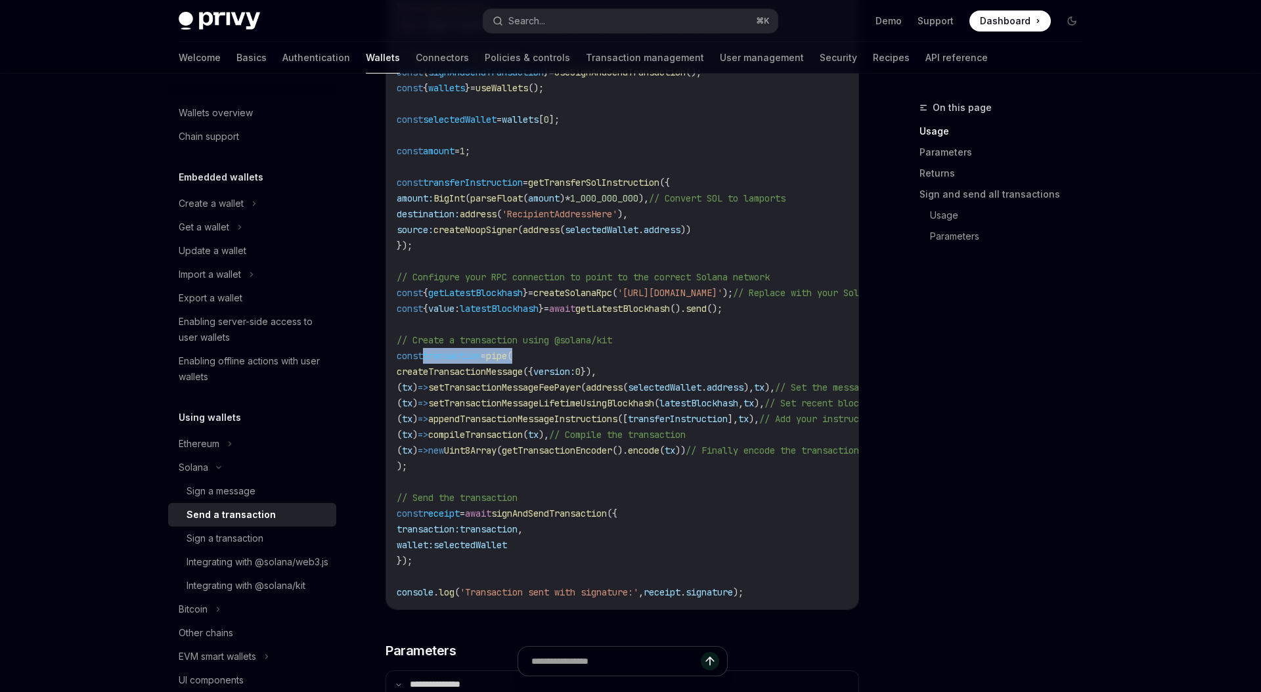
drag, startPoint x: 545, startPoint y: 357, endPoint x: 426, endPoint y: 360, distance: 118.9
click at [426, 360] on code "import { useSignAndSendTransaction , useWallets } from '@privy-io/react-auth/so…" at bounding box center [707, 206] width 620 height 788
copy span "transaction = pipe ("
click at [617, 413] on span "appendTransactionMessageInstructions" at bounding box center [522, 419] width 189 height 12
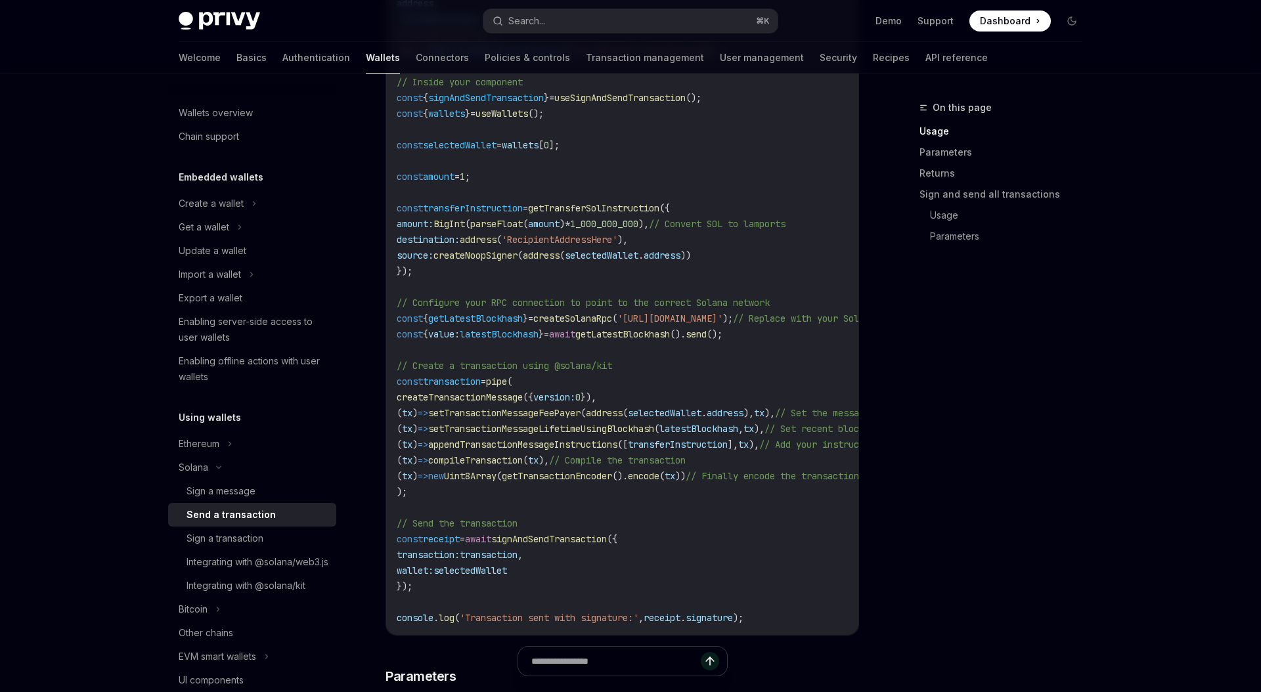
scroll to position [809, 0]
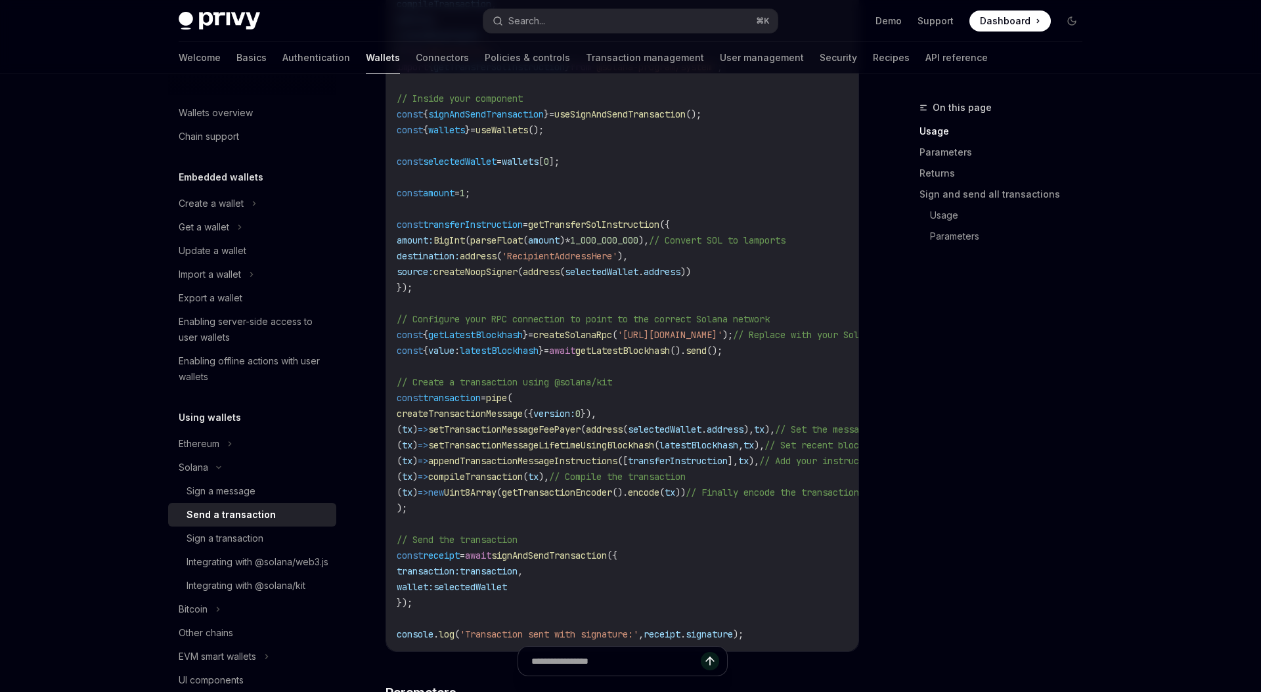
click at [627, 412] on code "import { useSignAndSendTransaction , useWallets } from '@privy-io/react-auth/so…" at bounding box center [707, 248] width 620 height 788
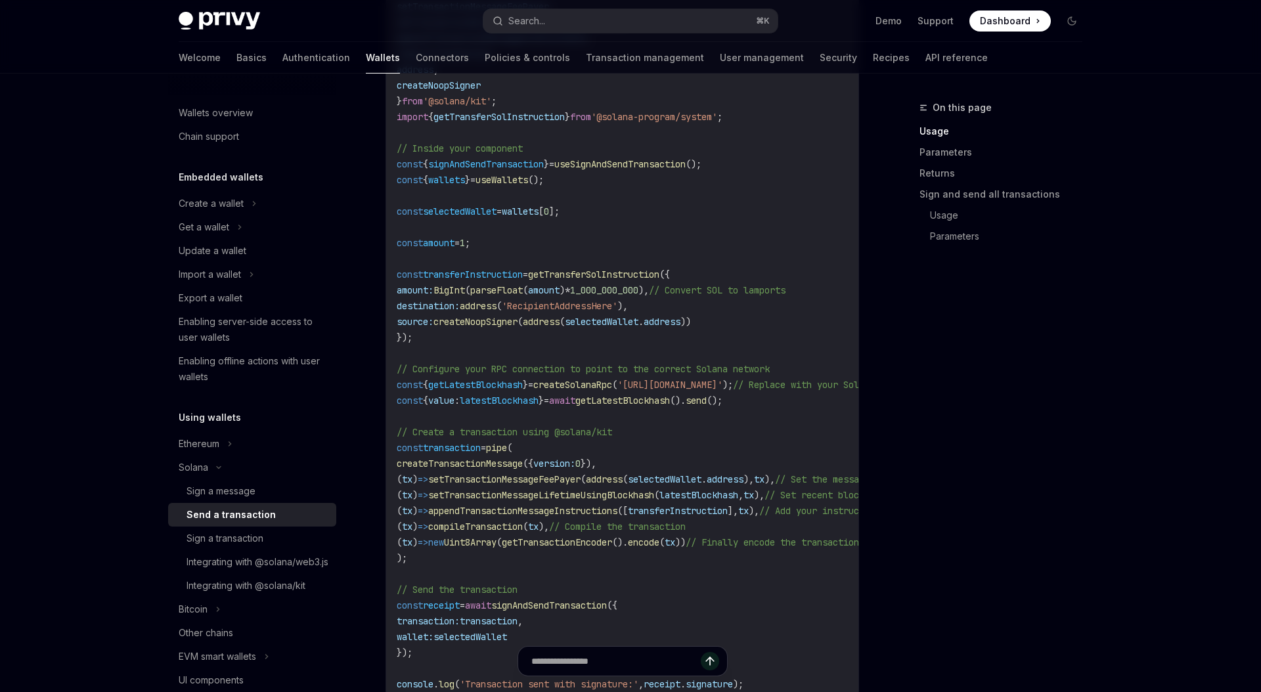
scroll to position [766, 0]
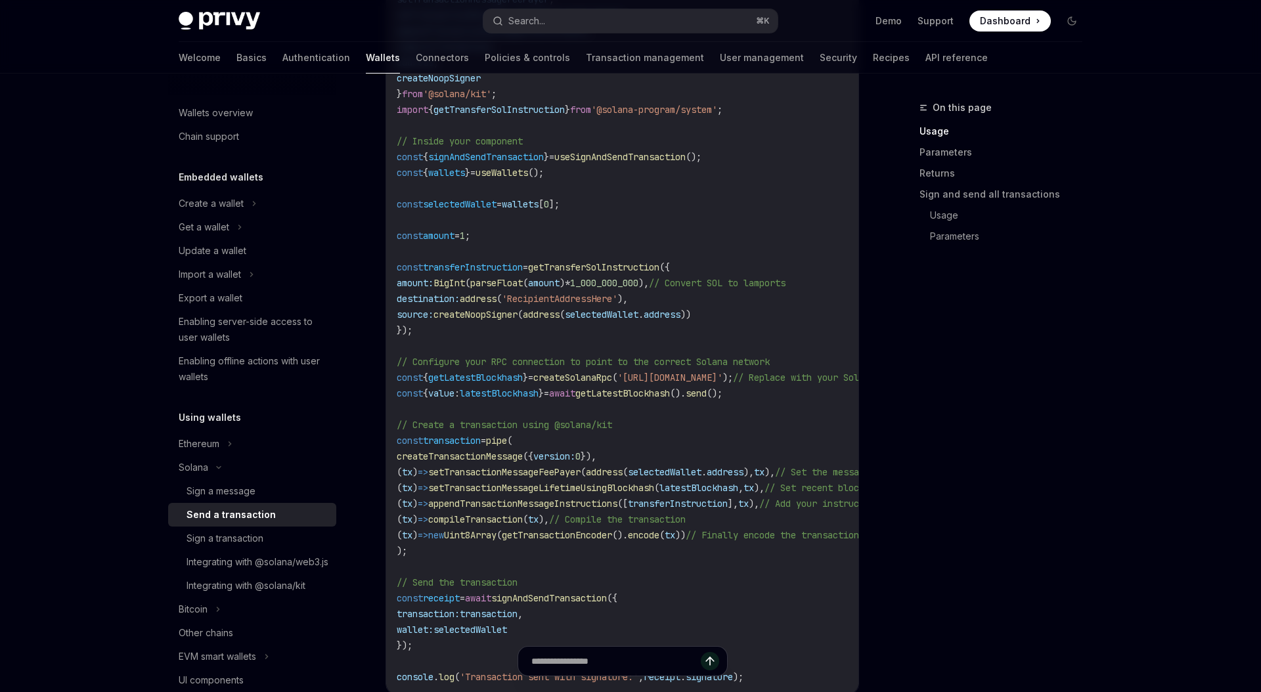
click at [629, 388] on span "getLatestBlockhash" at bounding box center [622, 393] width 95 height 12
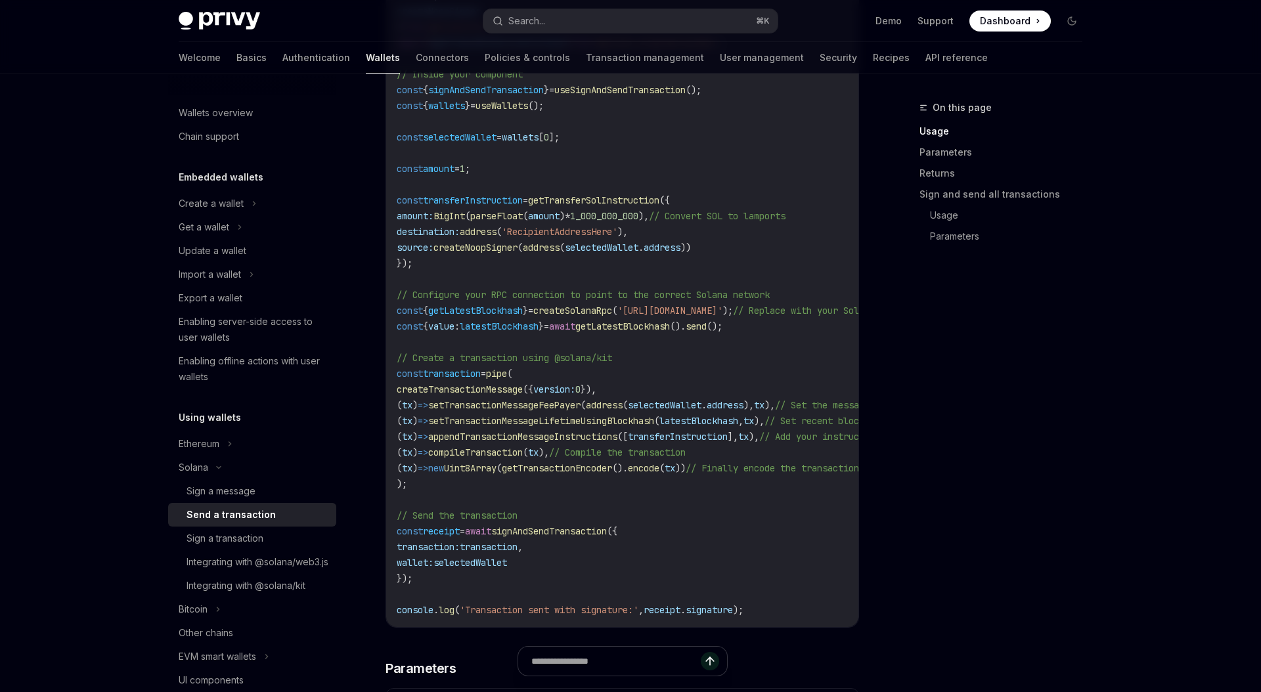
scroll to position [772, 0]
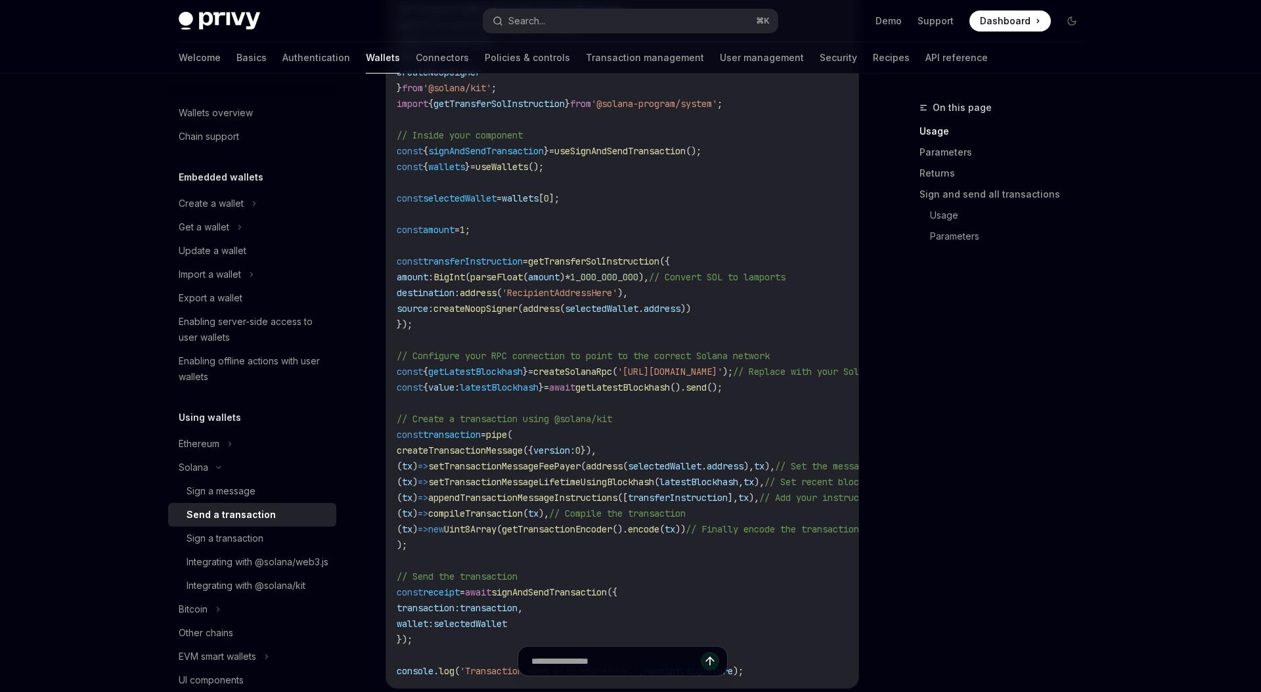
click at [469, 255] on span "transferInstruction" at bounding box center [473, 261] width 100 height 12
click at [487, 192] on span "selectedWallet" at bounding box center [460, 198] width 74 height 12
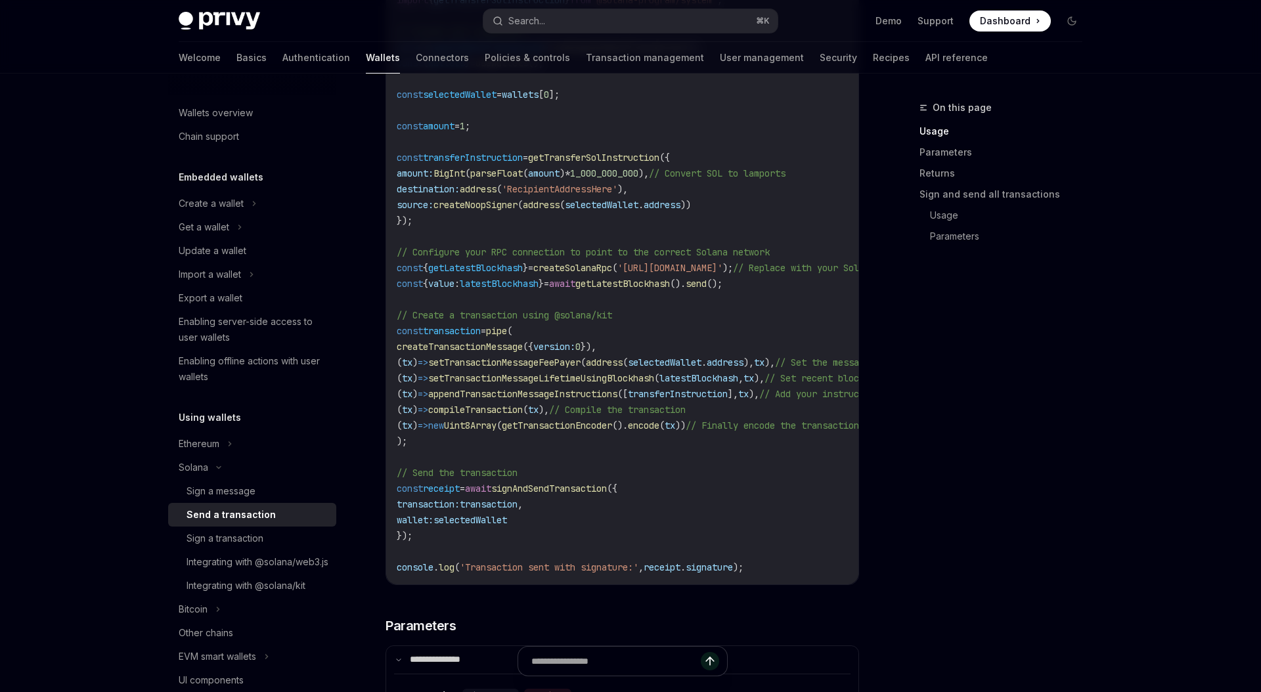
scroll to position [827, 0]
